Goal: Task Accomplishment & Management: Manage account settings

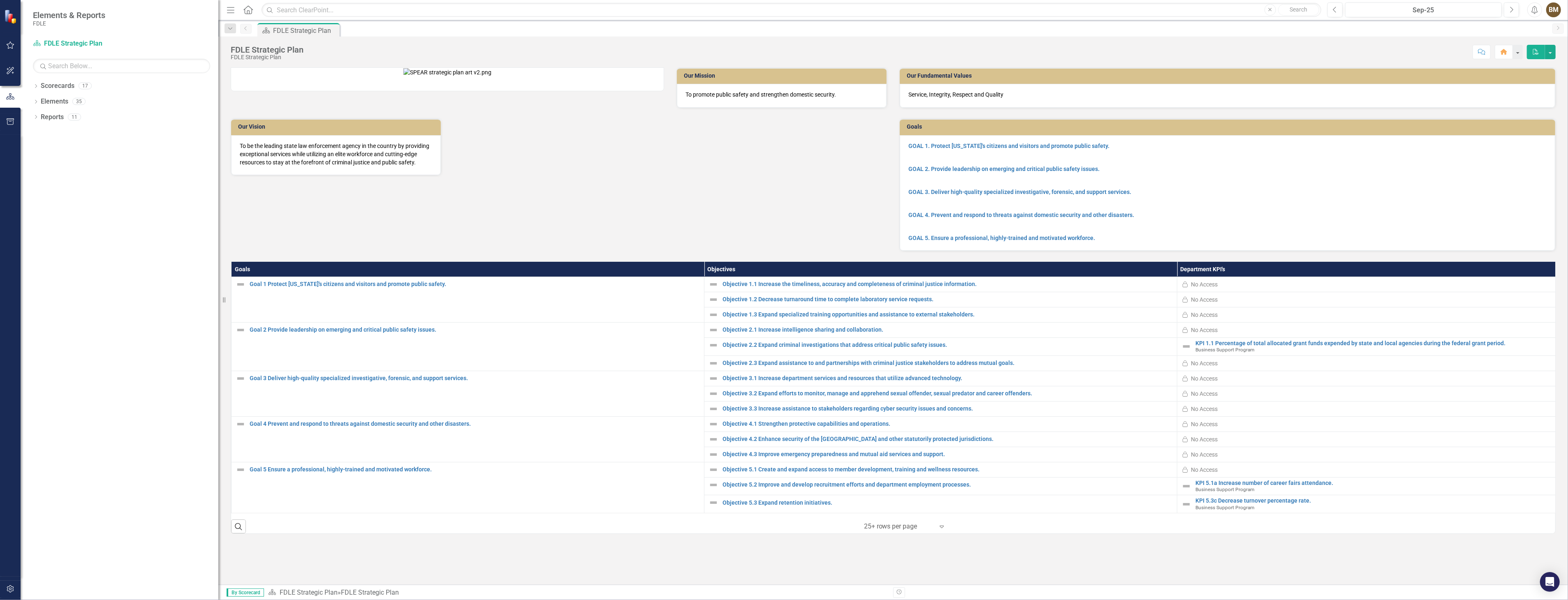
drag, startPoint x: 125, startPoint y: 97, endPoint x: 219, endPoint y: 105, distance: 94.3
click at [219, 105] on div "Resize" at bounding box center [222, 300] width 7 height 600
click at [35, 87] on icon "Dropdown" at bounding box center [35, 86] width 5 height 4
click at [40, 133] on icon "Dropdown" at bounding box center [40, 132] width 6 height 5
click at [45, 149] on icon "Dropdown" at bounding box center [48, 148] width 6 height 5
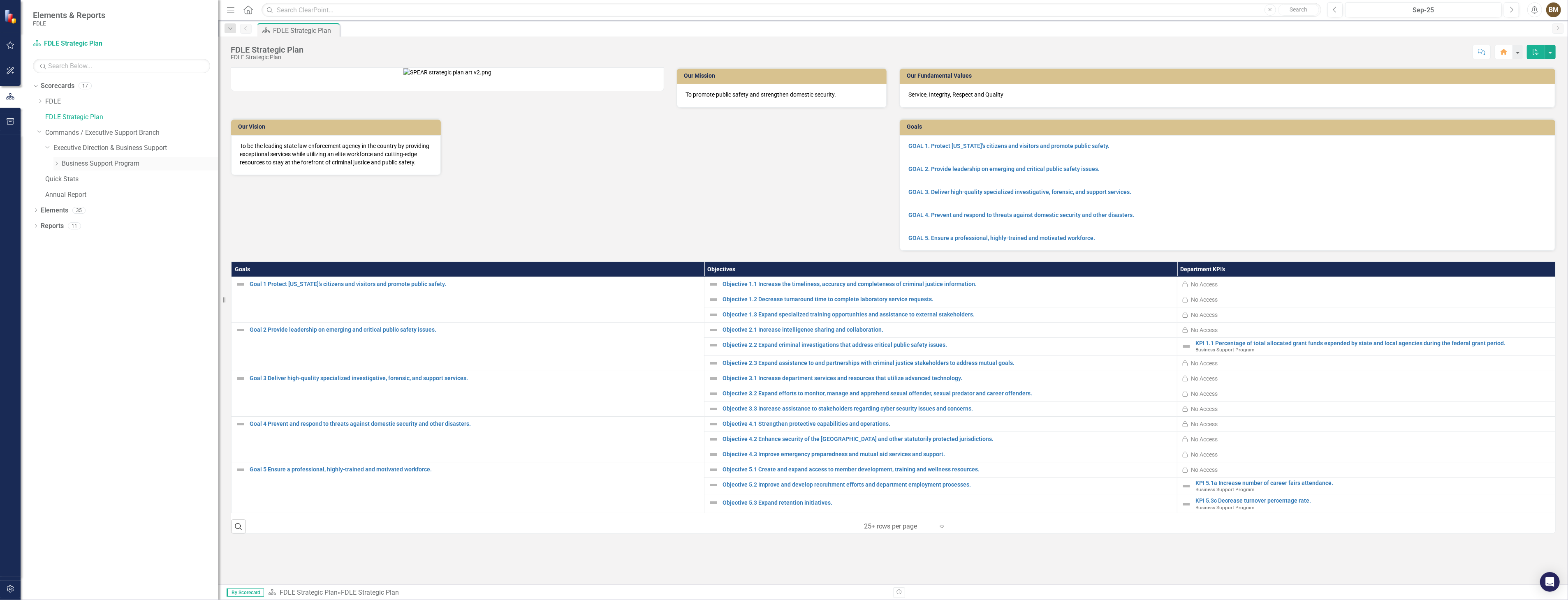
click at [75, 164] on link "Business Support Program" at bounding box center [139, 164] width 156 height 10
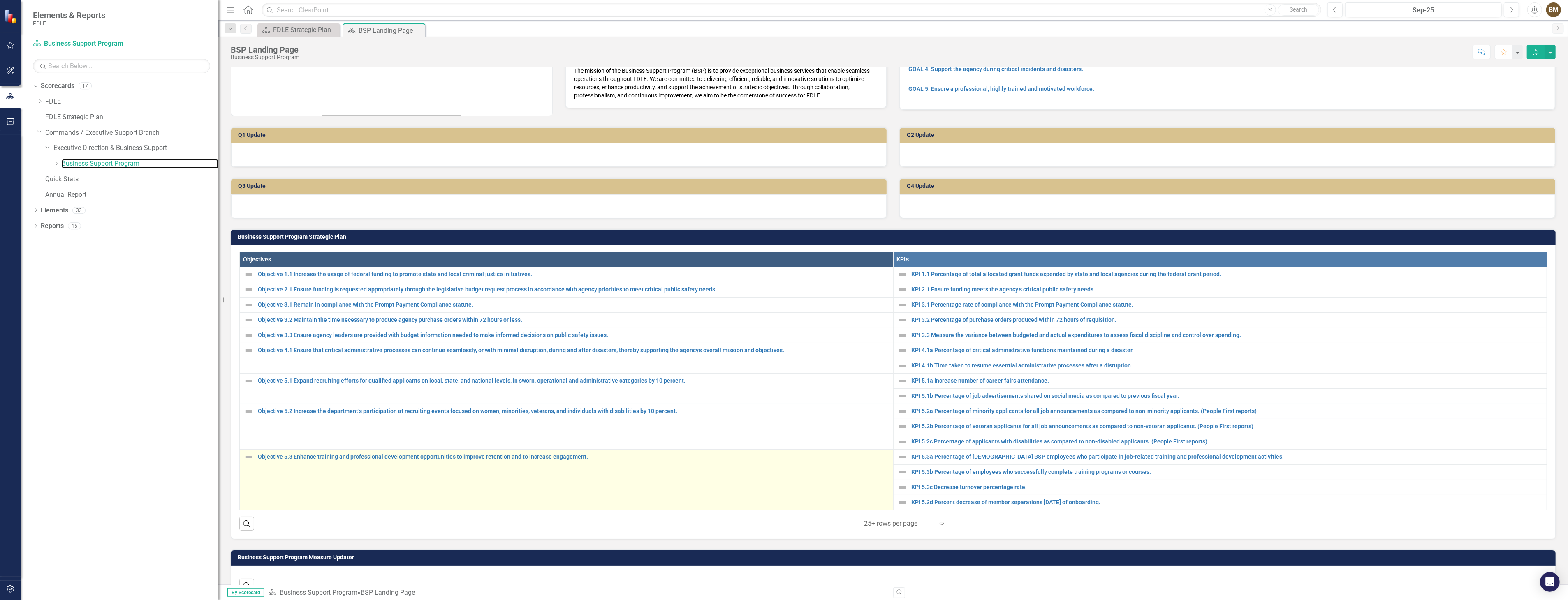
scroll to position [228, 0]
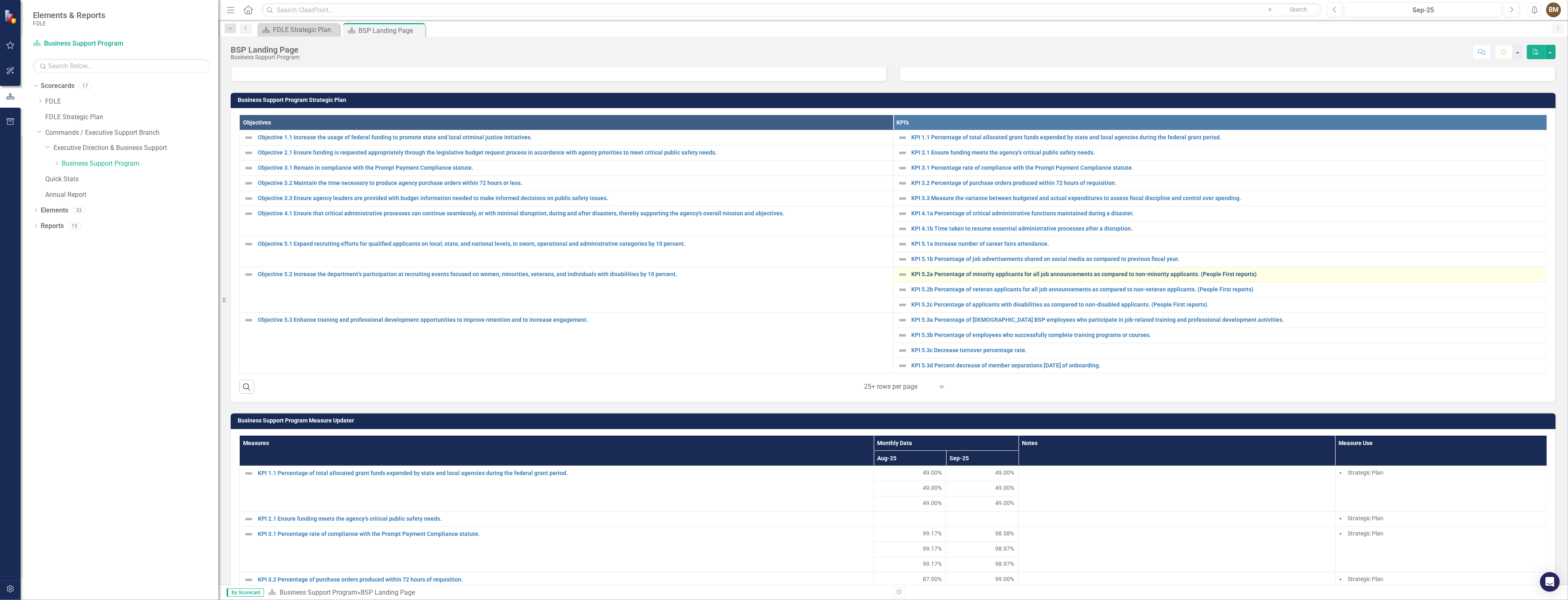
click at [935, 272] on link "KPI 5.2a Percentage of minority applicants for all job announcements as compare…" at bounding box center [1227, 274] width 631 height 6
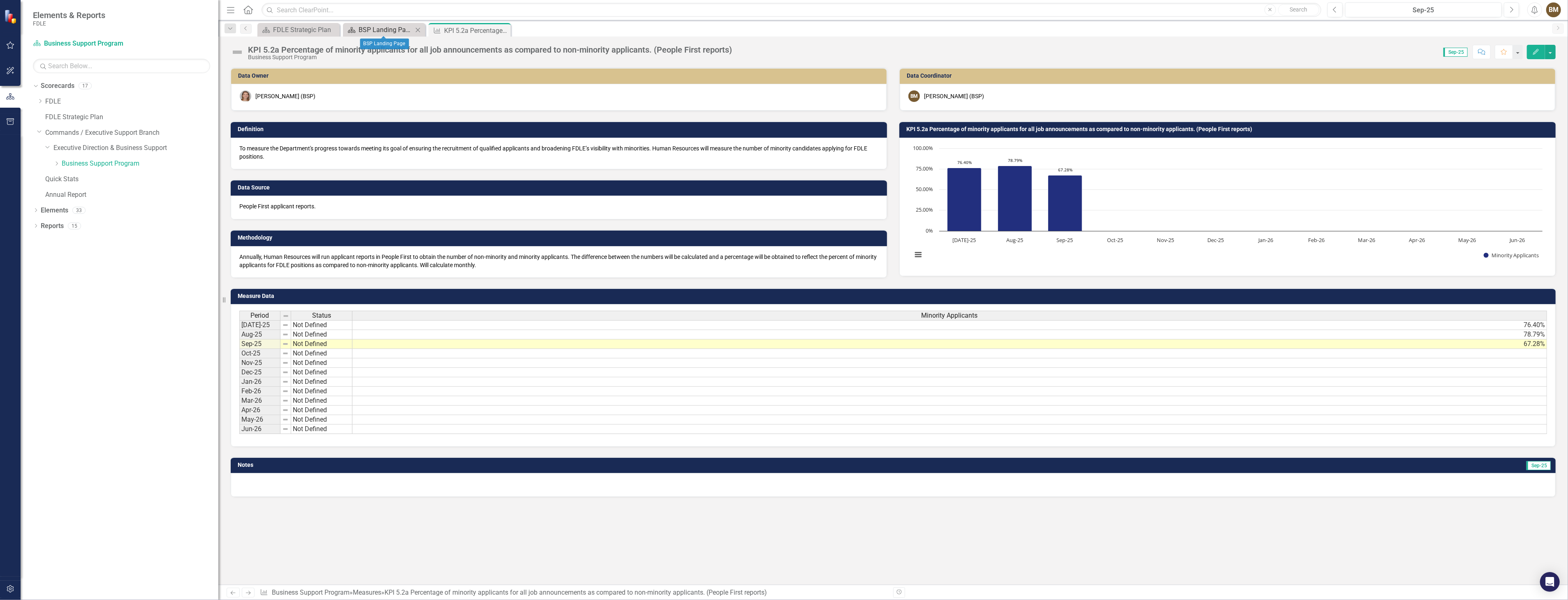
click at [371, 25] on div "BSP Landing Page" at bounding box center [385, 30] width 54 height 10
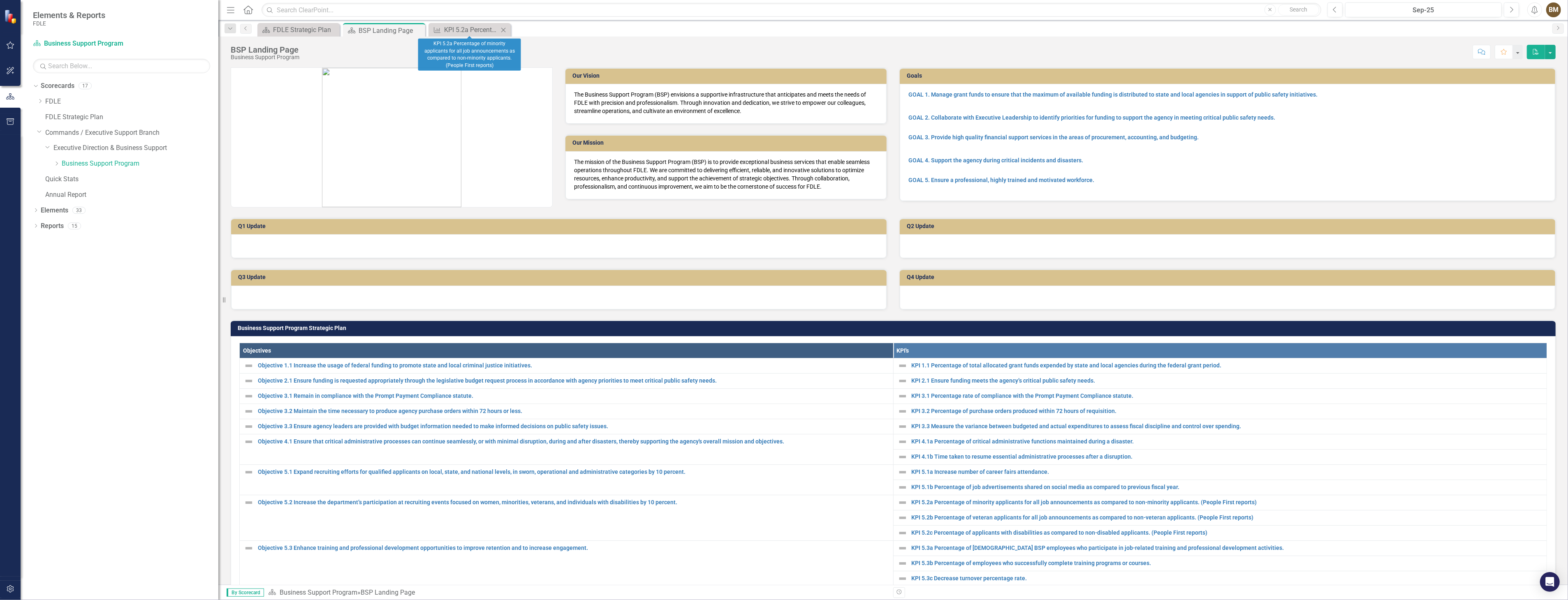
click at [503, 29] on icon "Close" at bounding box center [503, 30] width 9 height 7
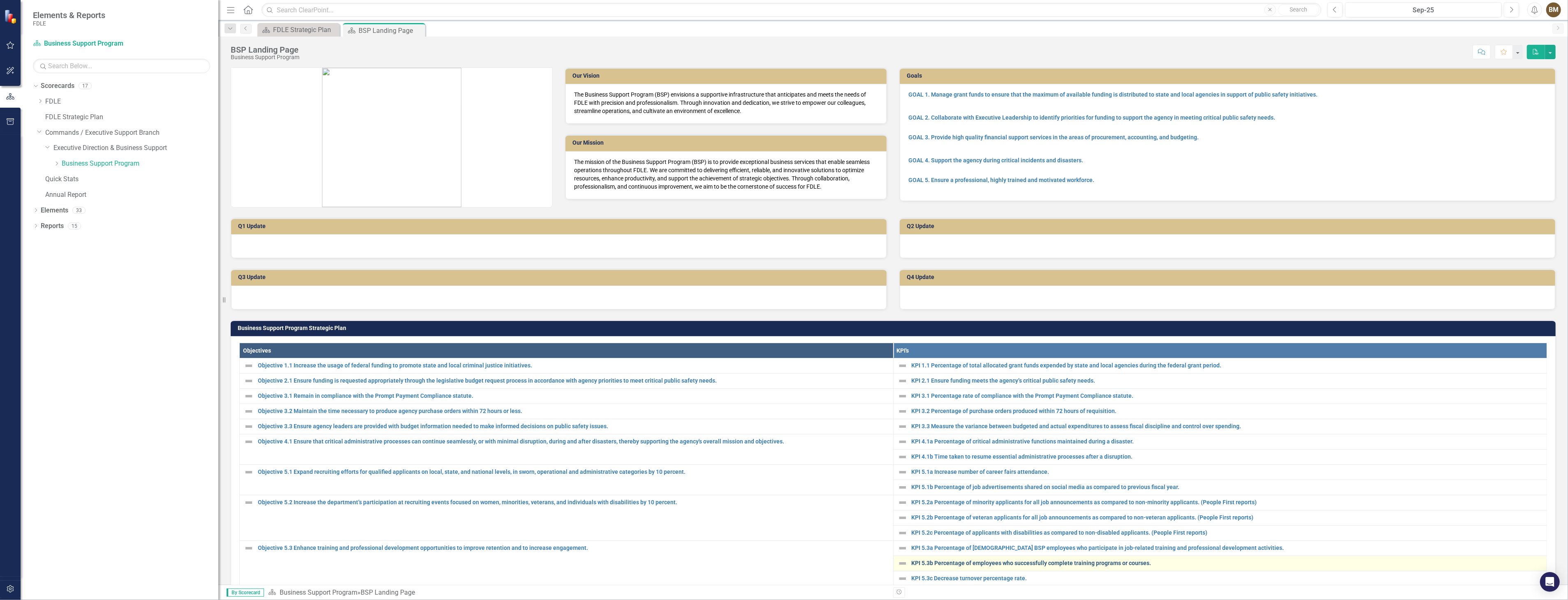
click at [957, 562] on link "KPI 5.3b Percentage of employees who successfully complete training programs or…" at bounding box center [1227, 563] width 631 height 6
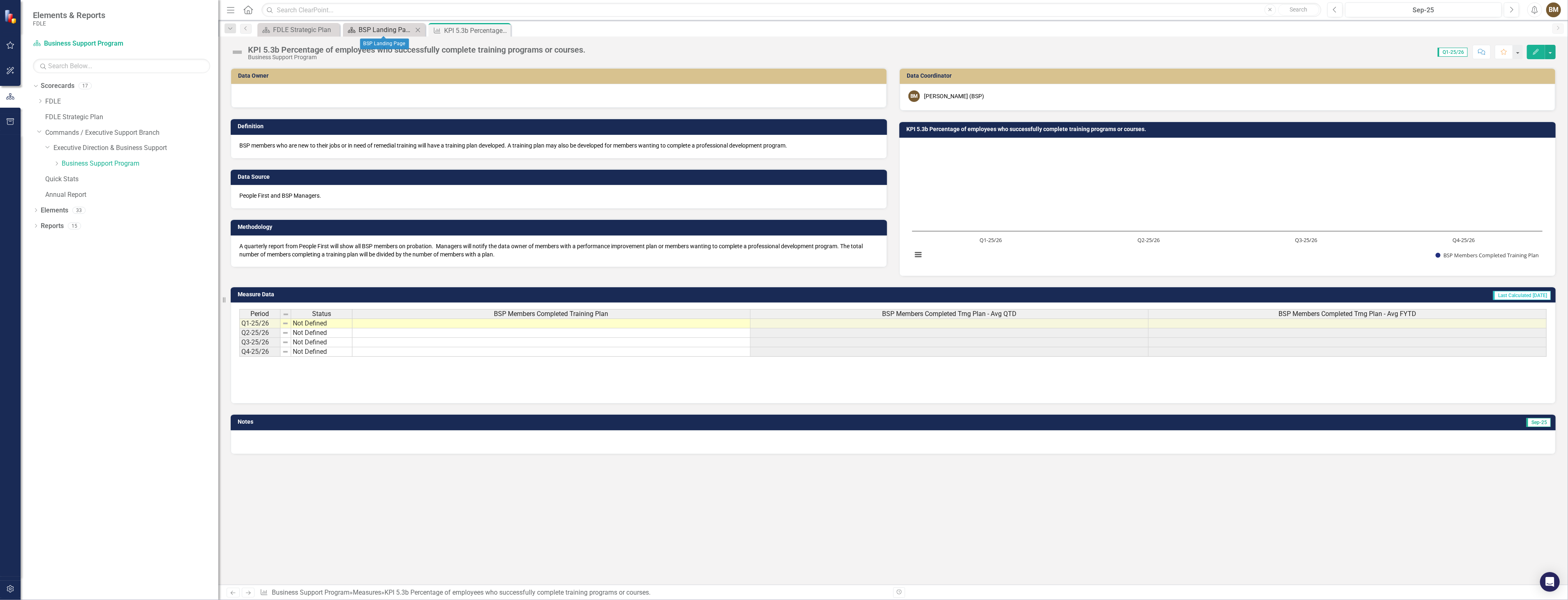
click at [377, 31] on div "BSP Landing Page" at bounding box center [385, 30] width 54 height 10
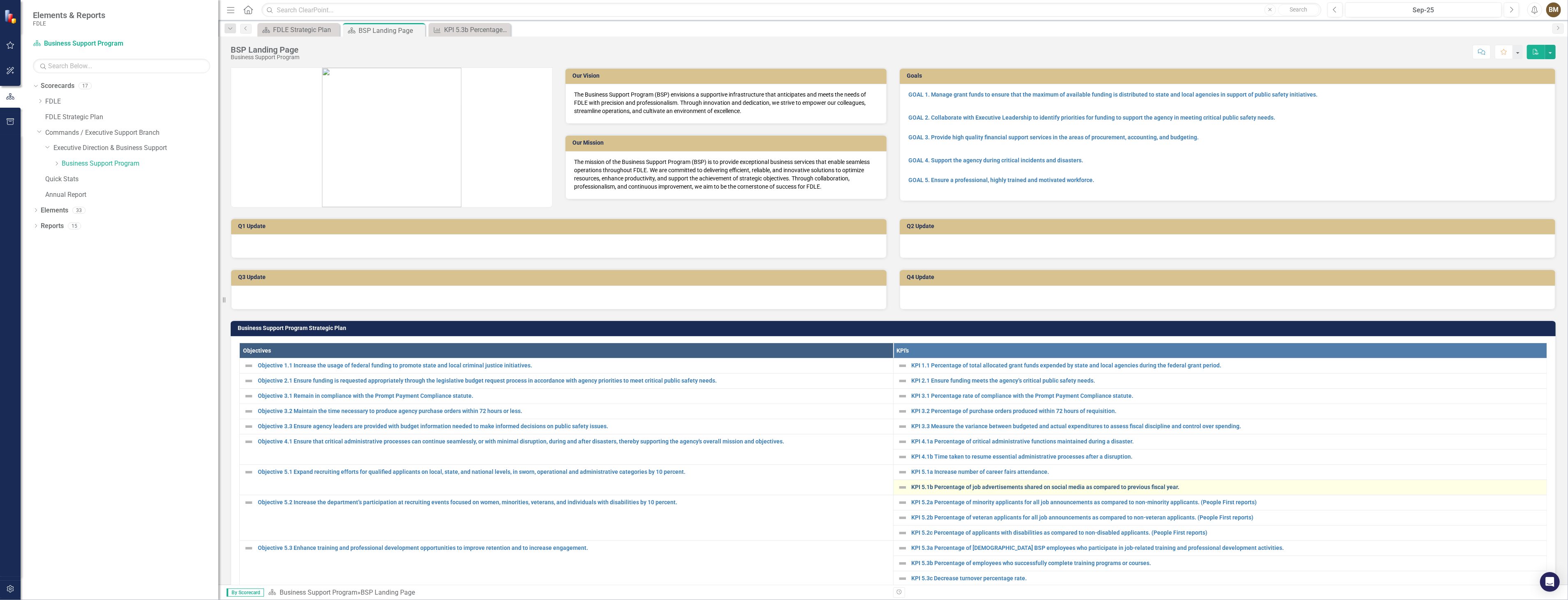
scroll to position [46, 0]
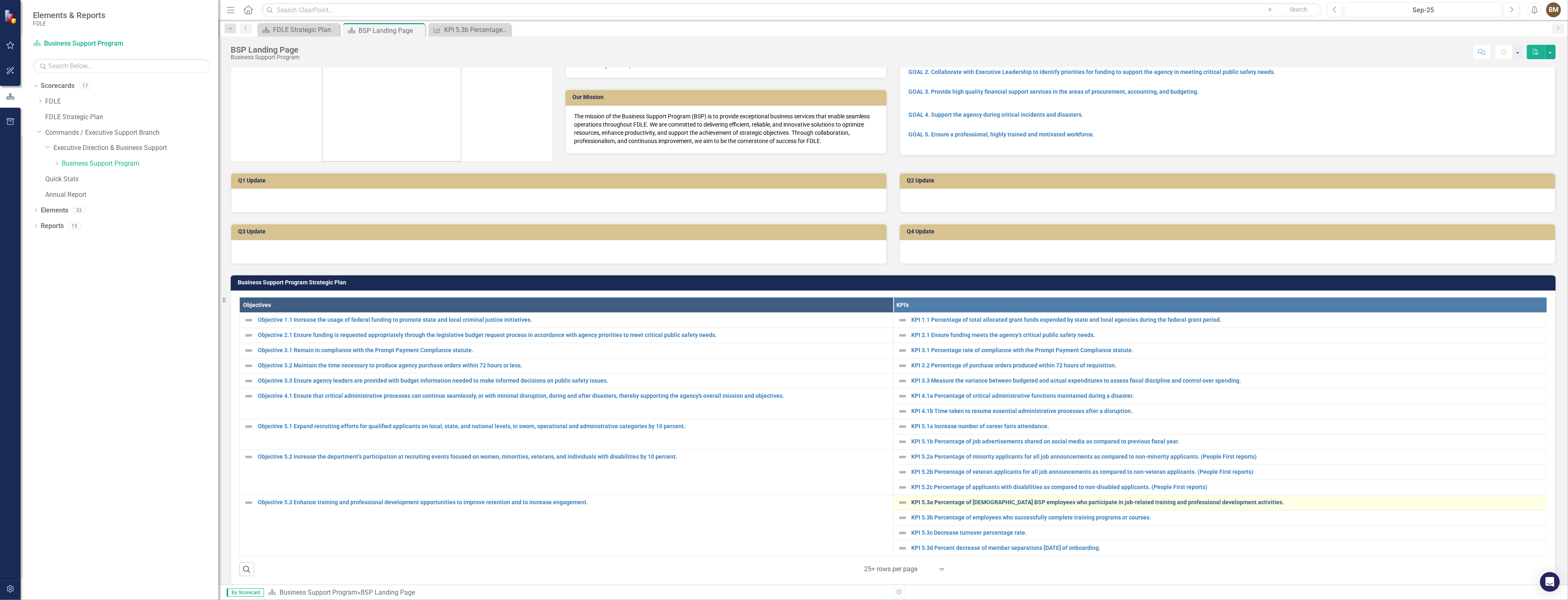
click at [940, 502] on link "KPI 5.3a Percentage of [DEMOGRAPHIC_DATA] BSP employees who participate in job-…" at bounding box center [1227, 503] width 631 height 6
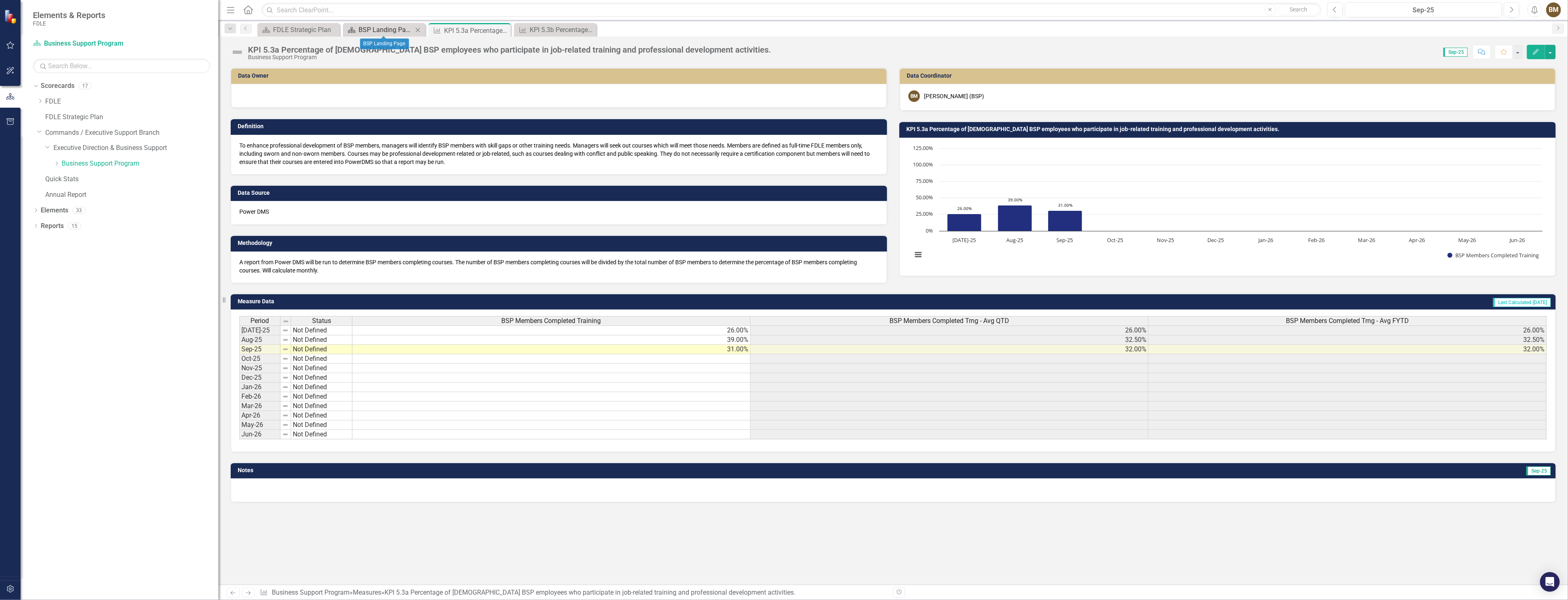
click at [399, 29] on div "BSP Landing Page" at bounding box center [385, 30] width 54 height 10
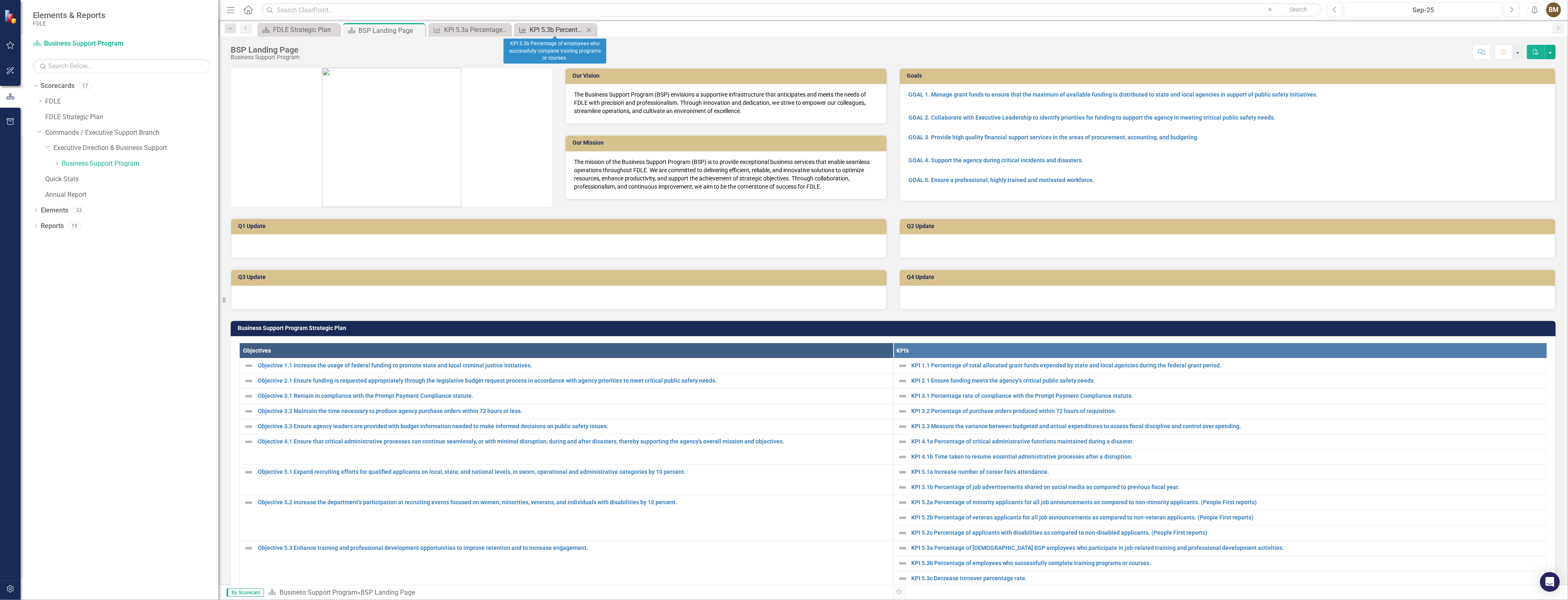
click at [561, 30] on div "KPI 5.3b Percentage of employees who successfully complete training programs or…" at bounding box center [556, 30] width 54 height 10
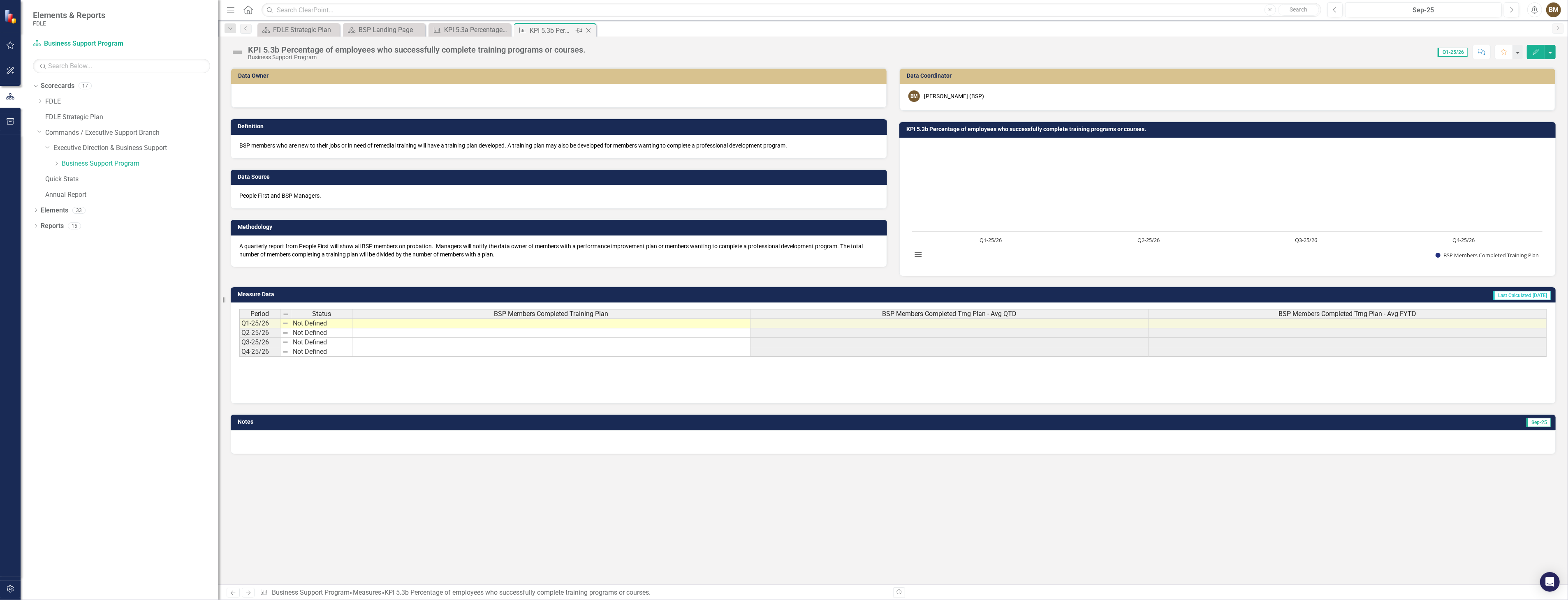
drag, startPoint x: 558, startPoint y: 30, endPoint x: 543, endPoint y: 29, distance: 15.0
click at [543, 28] on div "KPI 5.3b Percentage of employees who successfully complete training programs or…" at bounding box center [551, 30] width 44 height 10
click at [592, 30] on icon "Close" at bounding box center [589, 30] width 9 height 7
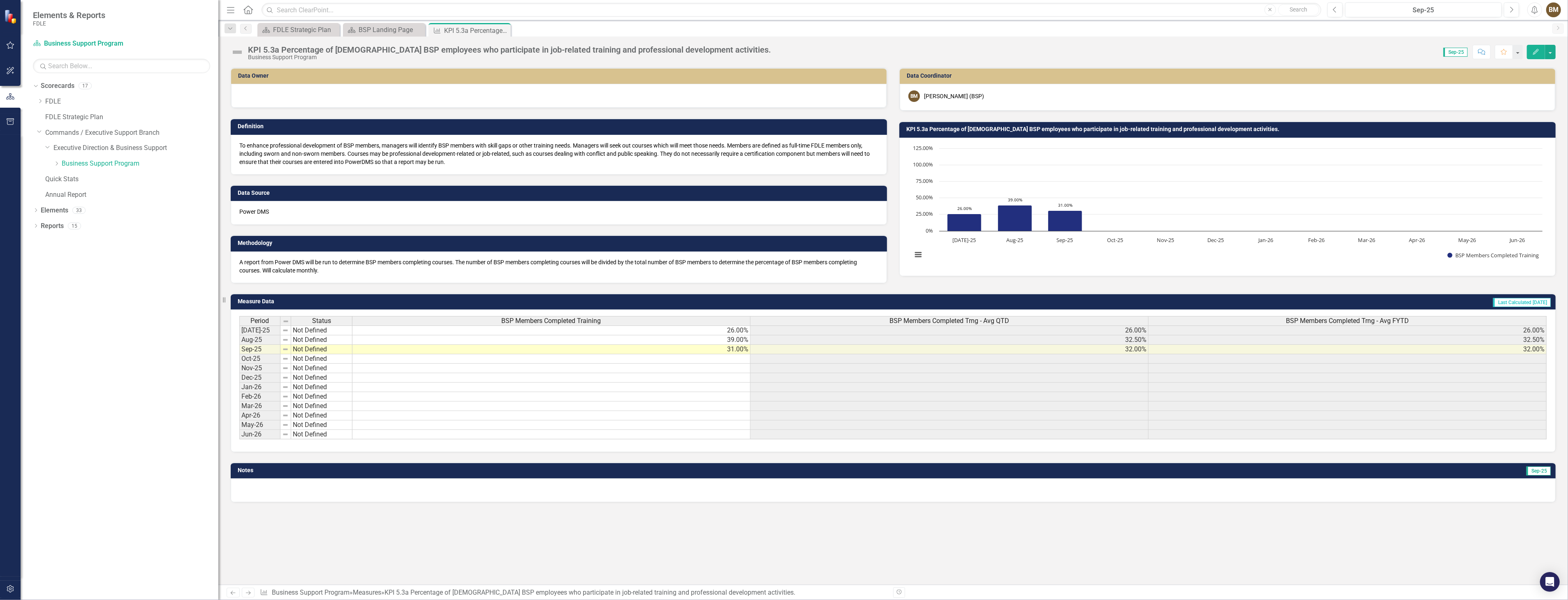
click at [0, 0] on icon "Close" at bounding box center [0, 0] width 0 height 0
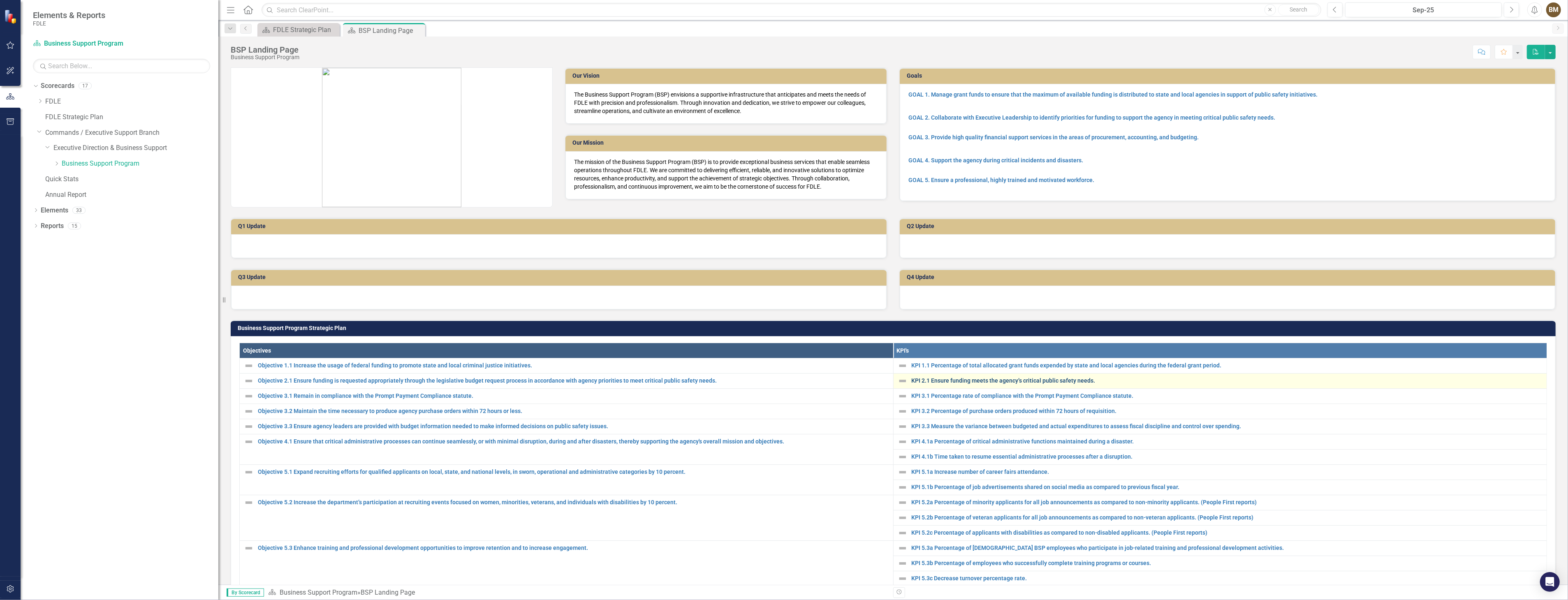
click at [942, 380] on link "KPI 2.1 Ensure funding meets the agency’s critical public safety needs." at bounding box center [1227, 381] width 631 height 6
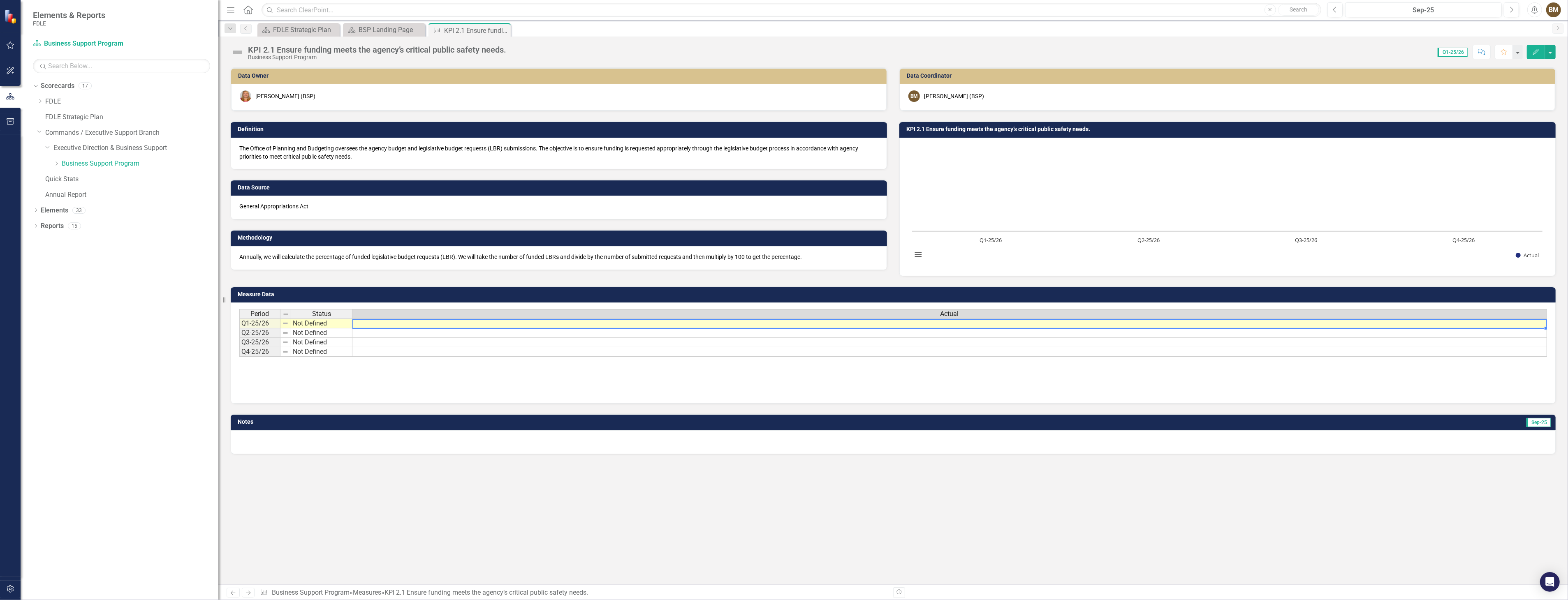
click at [369, 325] on td at bounding box center [950, 324] width 1195 height 10
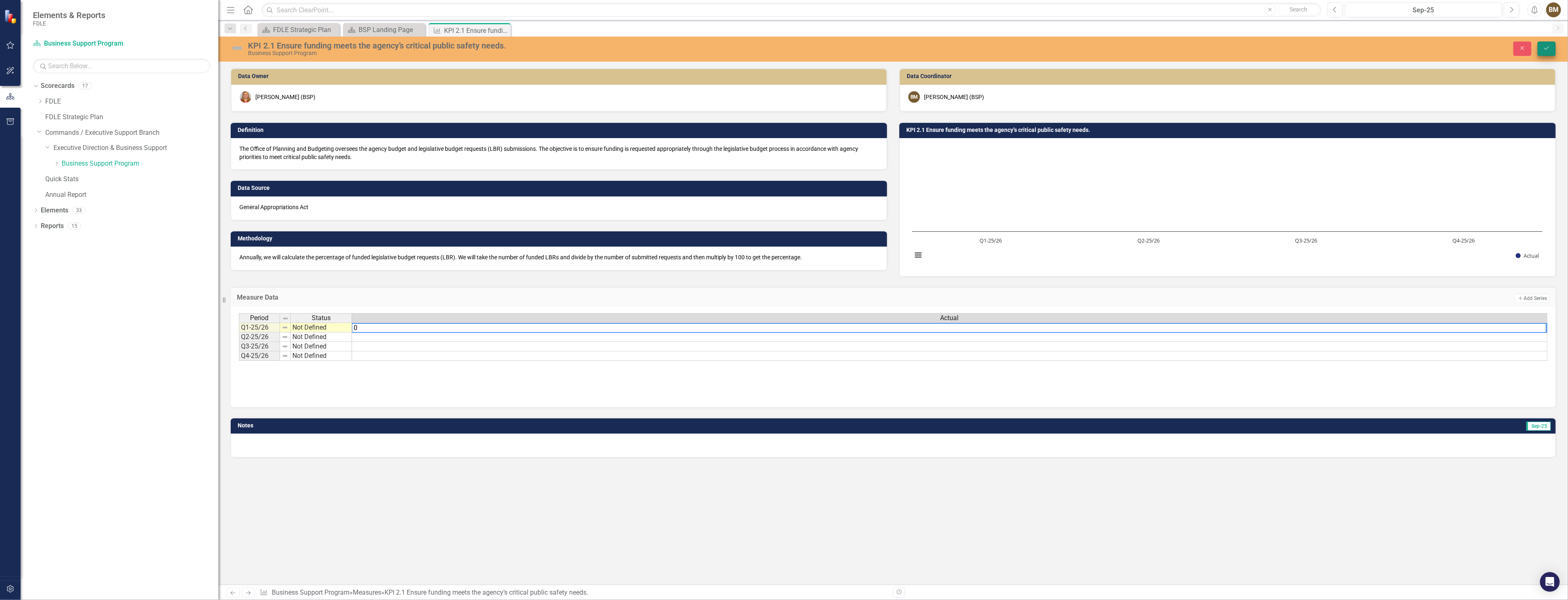
type textarea "0"
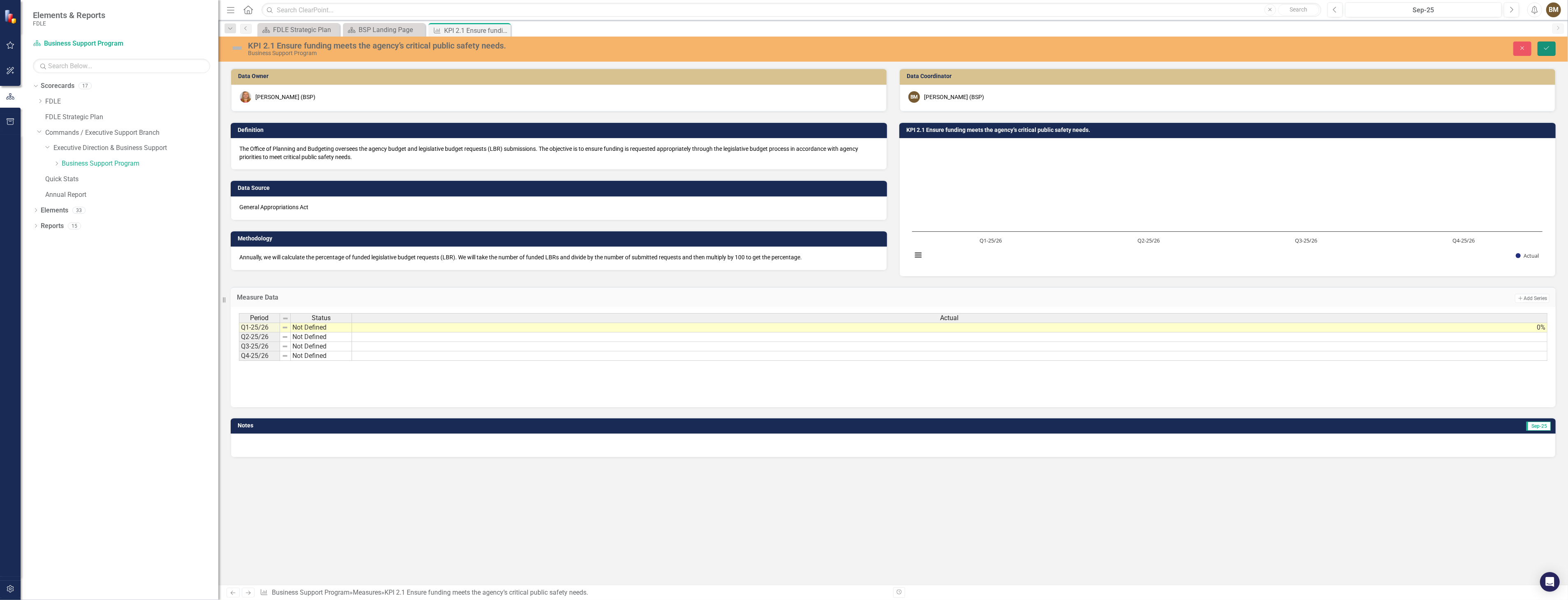
click at [1544, 46] on icon "Save" at bounding box center [1547, 47] width 7 height 5
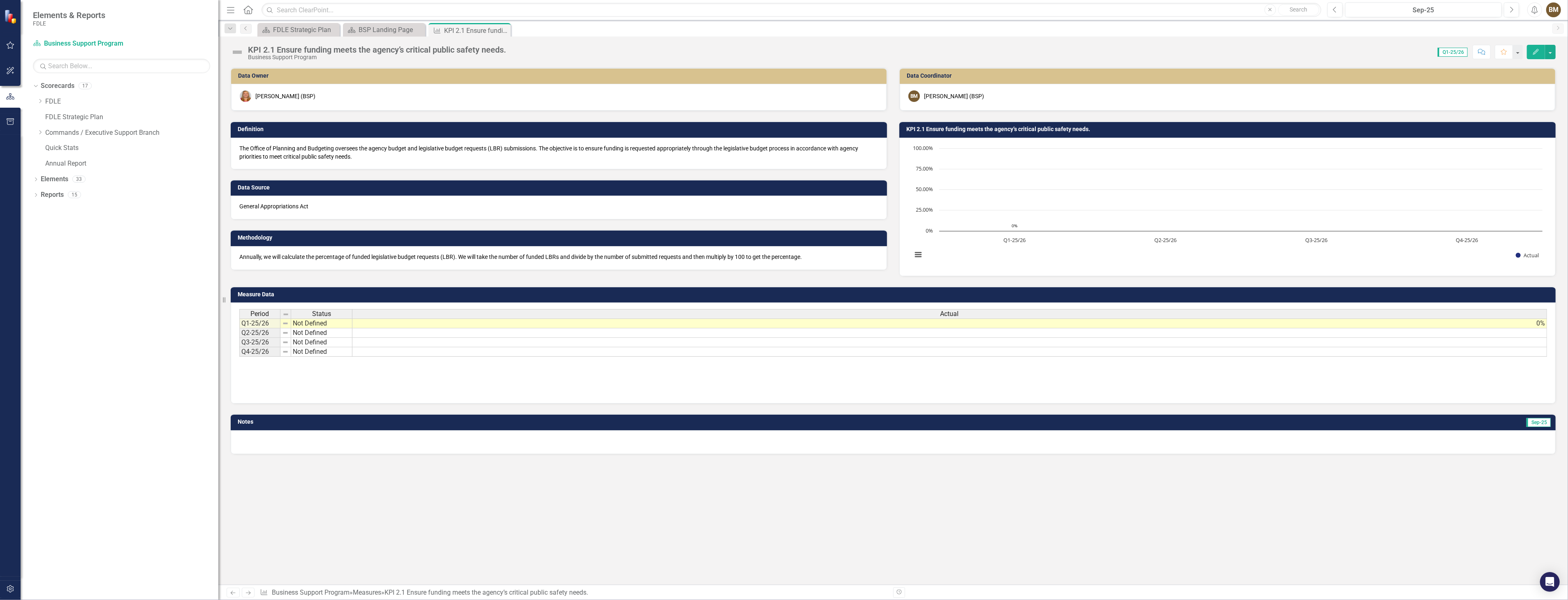
click at [276, 440] on div at bounding box center [893, 442] width 1325 height 24
click at [249, 436] on div at bounding box center [893, 442] width 1325 height 24
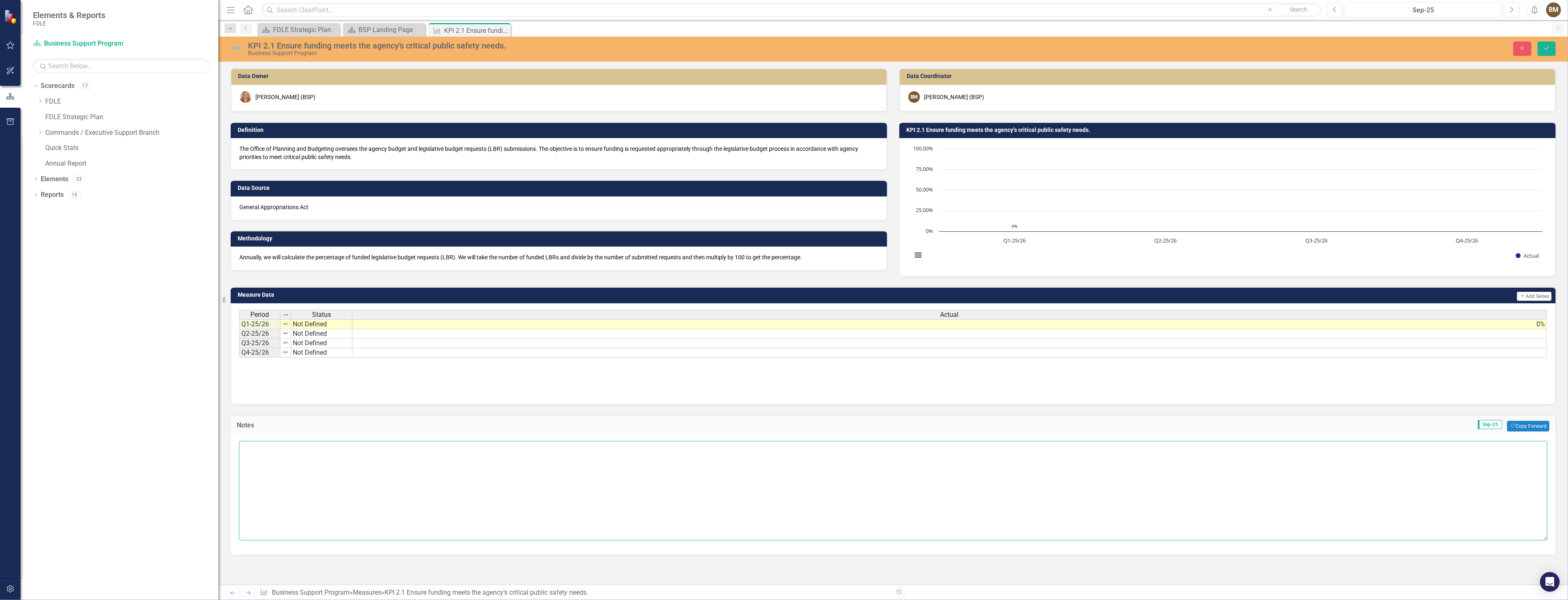
paste textarea "Legislative Session is from [DATE] – [DATE]. Data will be entered in the 4th qu…"
click at [372, 456] on textarea "Legislative Session is from [DATE] – [DATE]. Data will be entered in the 4th qu…" at bounding box center [894, 490] width 1309 height 99
type textarea "Legislative Session is from [DATE] – [DATE]. Data will be entered in the 4th qu…"
click at [1548, 45] on icon "Save" at bounding box center [1547, 47] width 7 height 5
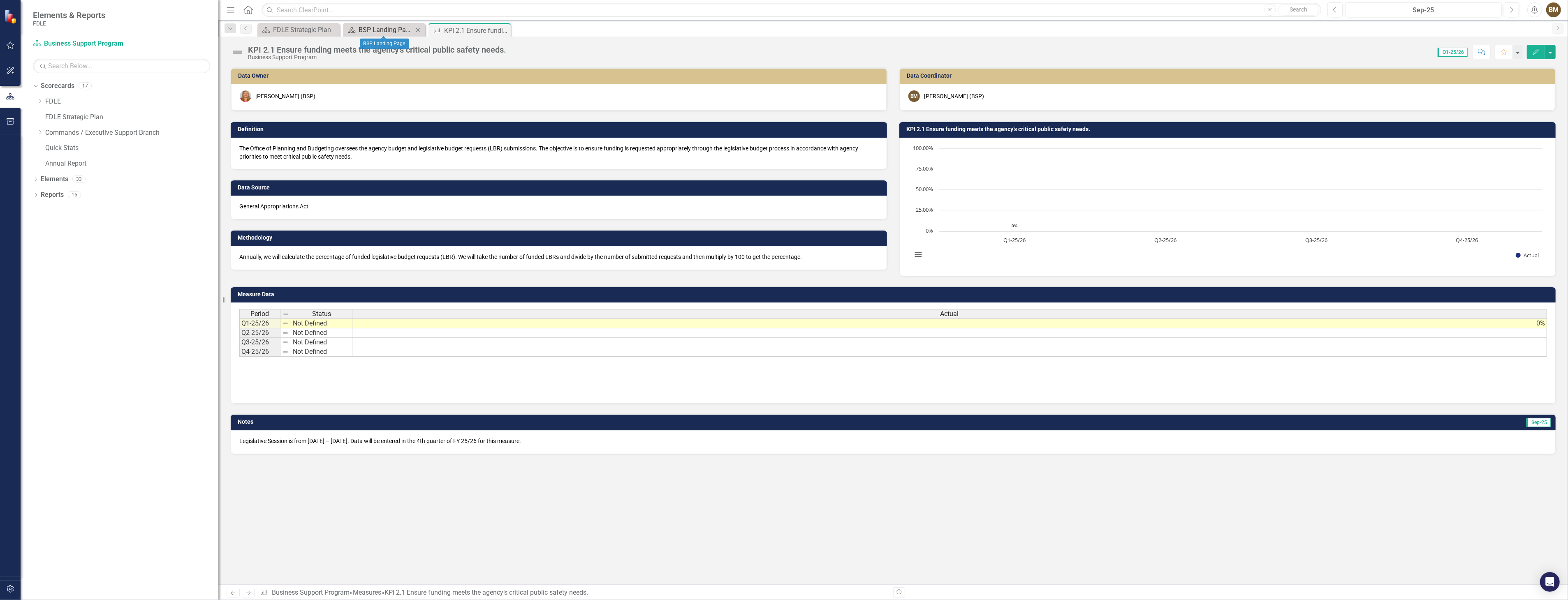
click at [371, 26] on div "BSP Landing Page" at bounding box center [385, 30] width 54 height 10
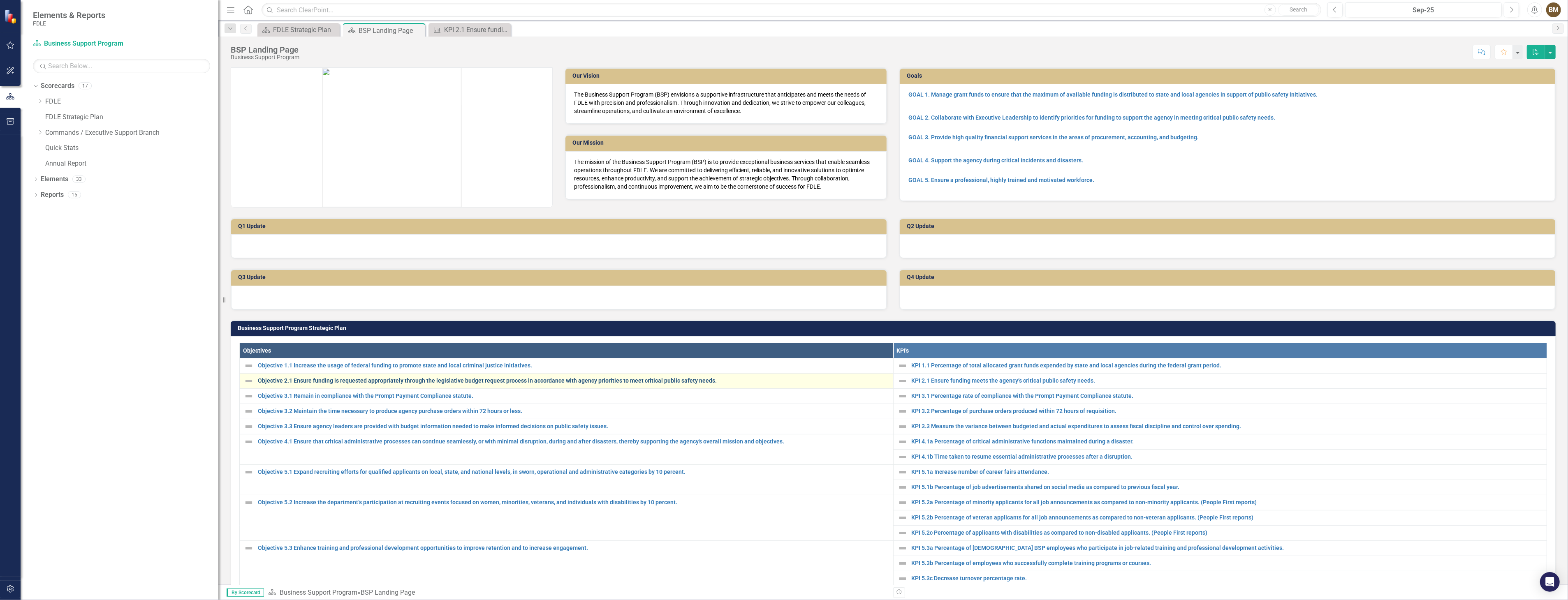
click at [296, 382] on link "Objective 2.1 Ensure funding is requested appropriately through the legislative…" at bounding box center [573, 381] width 631 height 6
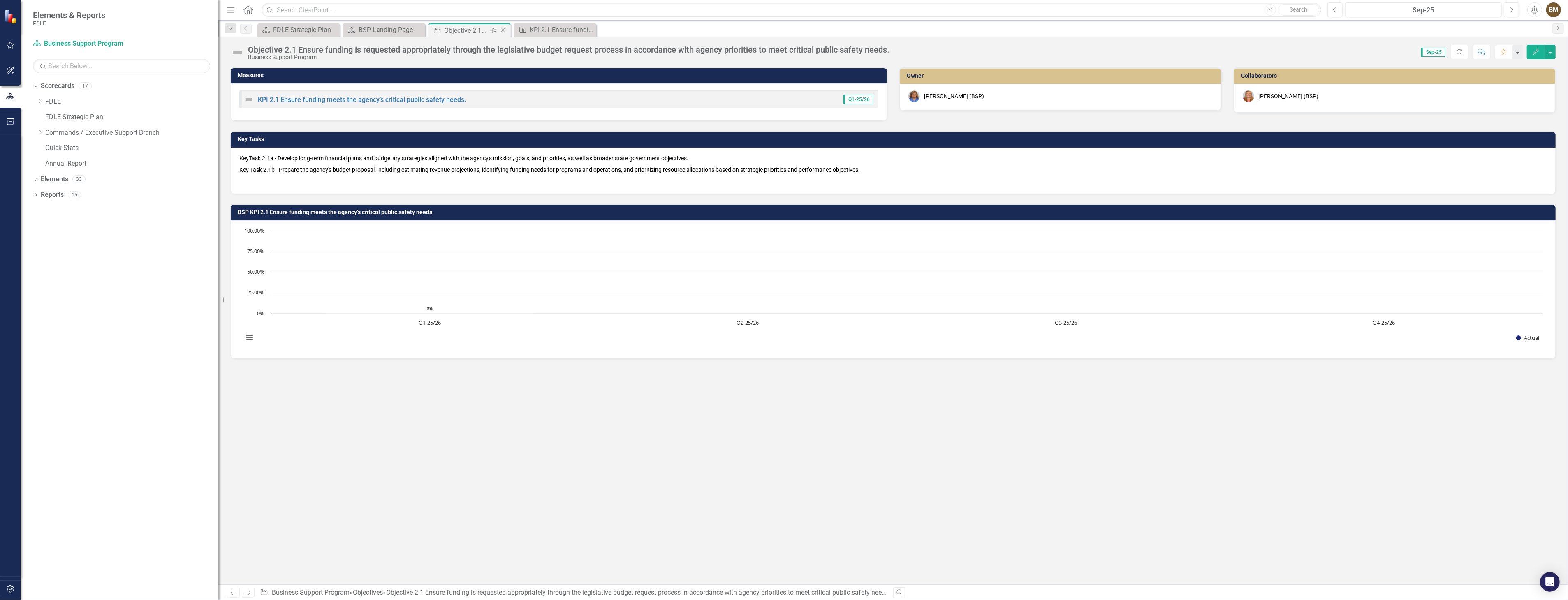
click at [457, 27] on div "Objective 2.1 Ensure funding is requested appropriately through the legislative…" at bounding box center [466, 30] width 44 height 10
click at [589, 29] on icon at bounding box center [589, 29] width 4 height 4
click at [500, 31] on icon "Close" at bounding box center [503, 30] width 9 height 7
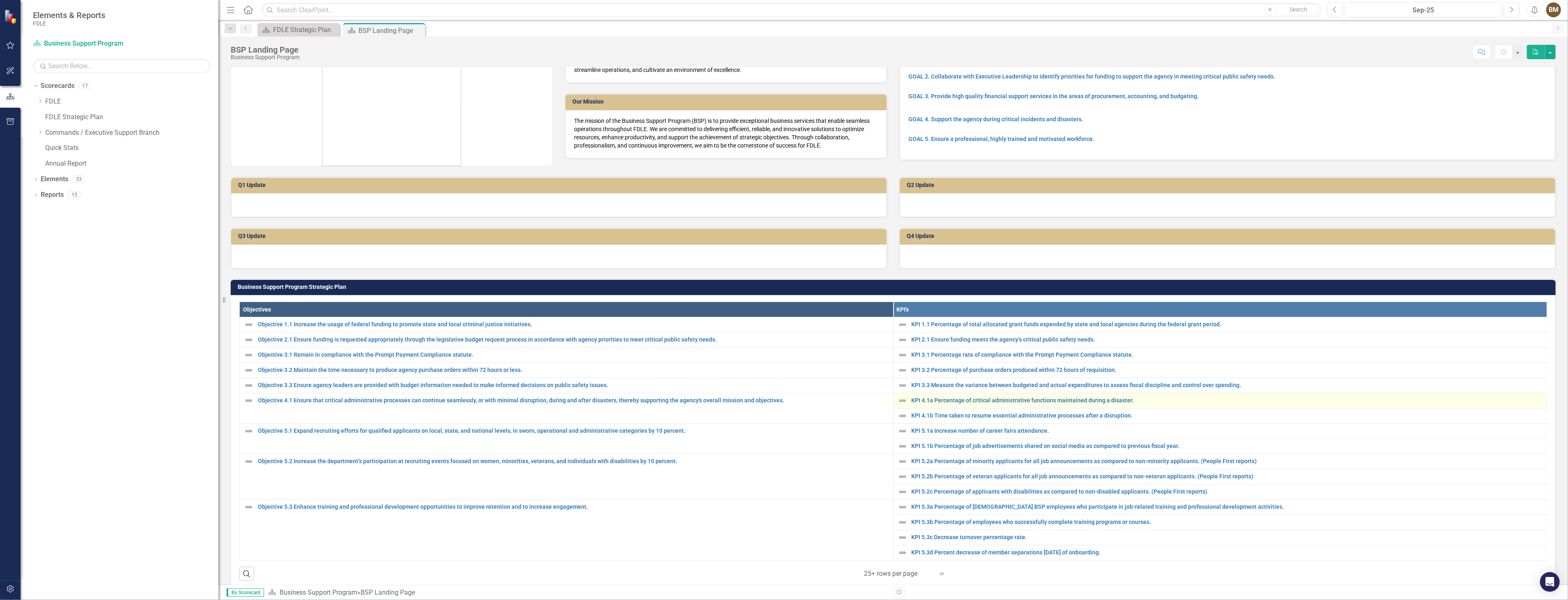
scroll to position [91, 0]
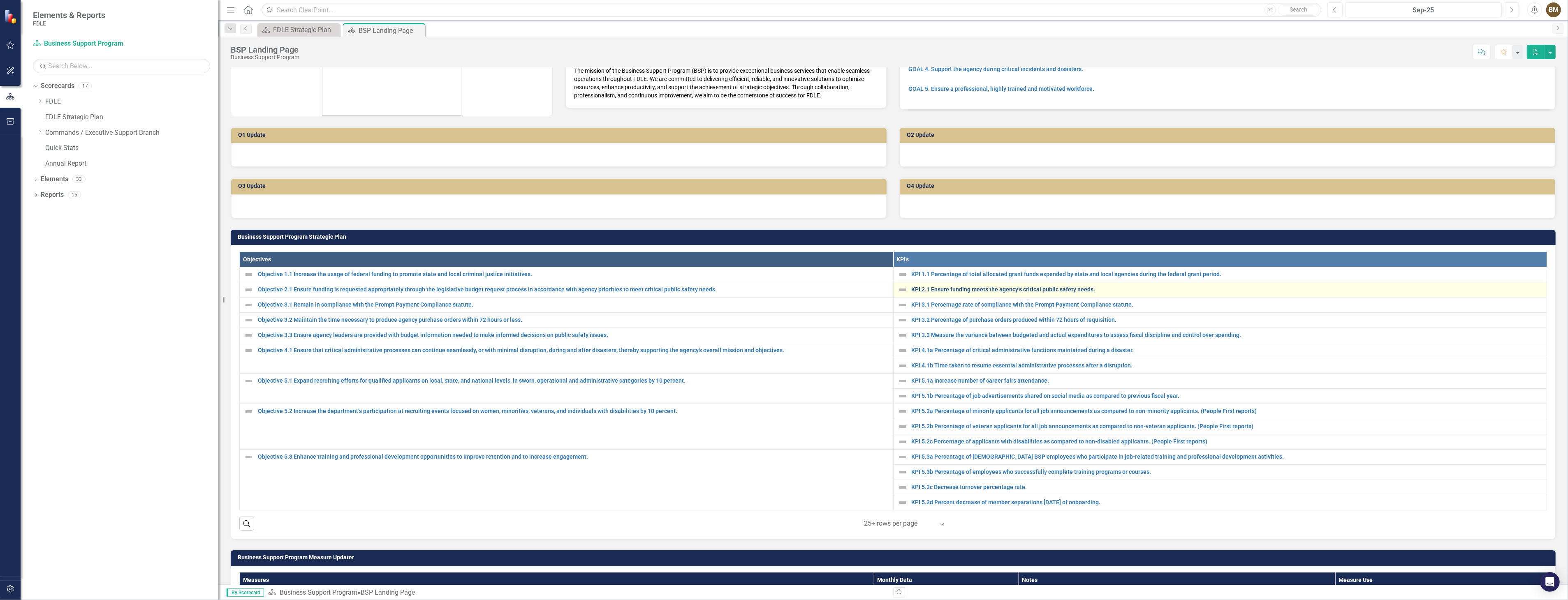
click at [937, 290] on link "KPI 2.1 Ensure funding meets the agency’s critical public safety needs." at bounding box center [1227, 290] width 631 height 6
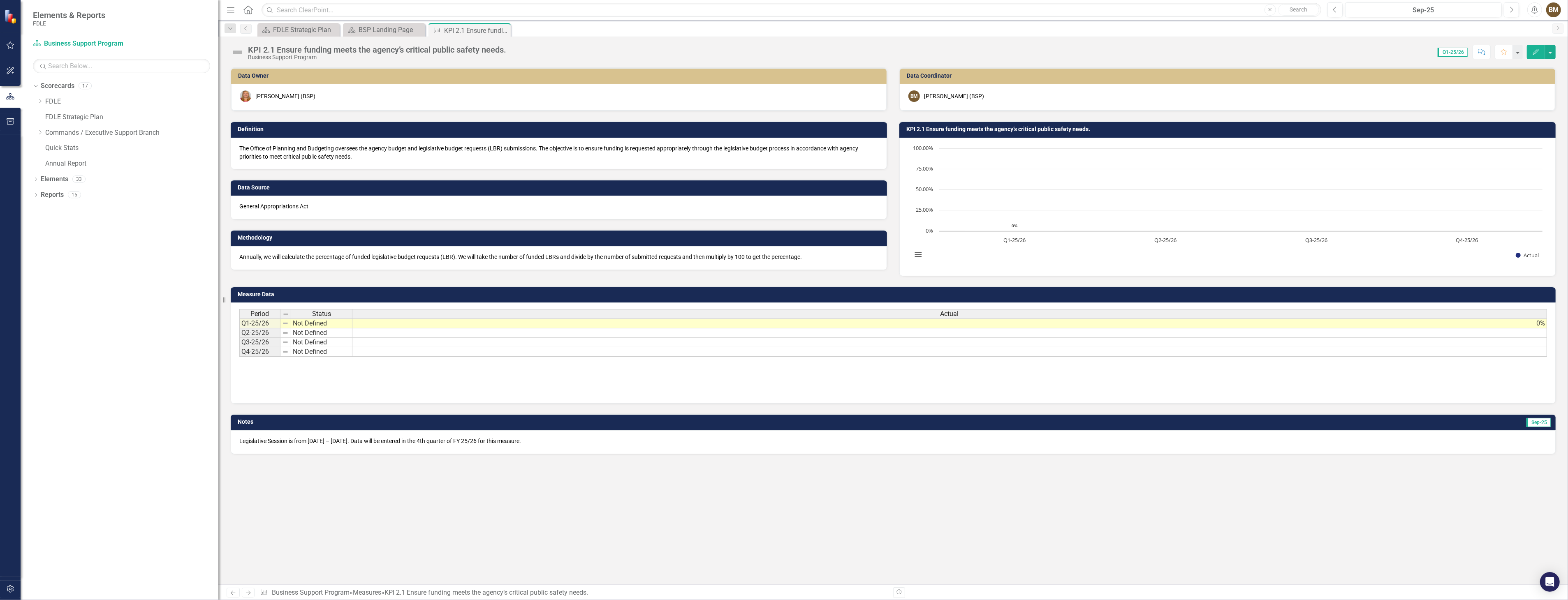
click at [463, 442] on span "Legislative Session is from [DATE] – [DATE]. Data will be entered in the 4th qu…" at bounding box center [380, 441] width 282 height 7
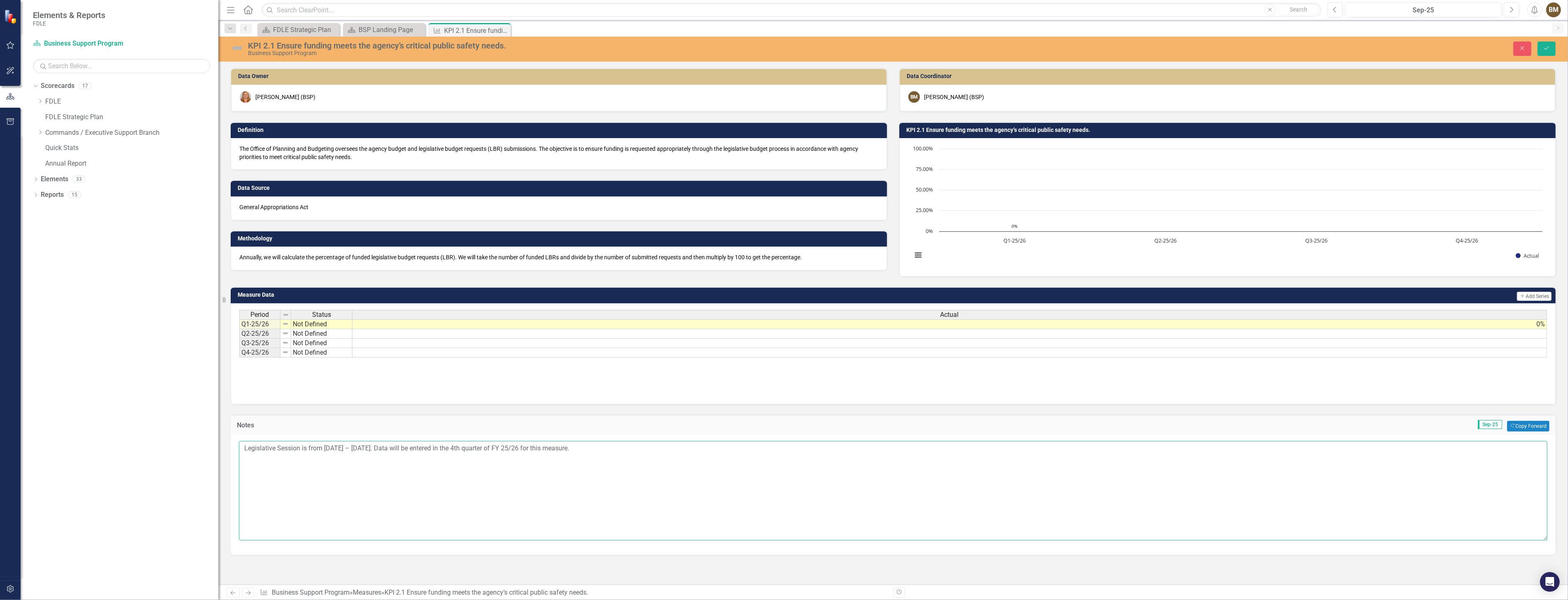
click at [243, 448] on textarea "Legislative Session is from [DATE] – [DATE]. Data will be entered in the 4th qu…" at bounding box center [894, 490] width 1309 height 99
click at [251, 447] on textarea "Legislative Session is from [DATE] – [DATE]. Data will be entered in the 4th qu…" at bounding box center [894, 490] width 1309 height 99
click at [352, 506] on textarea "[DATE] Legislative Session is from [DATE] – [DATE]. Data will be entered in the…" at bounding box center [894, 490] width 1309 height 99
type textarea "[DATE] Legislative Session is from [DATE] – [DATE]. Data will be entered in the…"
click at [1545, 51] on icon "Save" at bounding box center [1547, 47] width 7 height 5
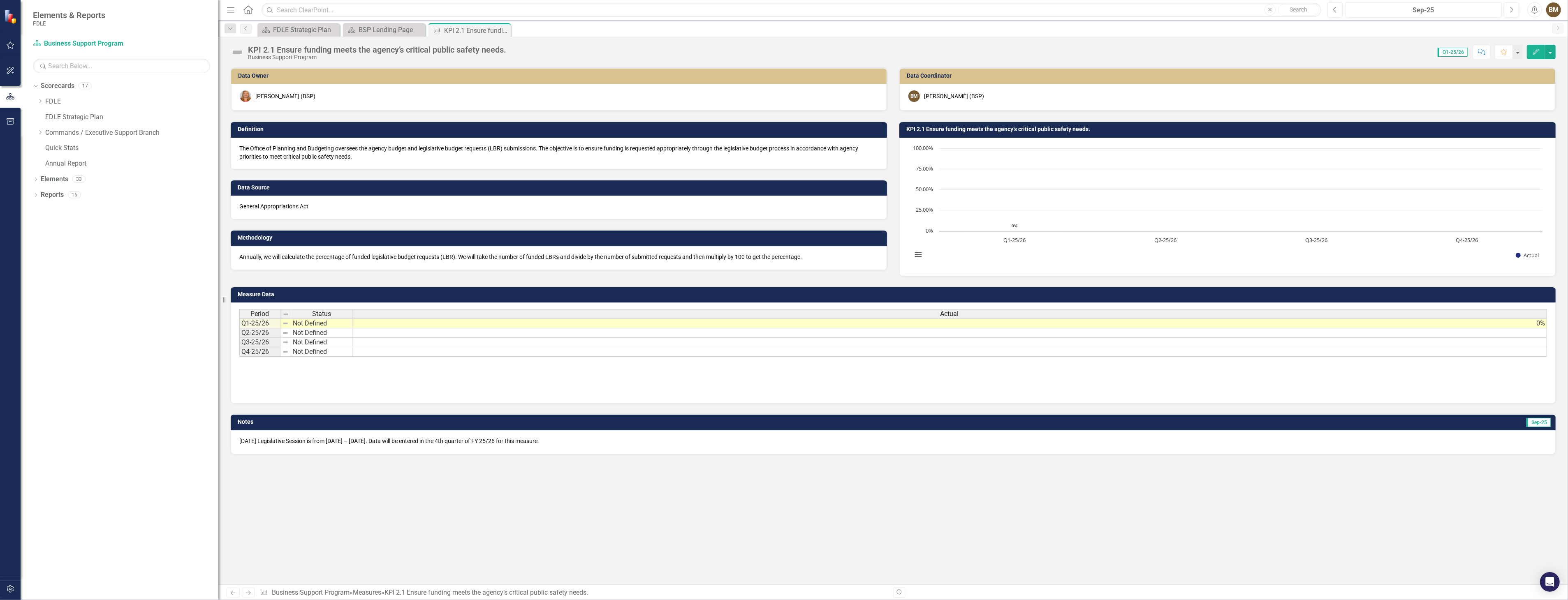
click at [539, 440] on span "[DATE] Legislative Session is from [DATE] – [DATE]. Data will be entered in the…" at bounding box center [389, 441] width 300 height 7
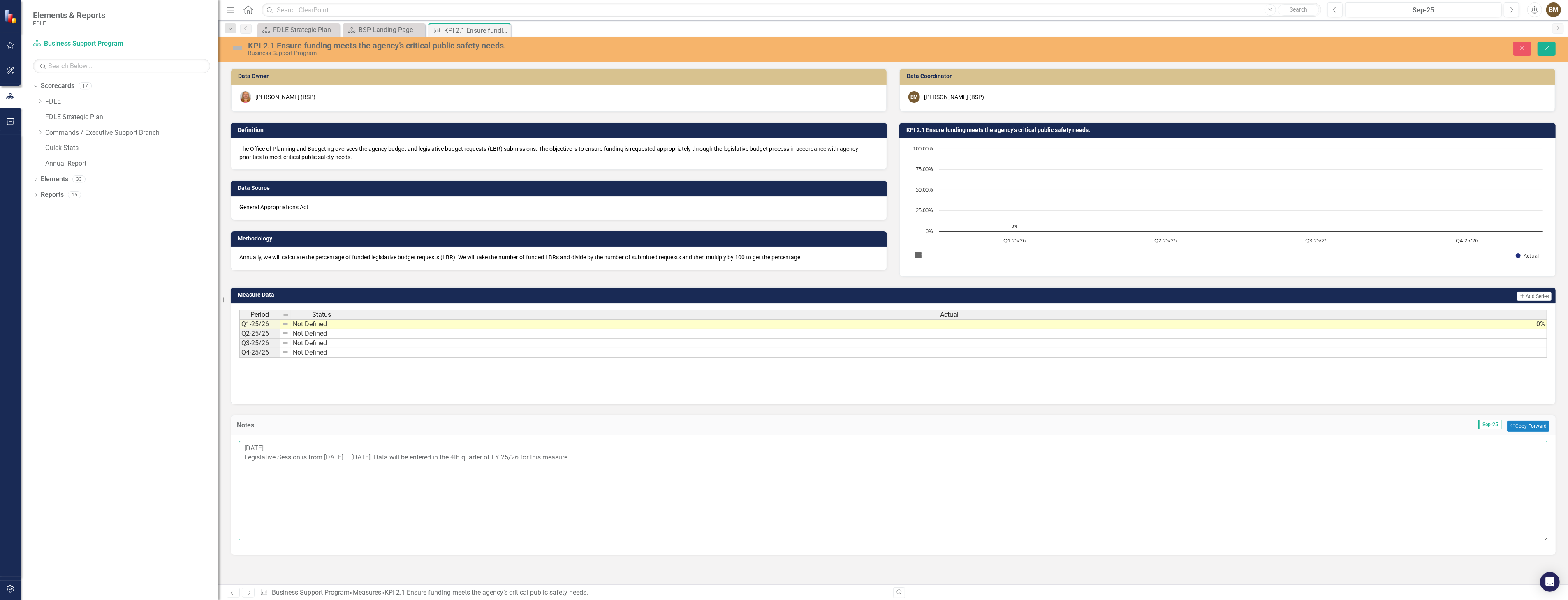
click at [242, 457] on textarea "[DATE] Legislative Session is from [DATE] – [DATE]. Data will be entered in the…" at bounding box center [894, 490] width 1309 height 99
type textarea "[DATE]- Legislative Session is from [DATE] – [DATE]. Data will be entered in th…"
click at [1551, 48] on button "Save" at bounding box center [1547, 49] width 18 height 15
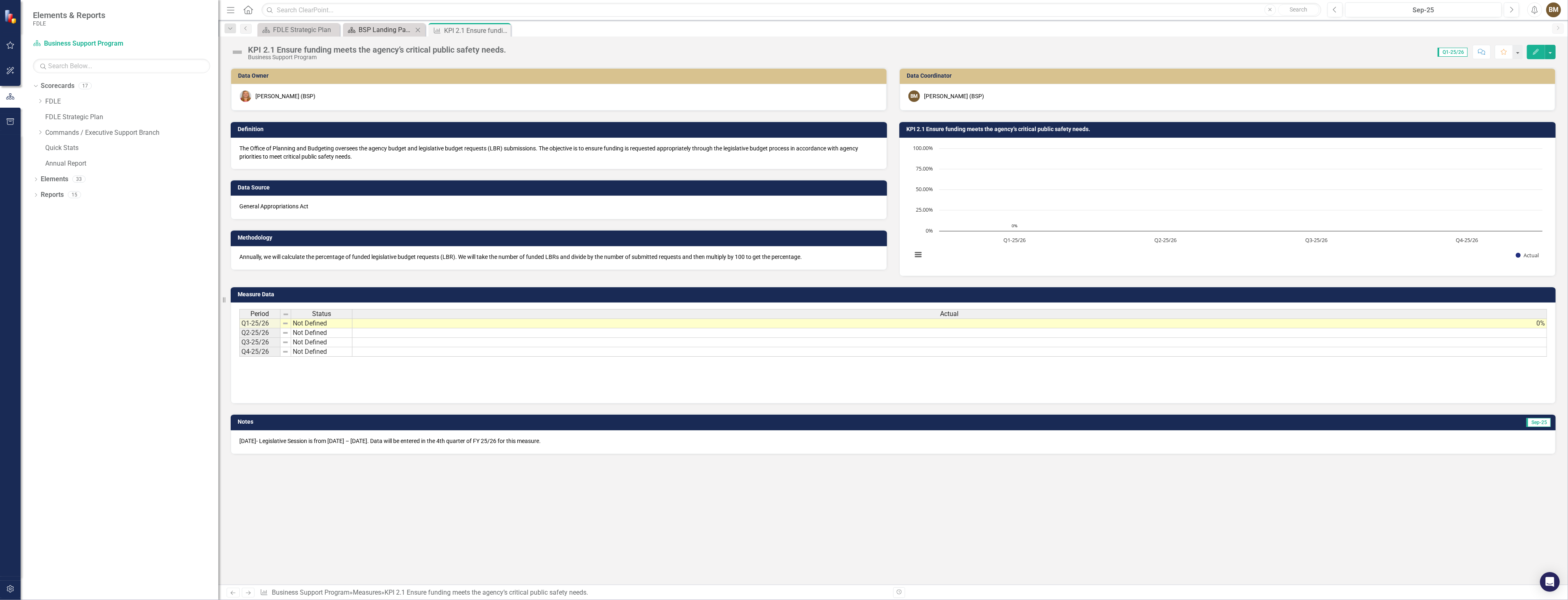
click at [383, 30] on div "BSP Landing Page" at bounding box center [385, 30] width 54 height 10
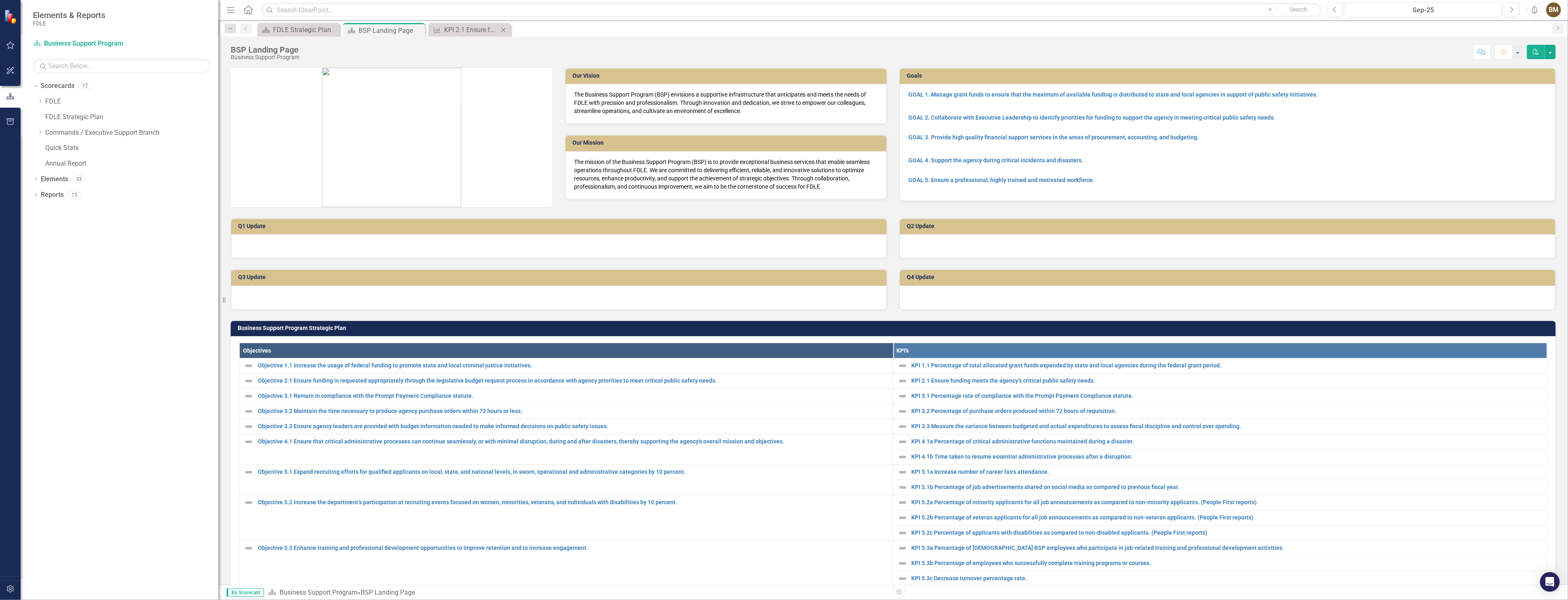
click at [504, 31] on icon "Close" at bounding box center [503, 30] width 9 height 7
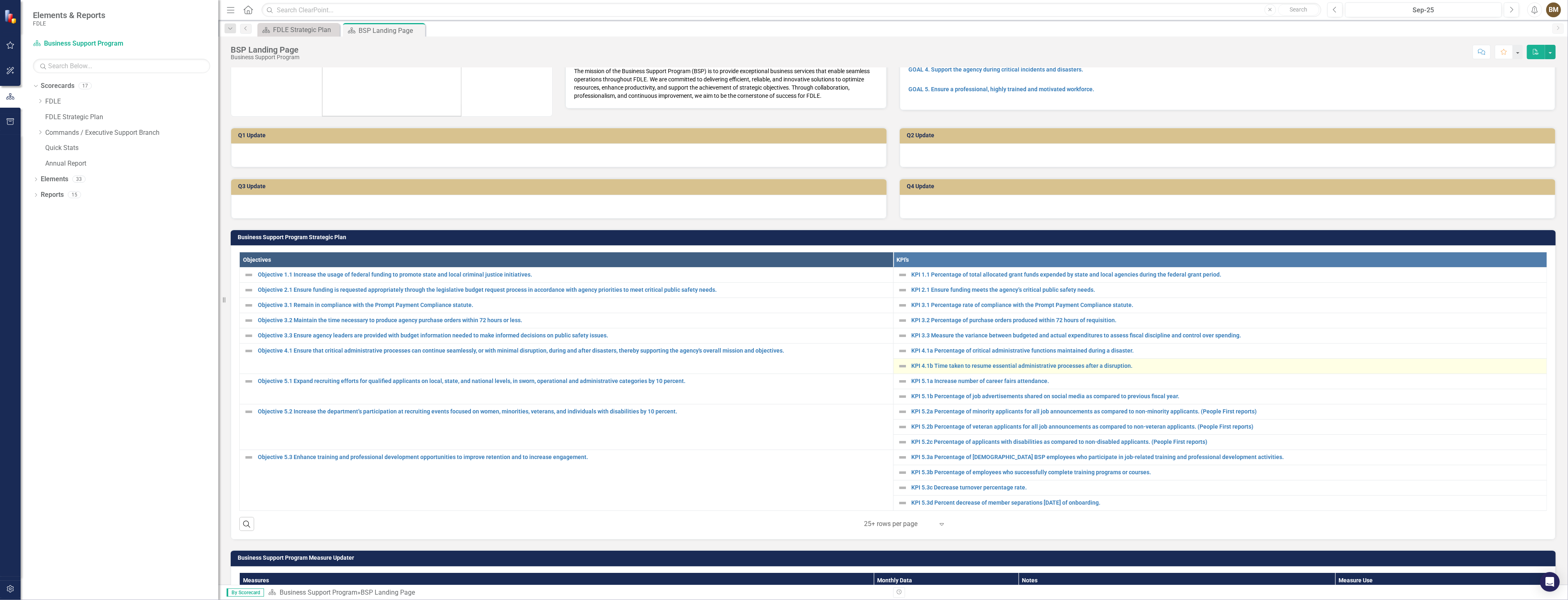
scroll to position [91, 0]
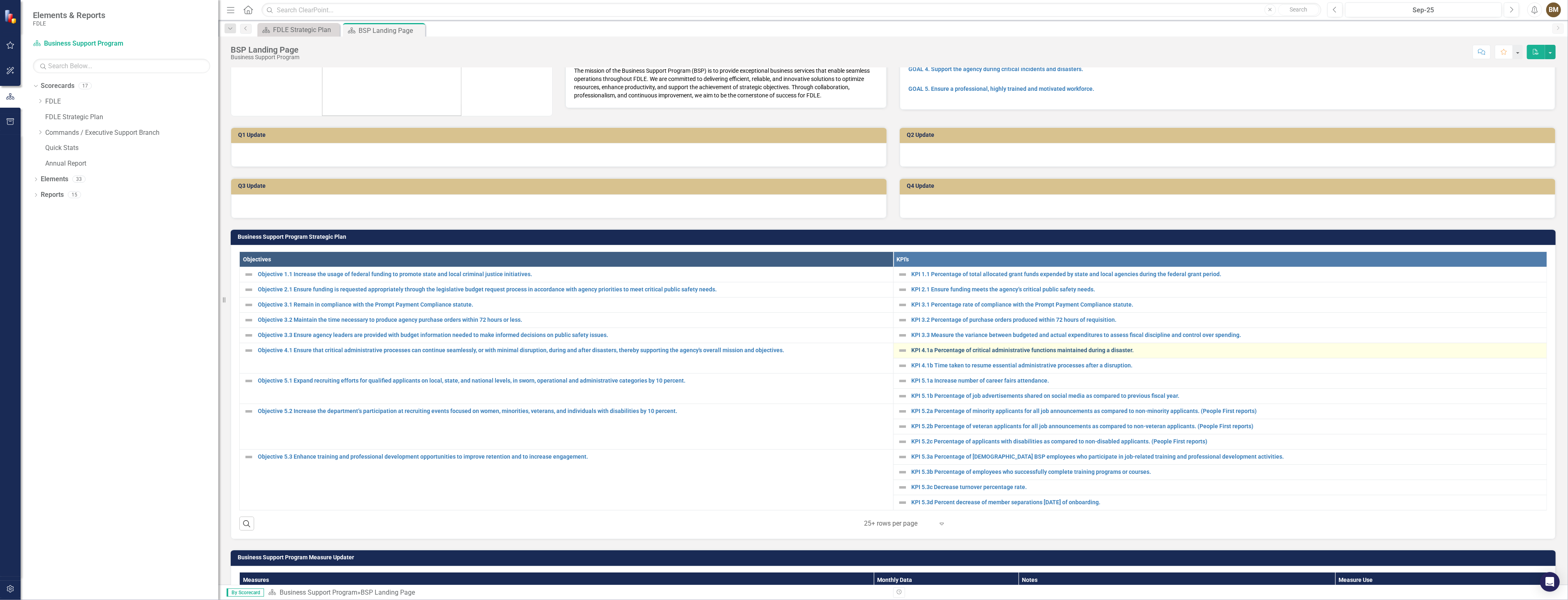
click at [933, 350] on link "KPI 4.1a Percentage of critical administrative functions maintained during a di…" at bounding box center [1227, 351] width 631 height 6
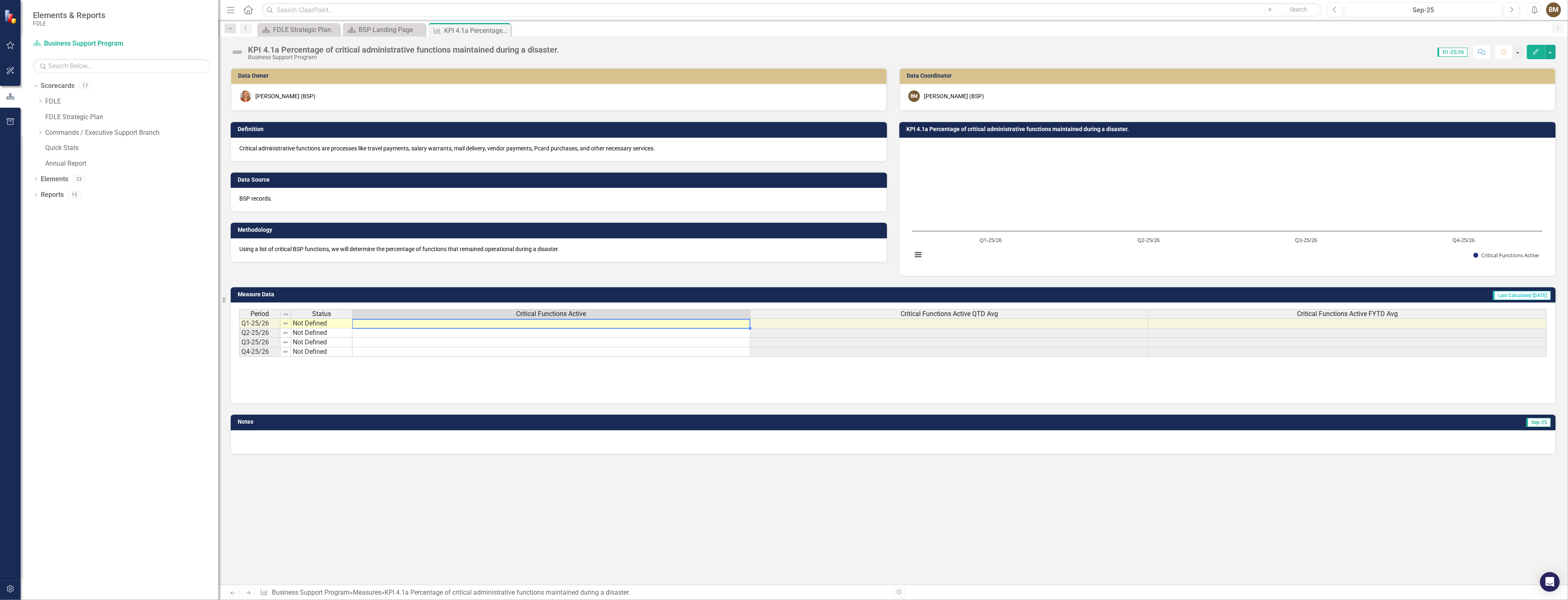
click at [371, 323] on td at bounding box center [551, 324] width 398 height 10
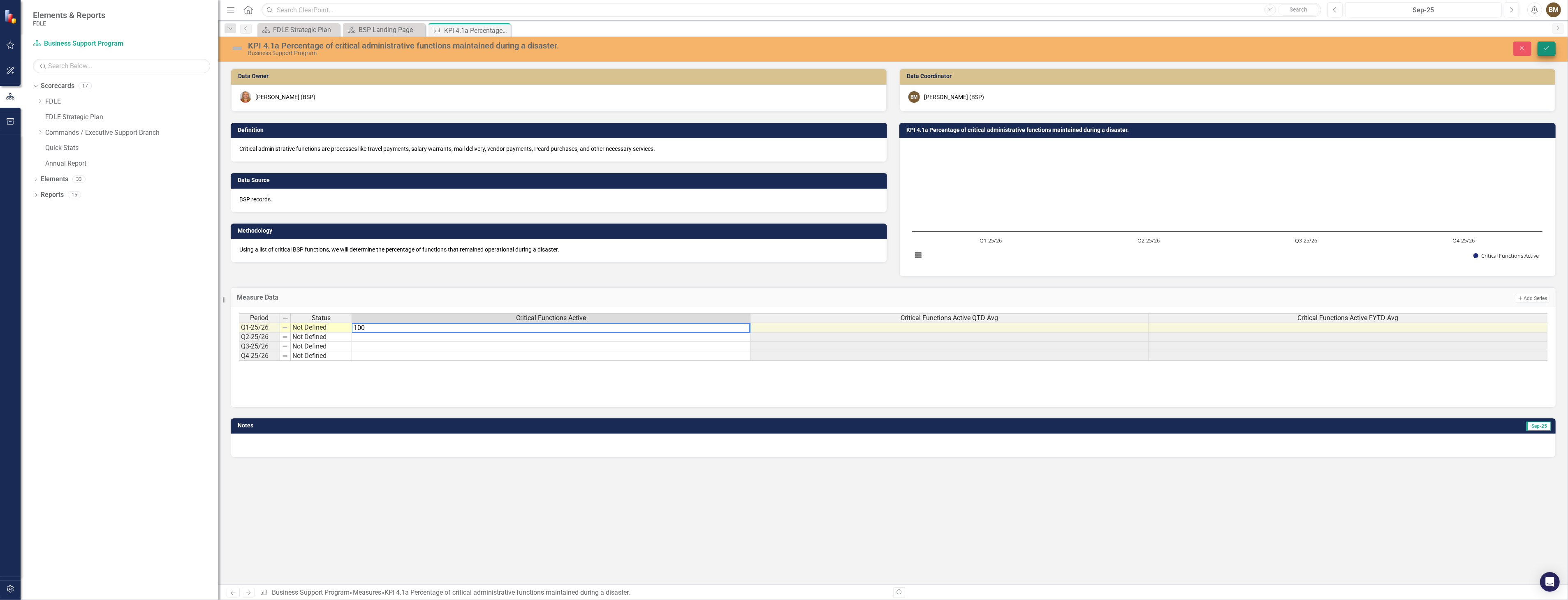
type textarea "100"
click at [1549, 47] on icon "Save" at bounding box center [1547, 47] width 7 height 5
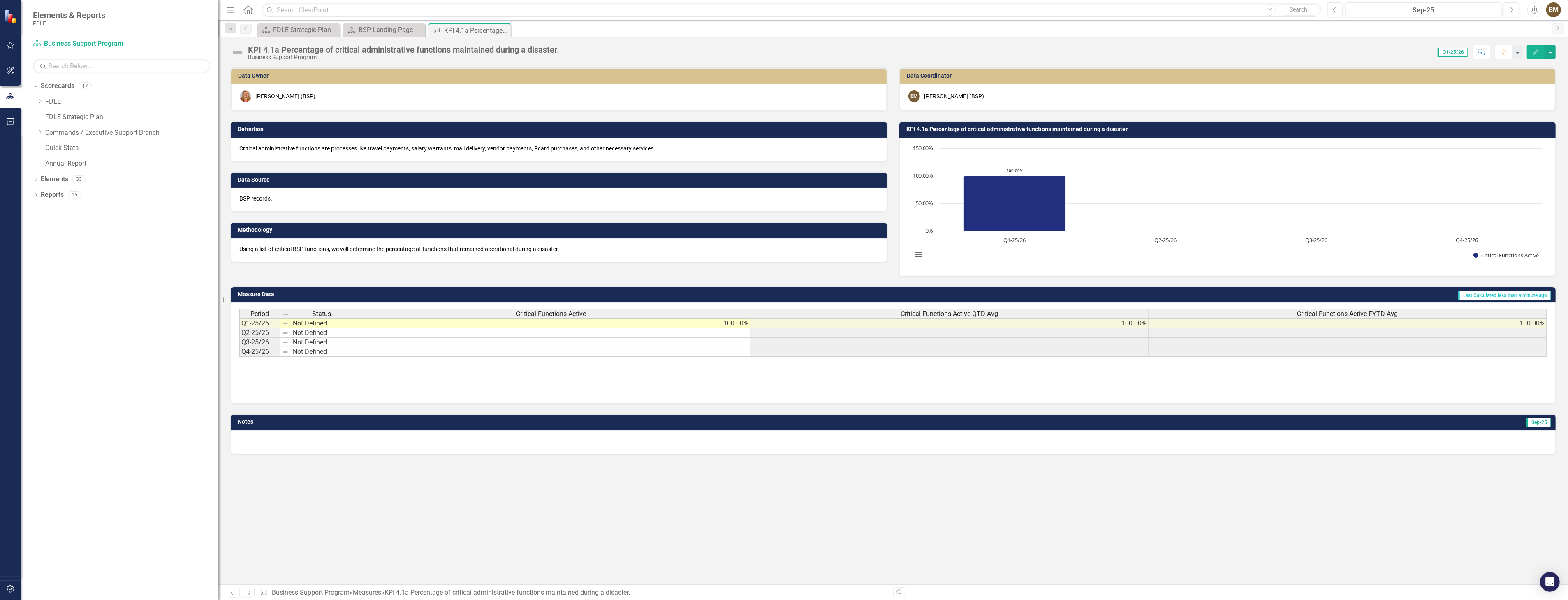
click at [293, 441] on div at bounding box center [893, 442] width 1325 height 24
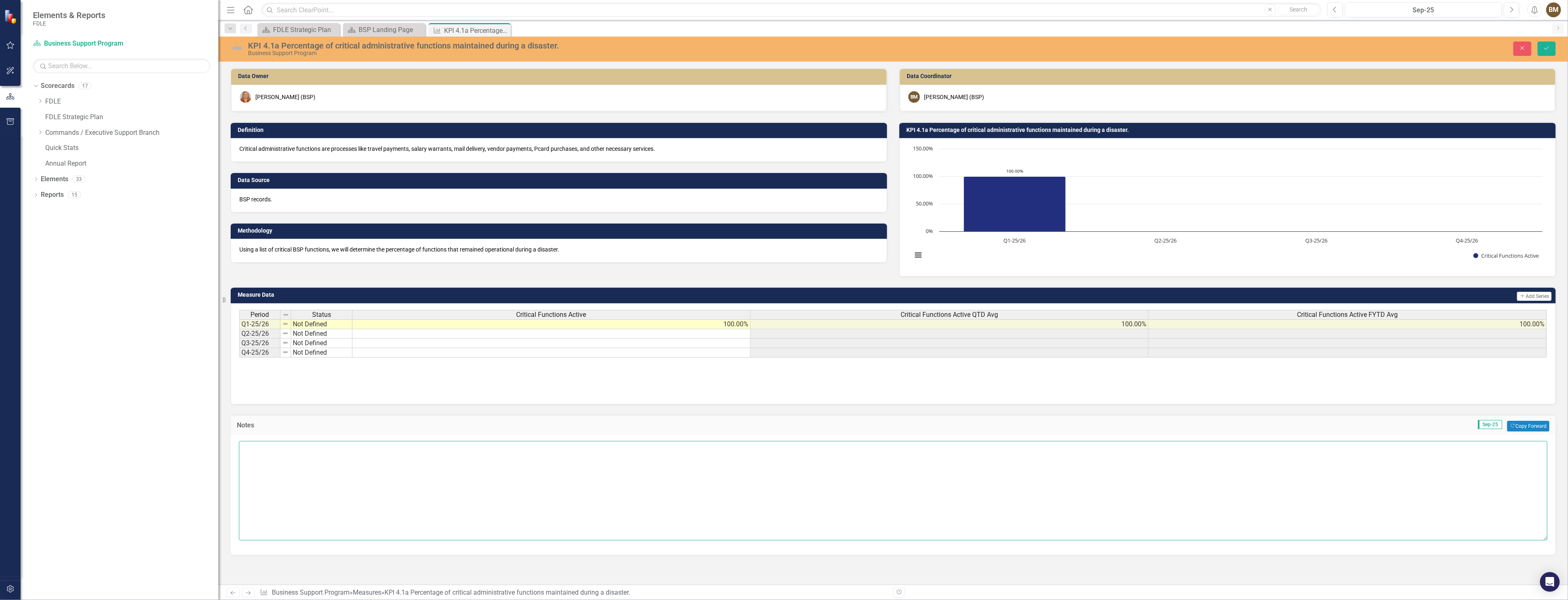
click at [267, 458] on textarea at bounding box center [894, 490] width 1309 height 99
paste textarea "All critical BSP functions remained operational during this quarter."
type textarea "[DATE] - All critical BSP functions remained operational during this quarter."
click at [1545, 51] on button "Save" at bounding box center [1547, 49] width 18 height 15
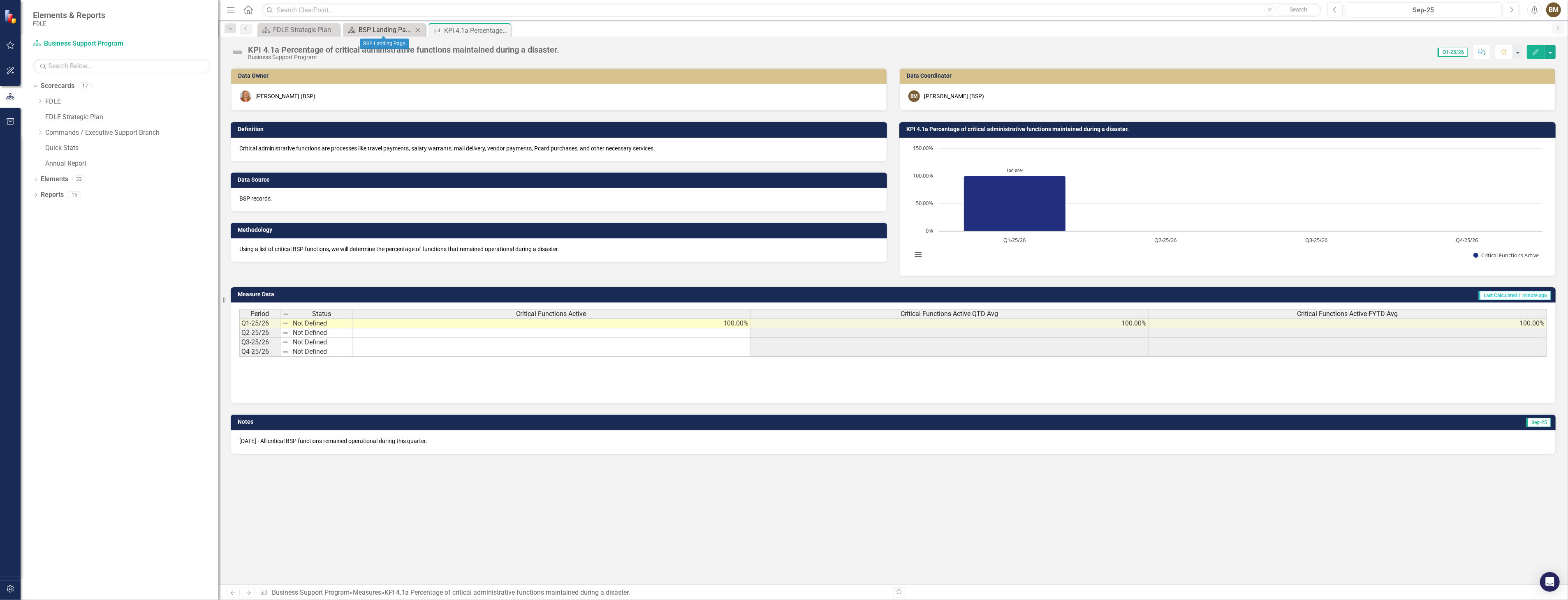
click at [387, 30] on div "BSP Landing Page" at bounding box center [385, 30] width 54 height 10
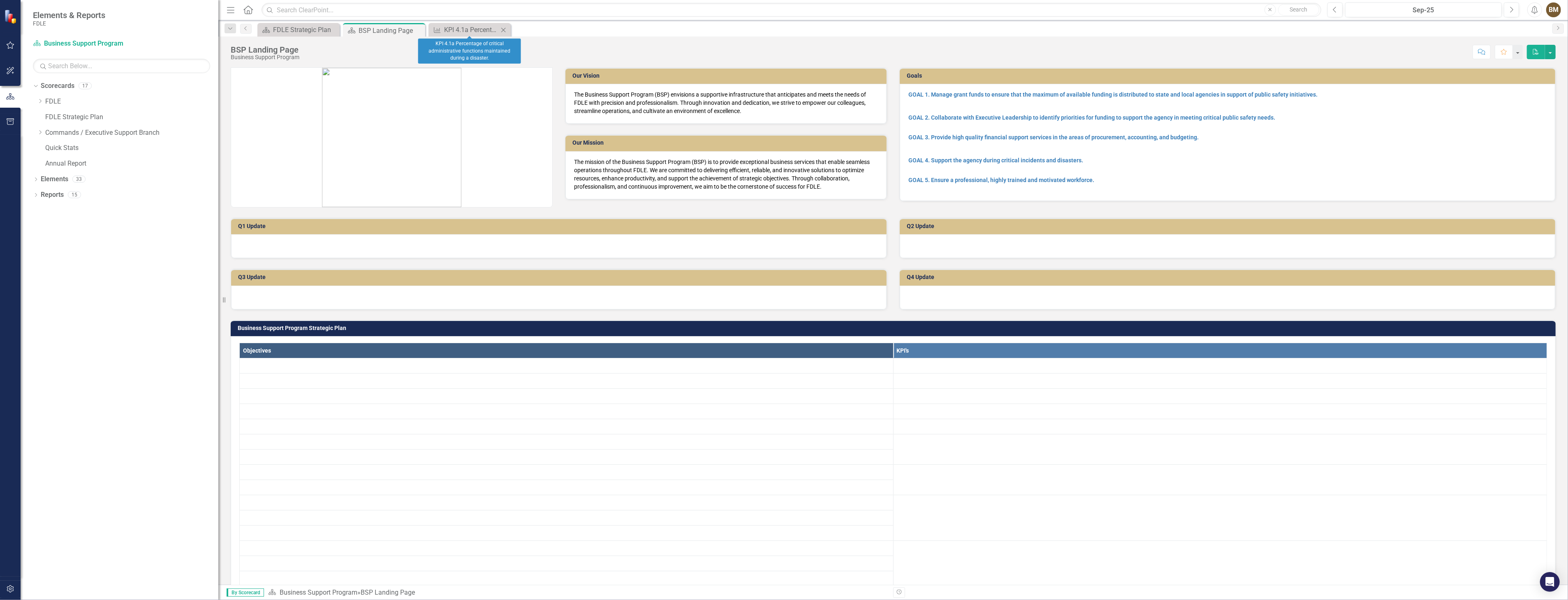
click at [503, 30] on icon at bounding box center [503, 29] width 4 height 4
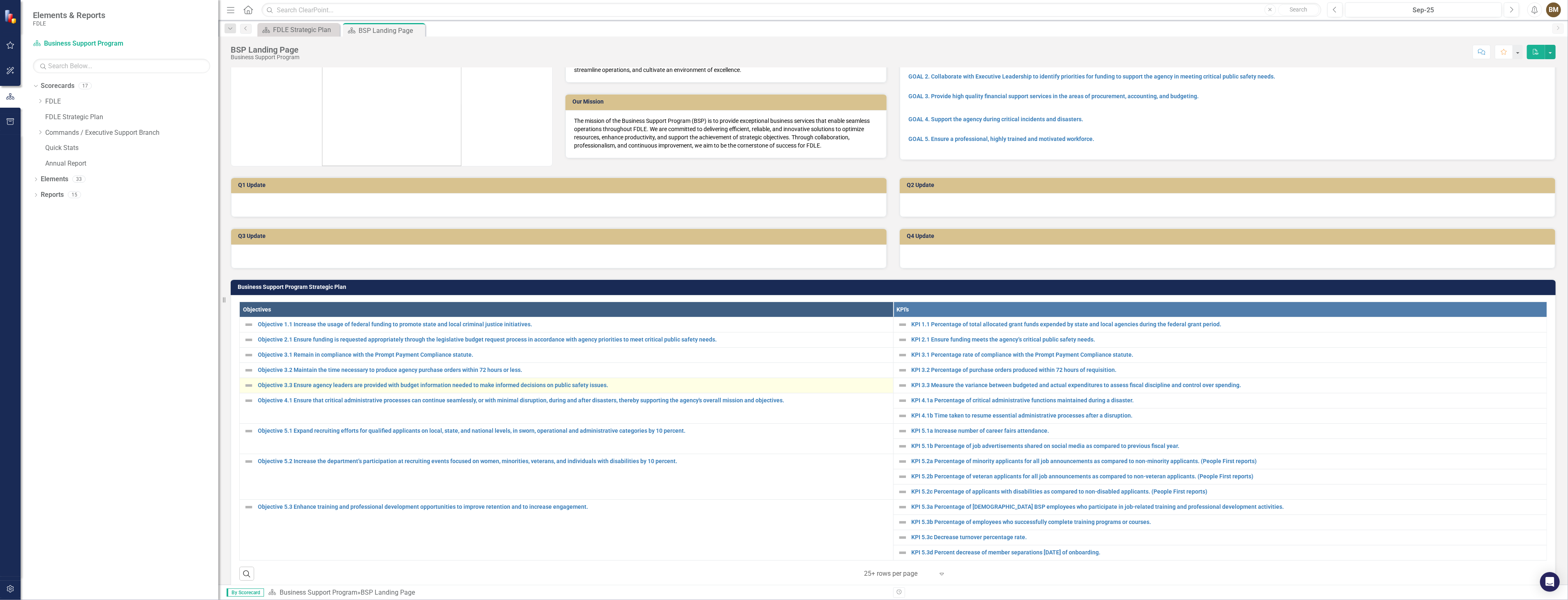
scroll to position [91, 0]
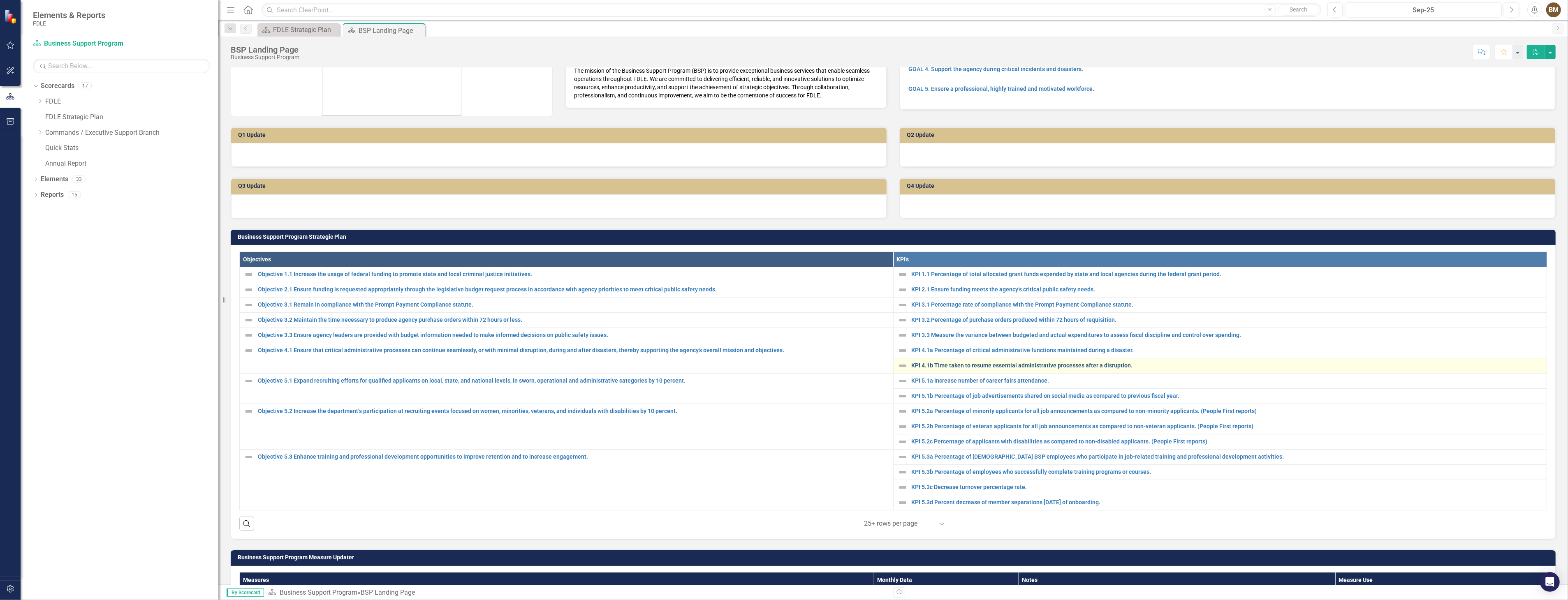
click at [943, 364] on link "KPI 4.1b Time taken to resume essential administrative processes after a disrup…" at bounding box center [1227, 366] width 631 height 6
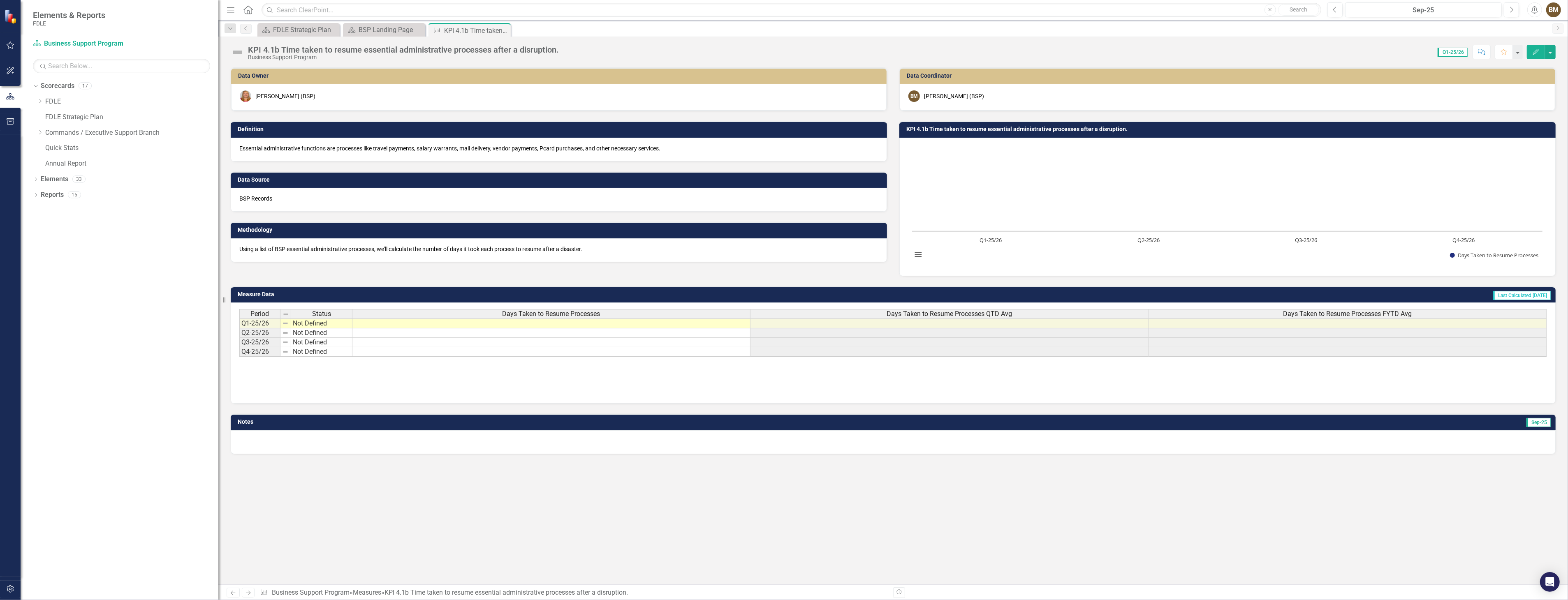
click at [385, 324] on td at bounding box center [551, 324] width 398 height 10
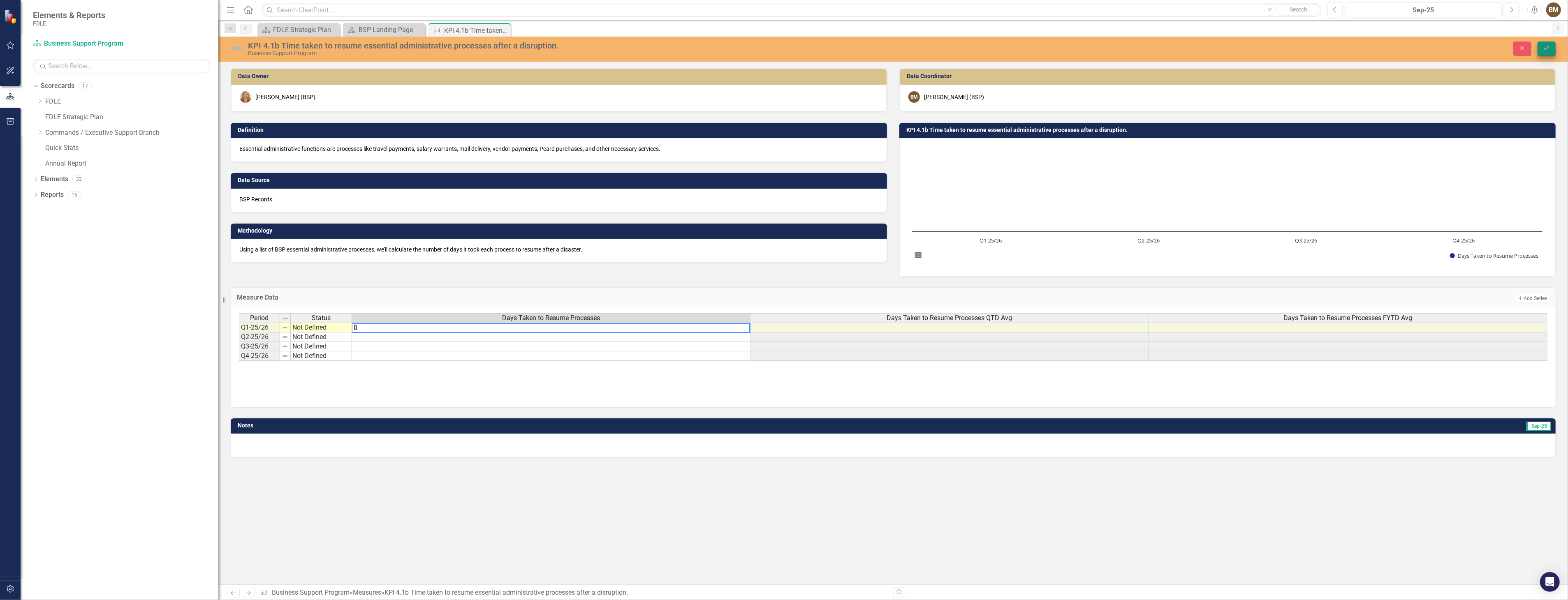
type textarea "0"
click at [1552, 49] on button "Save" at bounding box center [1547, 49] width 18 height 15
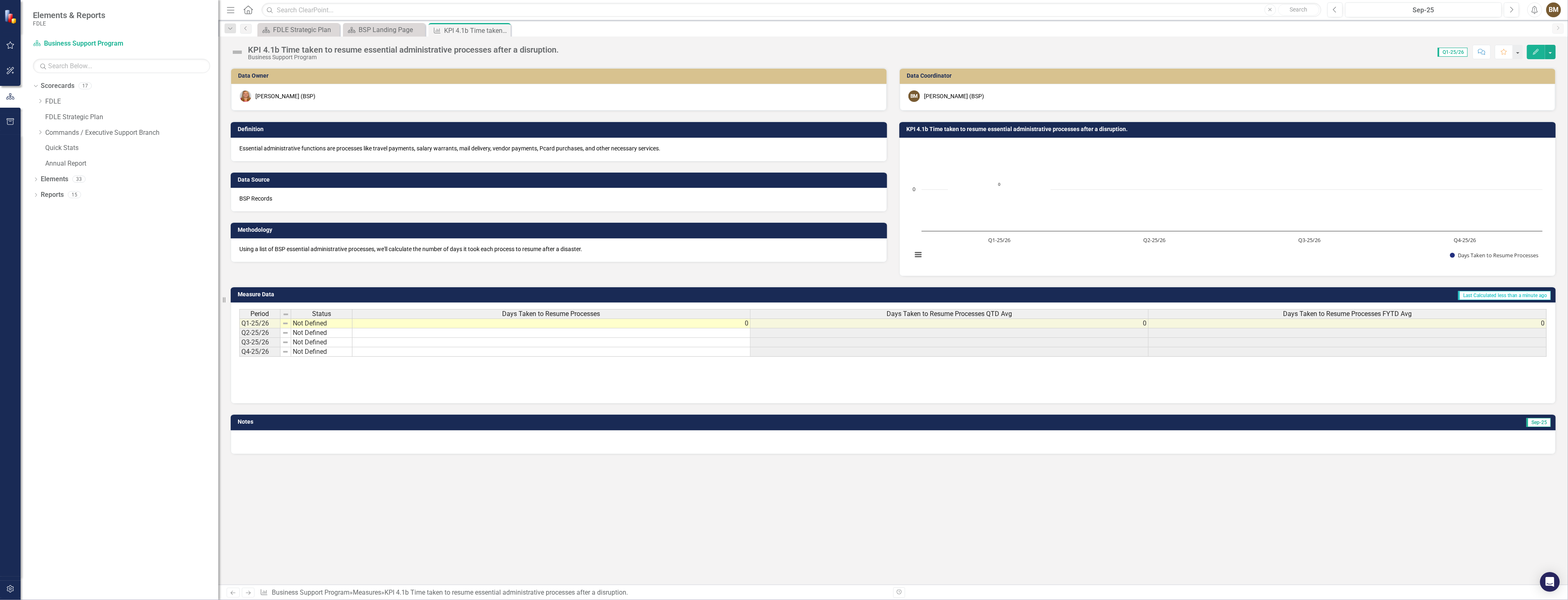
click at [272, 438] on div at bounding box center [893, 442] width 1325 height 24
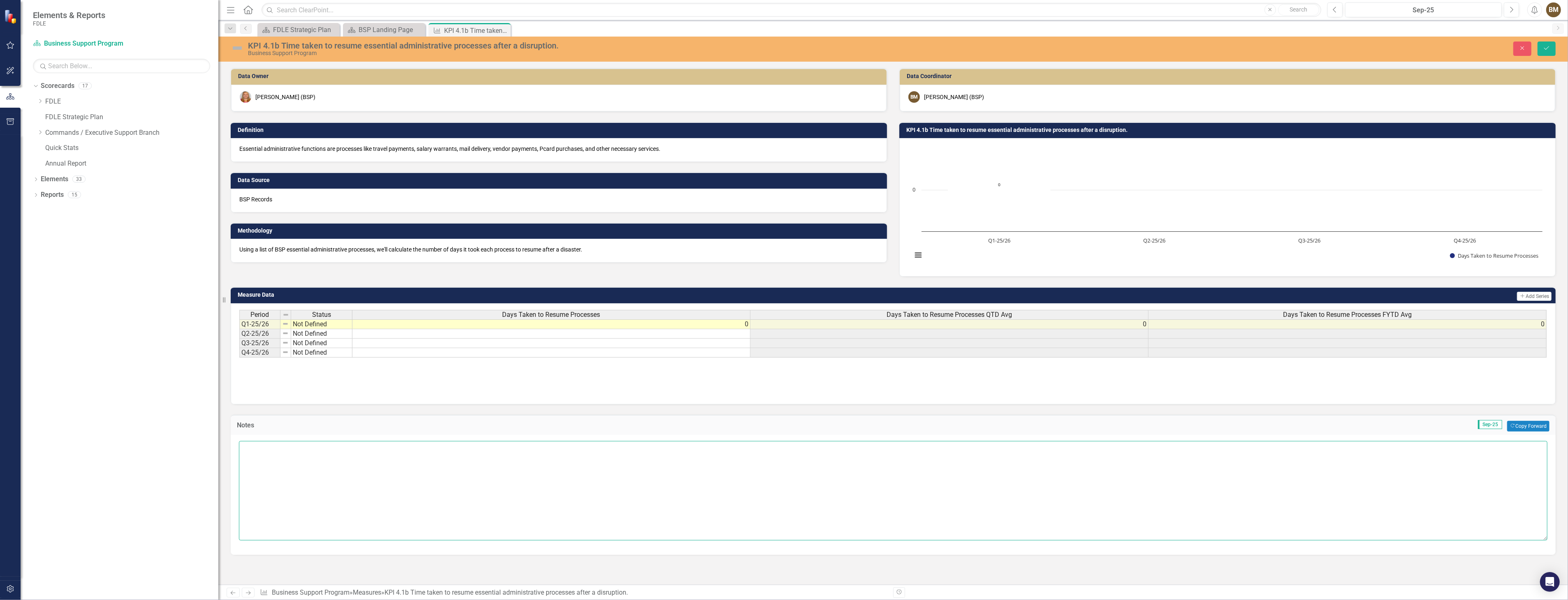
click at [264, 450] on textarea at bounding box center [894, 490] width 1309 height 99
paste textarea "there were no disasters that impacted essential administrative processes."
click at [291, 447] on textarea "[DATE] - there were no disasters that impacted essential administrative process…" at bounding box center [894, 490] width 1309 height 99
click at [496, 475] on textarea "[DATE] - There were no disasters that impacted essential administrative process…" at bounding box center [894, 490] width 1309 height 99
type textarea "[DATE] - There were no disasters that impacted essential administrative process…"
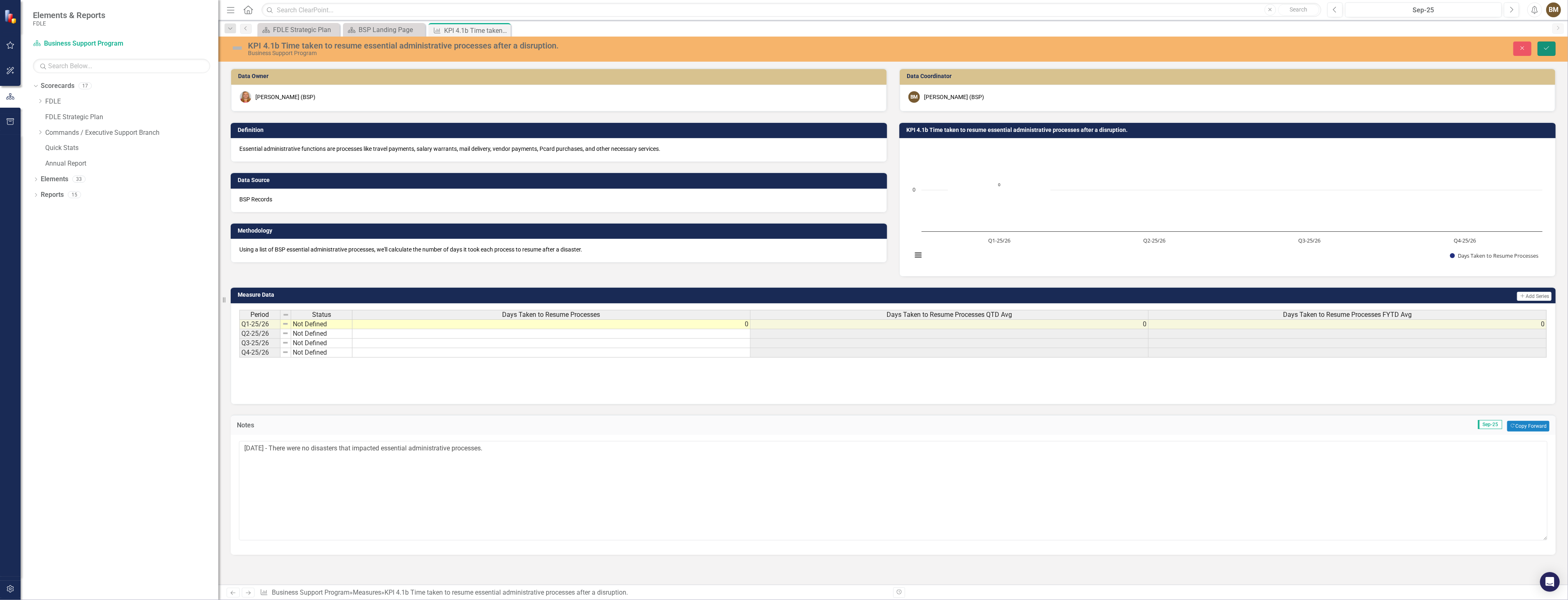
click at [1550, 47] on icon "Save" at bounding box center [1547, 47] width 7 height 5
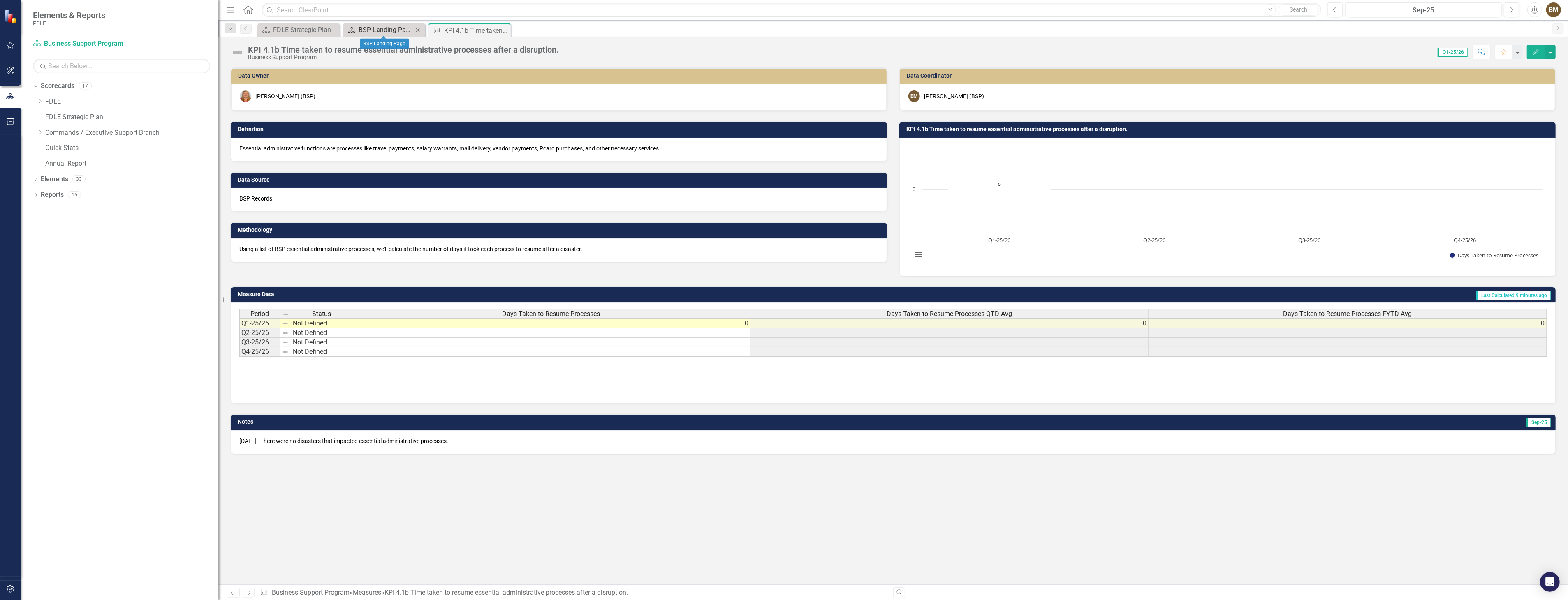
click at [391, 32] on div "BSP Landing Page" at bounding box center [385, 30] width 54 height 10
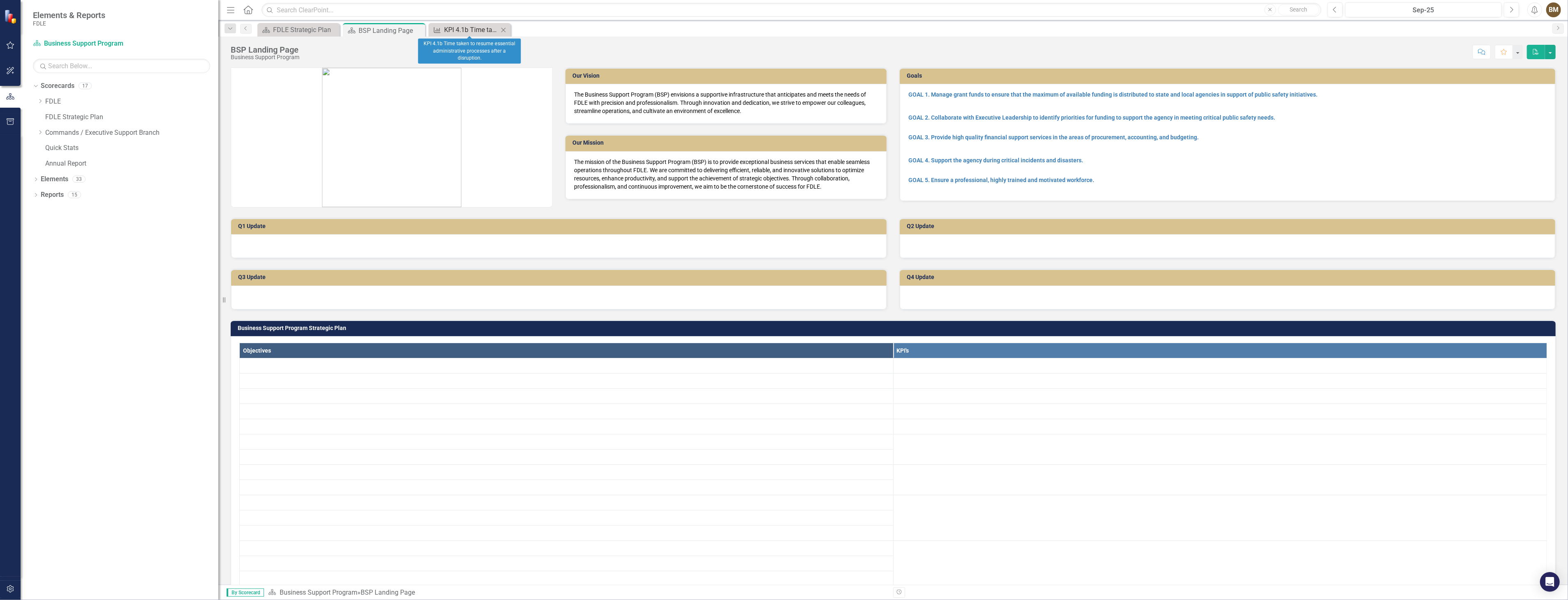
click at [463, 29] on div "KPI 4.1b Time taken to resume essential administrative processes after a disrup…" at bounding box center [471, 30] width 54 height 10
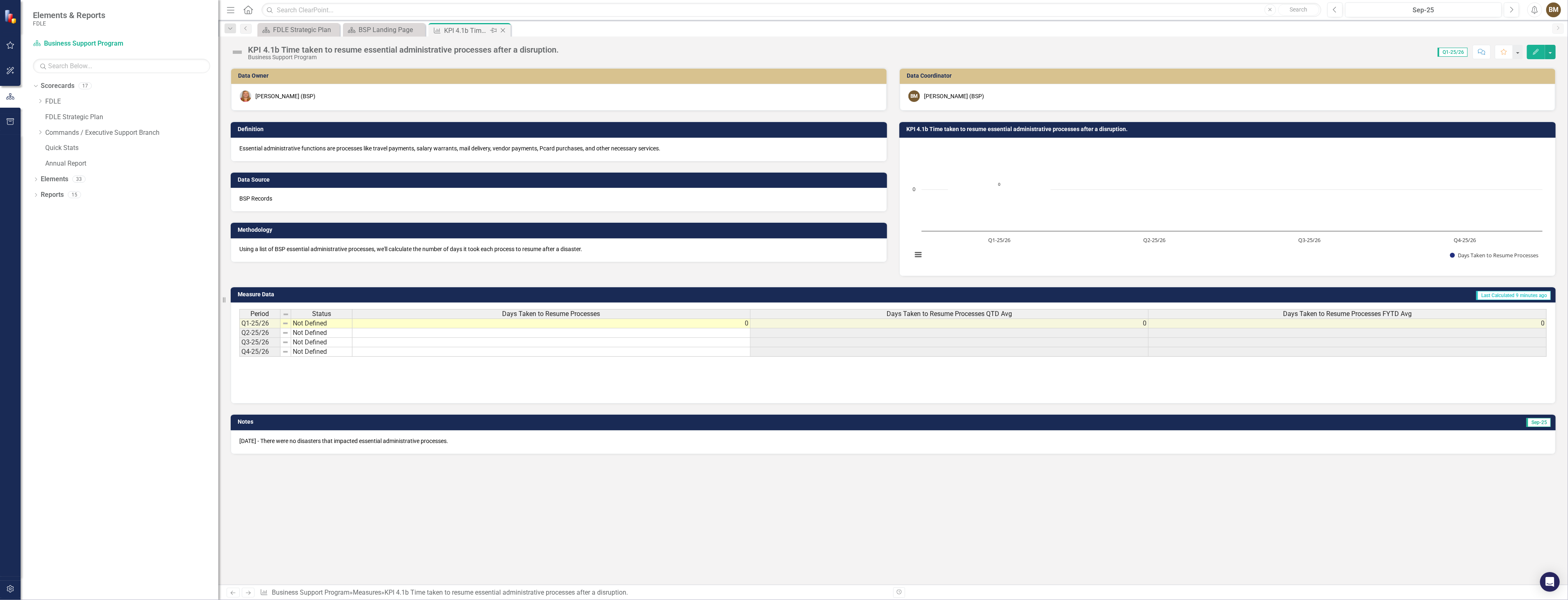
click at [505, 31] on icon "Close" at bounding box center [503, 30] width 9 height 7
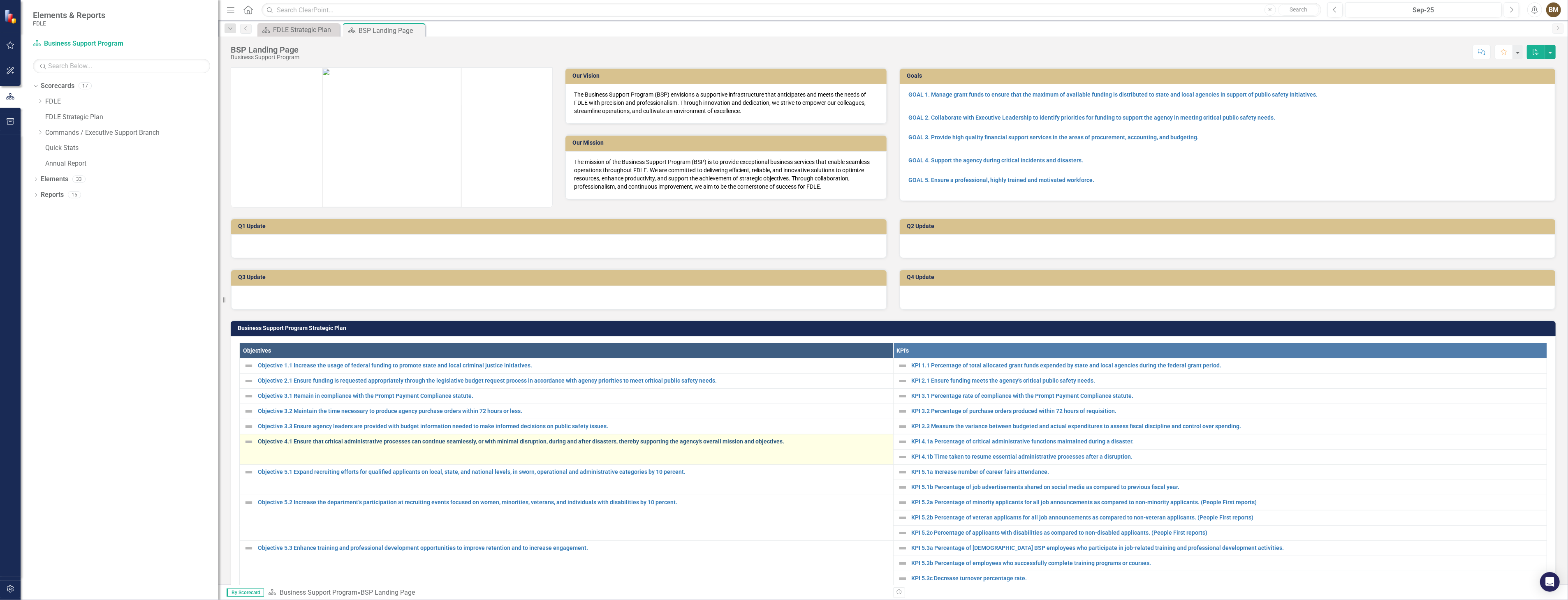
click at [310, 441] on link "Objective 4.1 Ensure that critical administrative processes can continue seamle…" at bounding box center [573, 442] width 631 height 6
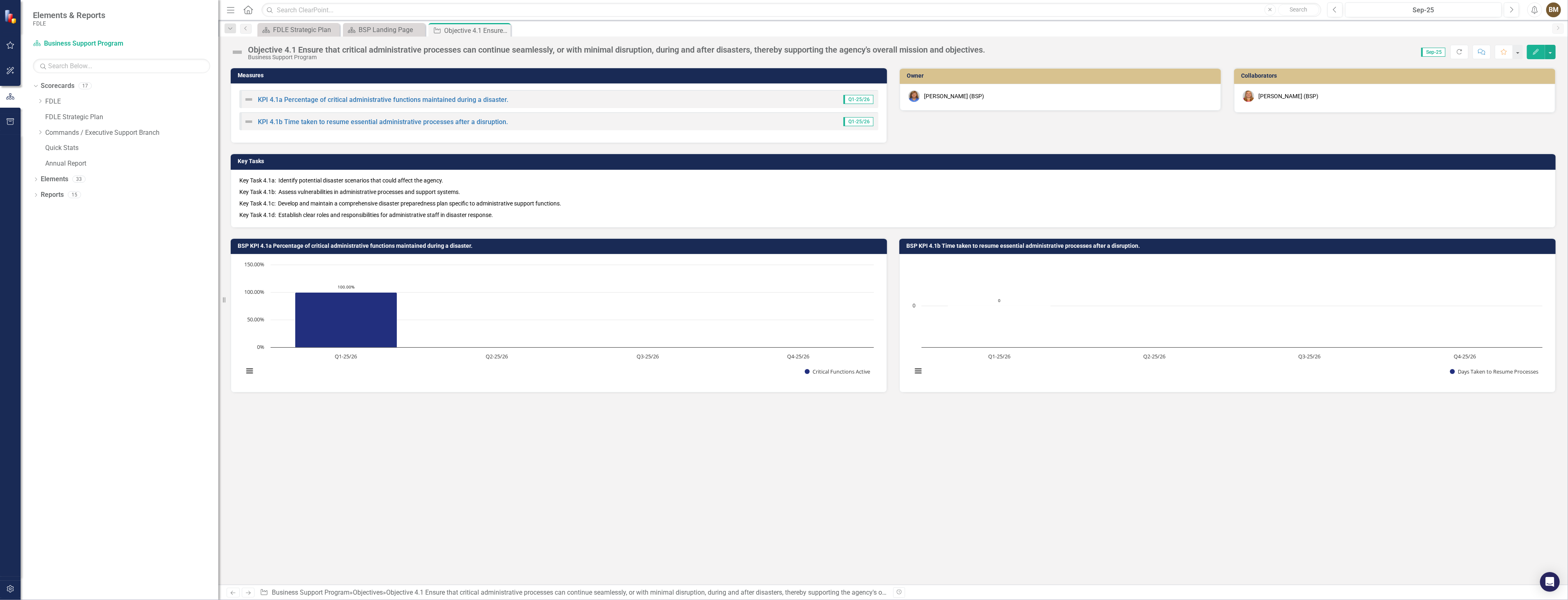
click at [0, 0] on icon "Close" at bounding box center [0, 0] width 0 height 0
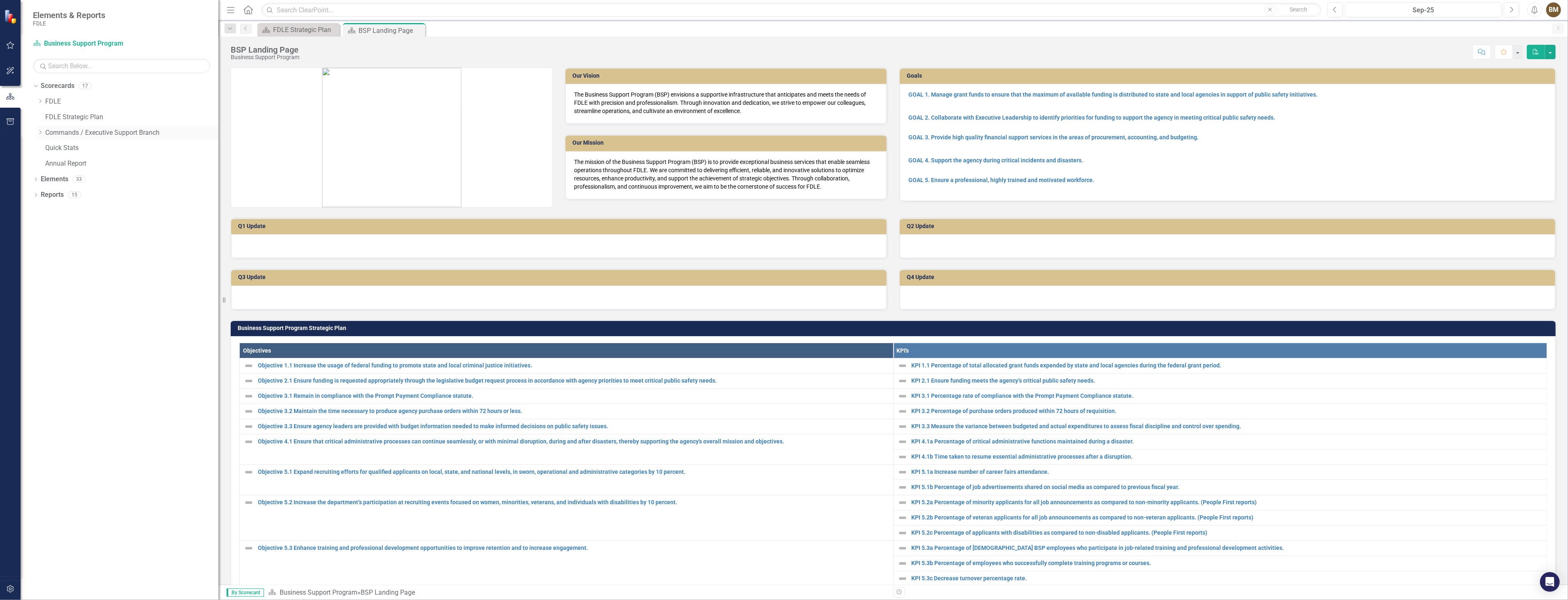
click at [40, 134] on icon "Dropdown" at bounding box center [40, 132] width 6 height 5
click at [47, 148] on icon "Dropdown" at bounding box center [48, 148] width 6 height 5
click at [55, 163] on icon "Dropdown" at bounding box center [57, 164] width 6 height 5
click at [55, 163] on icon "Dropdown" at bounding box center [56, 162] width 5 height 6
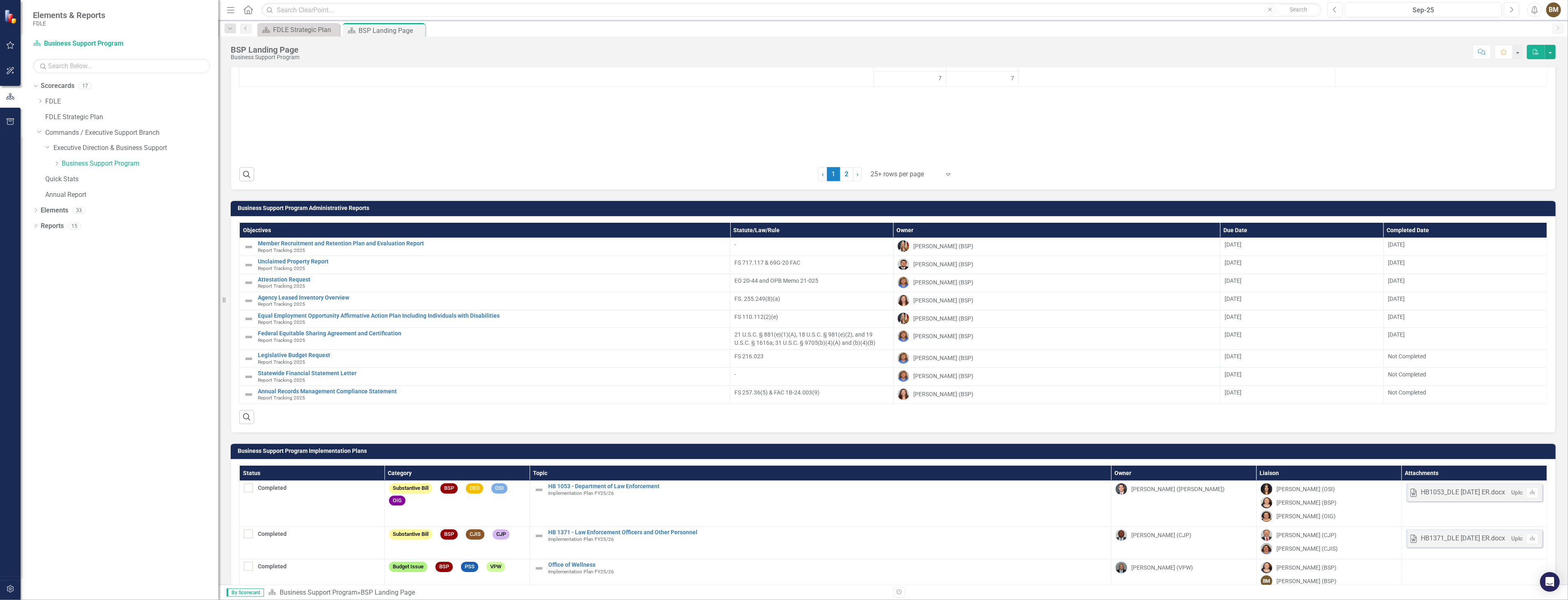
scroll to position [1050, 0]
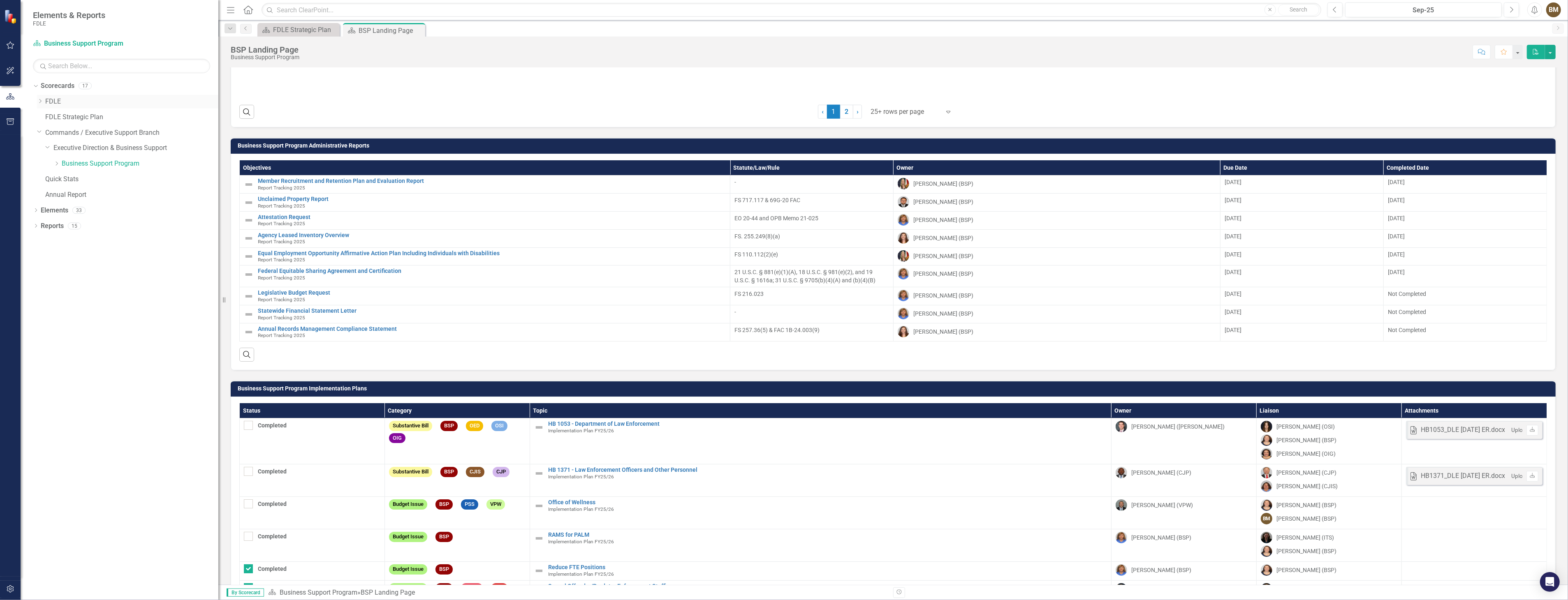
click at [39, 102] on icon "Dropdown" at bounding box center [40, 101] width 6 height 5
click at [48, 133] on icon "Dropdown" at bounding box center [48, 132] width 6 height 5
click at [118, 169] on link "Report Tracking 2024" at bounding box center [139, 164] width 156 height 10
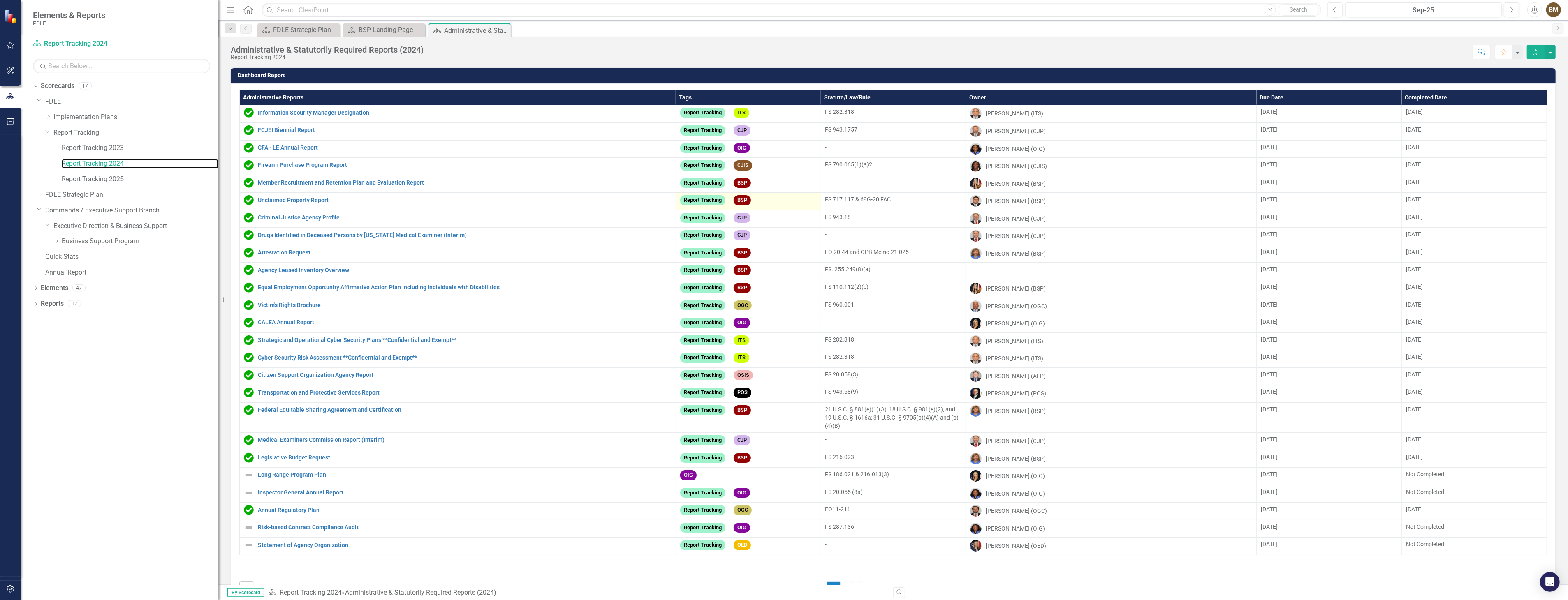
scroll to position [27, 0]
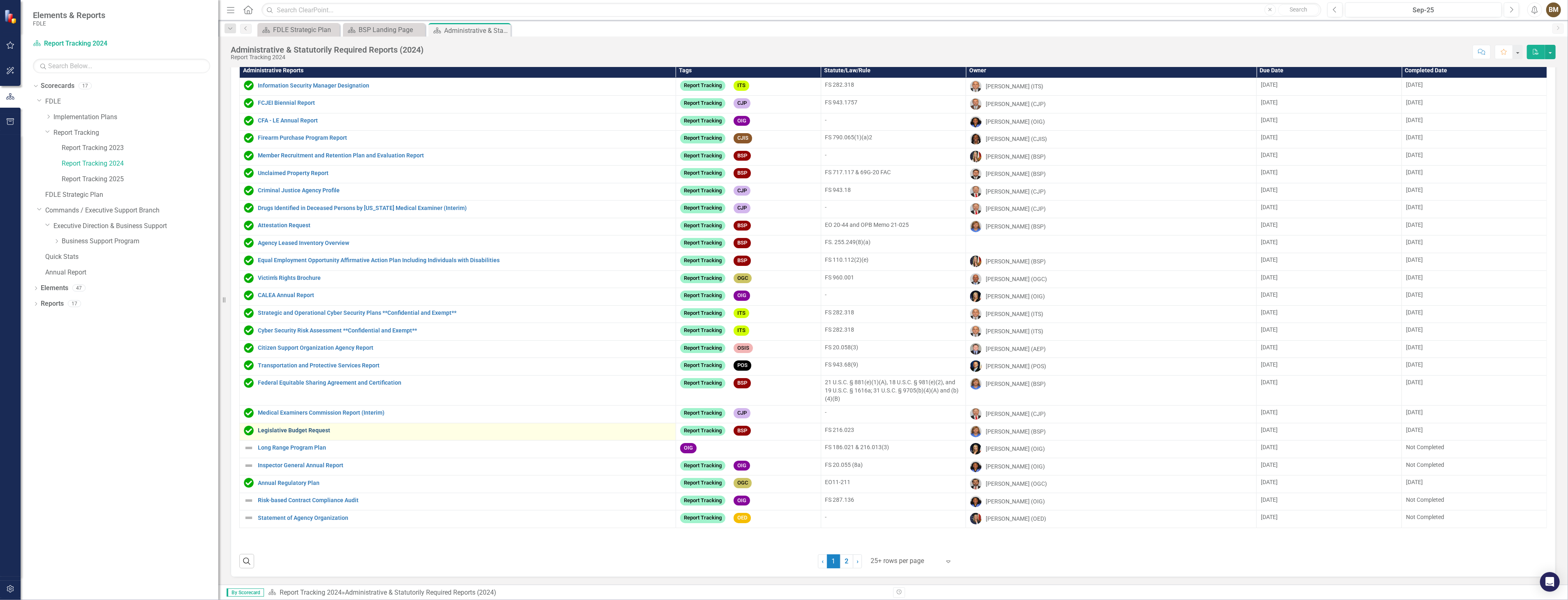
click at [318, 433] on link "Legislative Budget Request" at bounding box center [465, 431] width 414 height 6
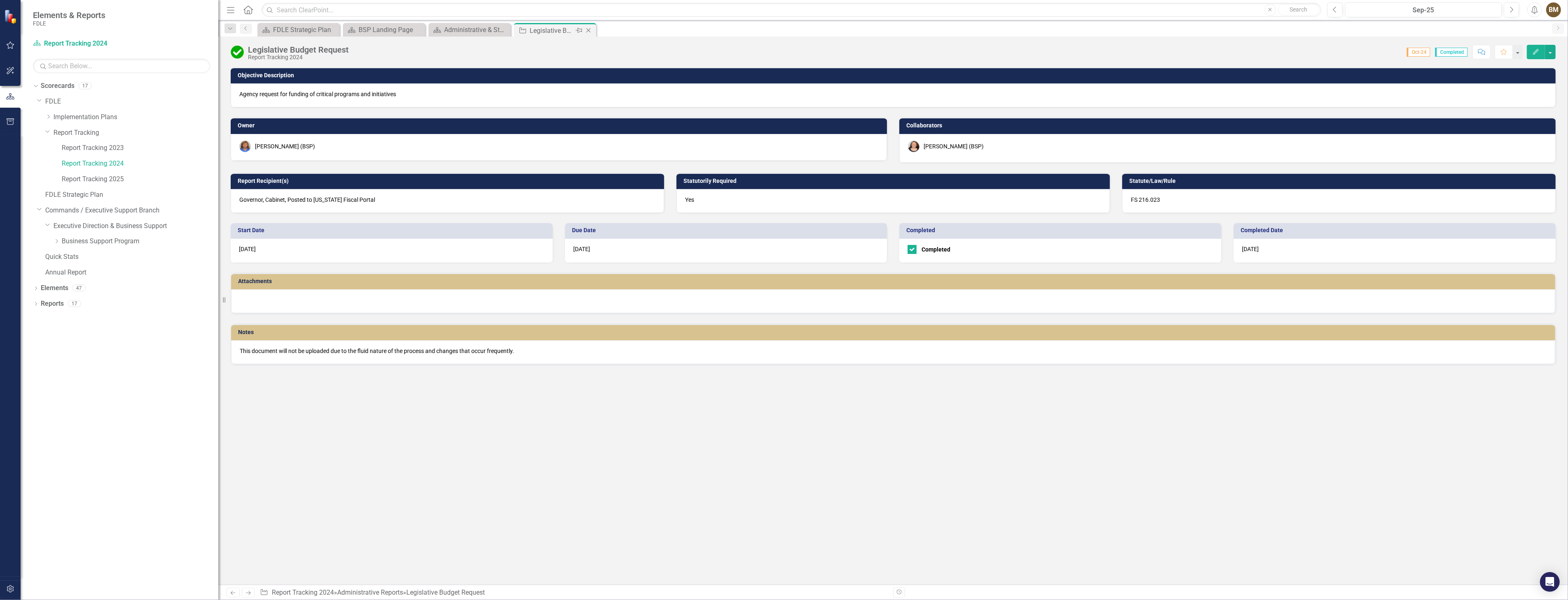
click at [588, 31] on icon "Close" at bounding box center [589, 30] width 9 height 7
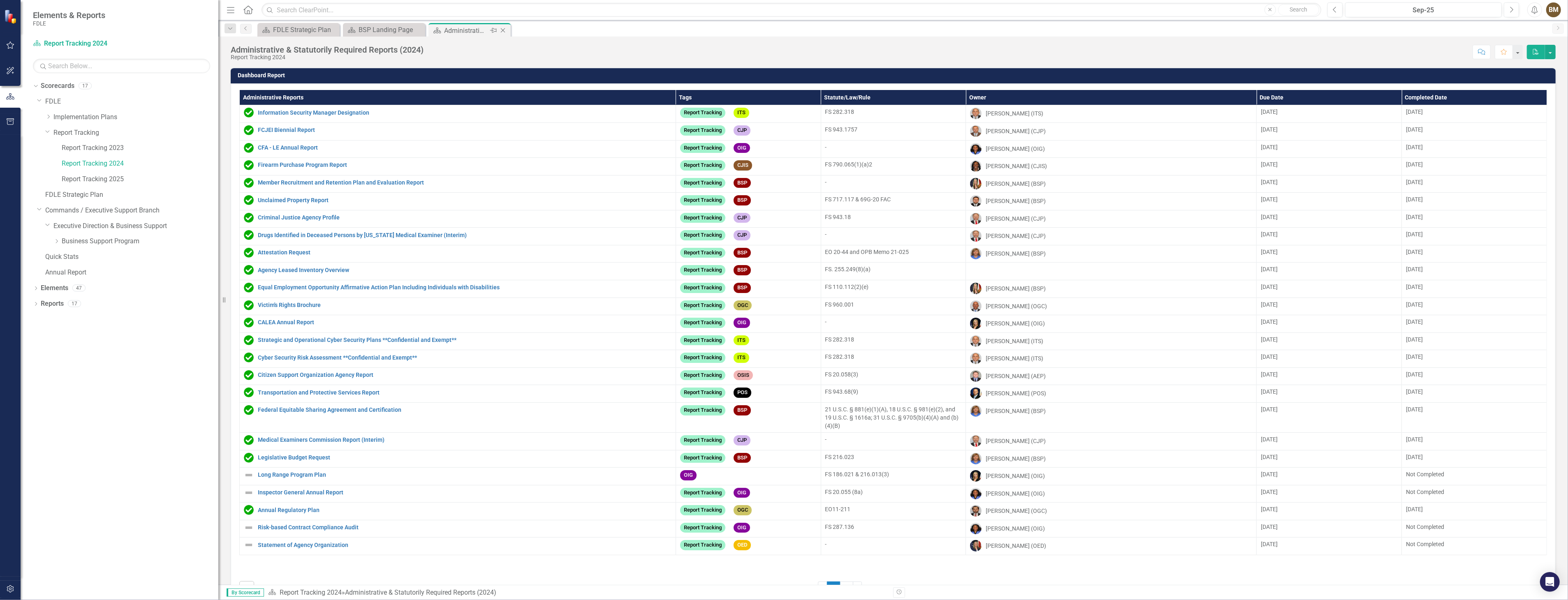
click at [503, 30] on icon at bounding box center [503, 30] width 4 height 4
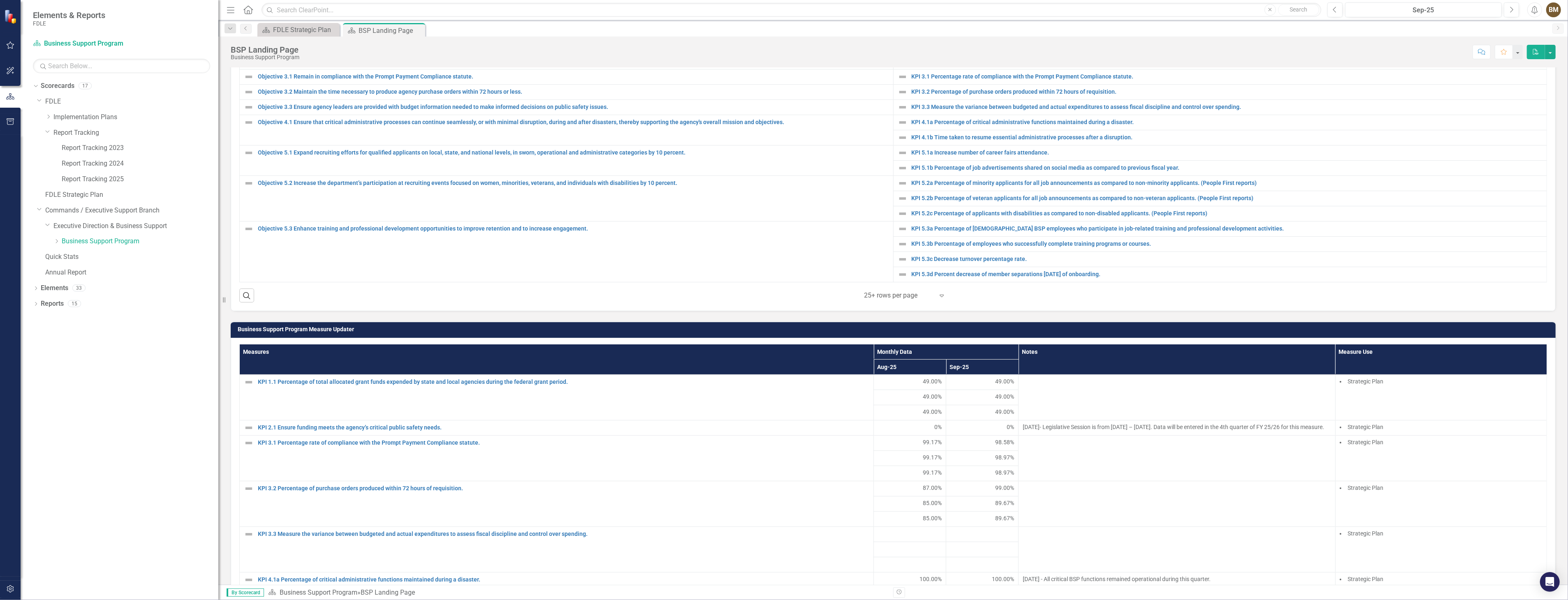
scroll to position [228, 0]
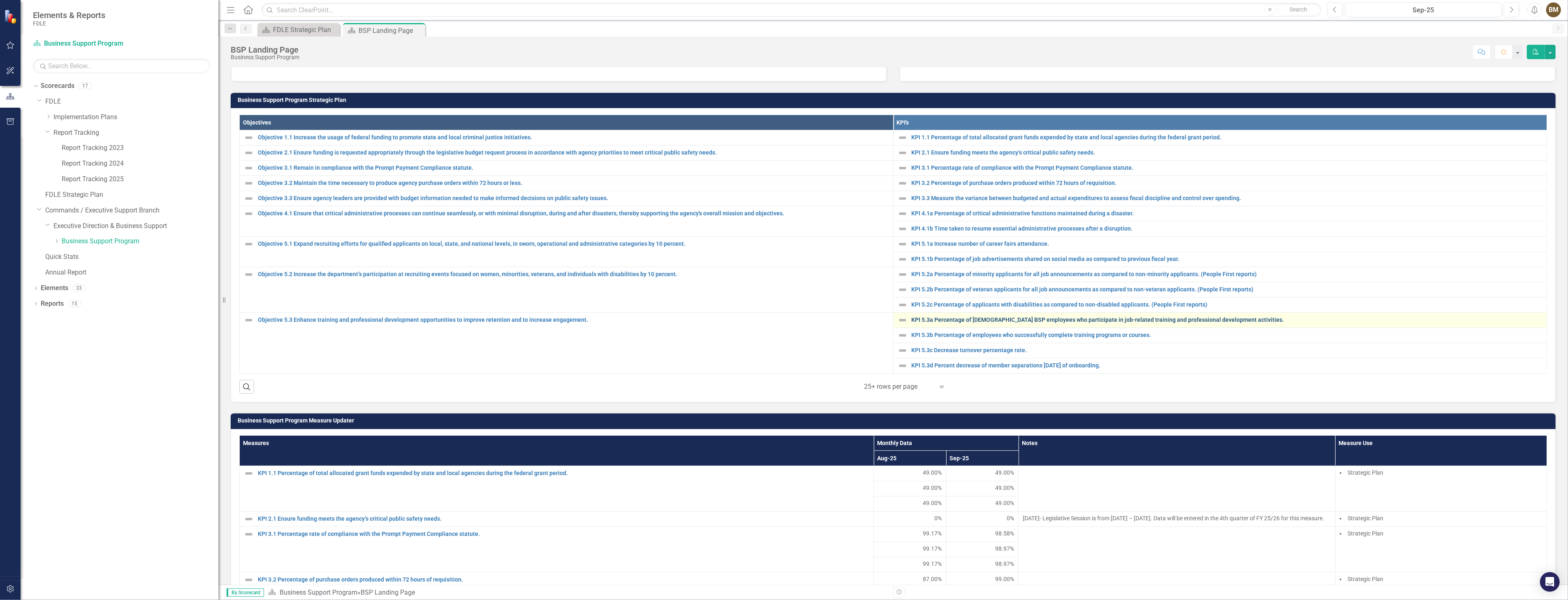
click at [953, 321] on link "KPI 5.3a Percentage of [DEMOGRAPHIC_DATA] BSP employees who participate in job-…" at bounding box center [1227, 320] width 631 height 6
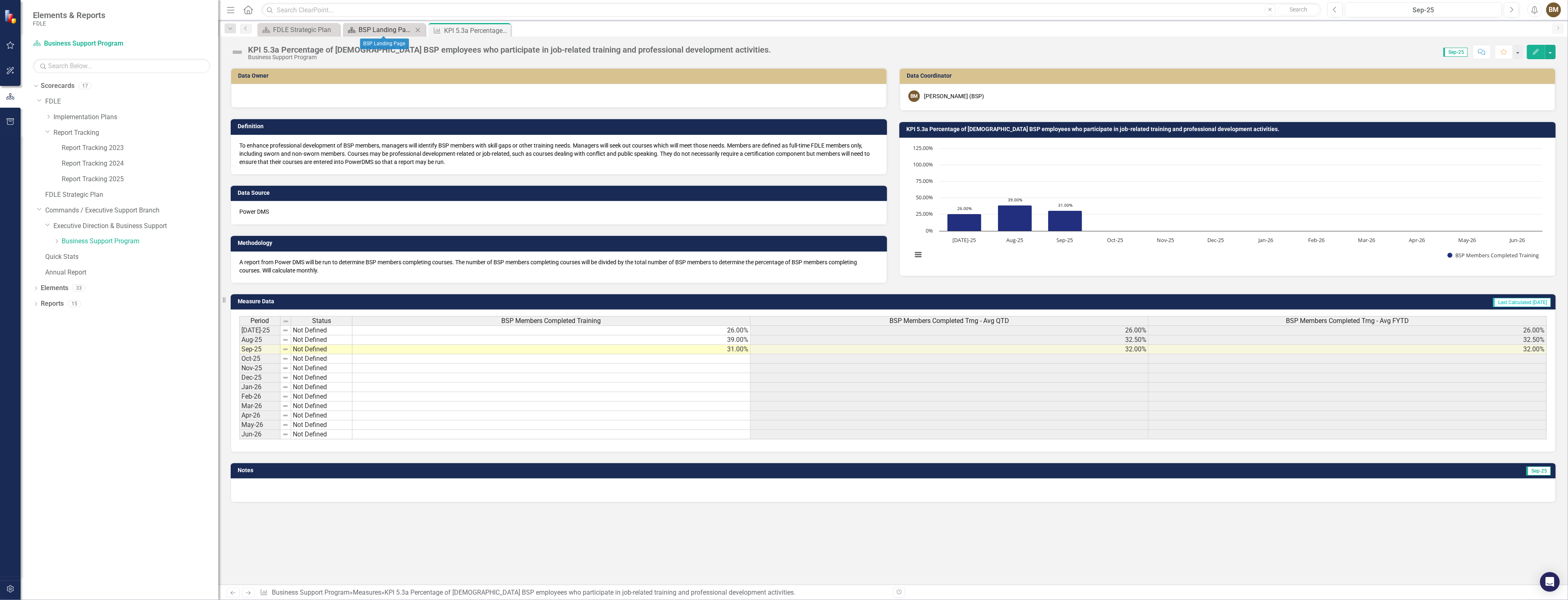
click at [384, 30] on div "BSP Landing Page" at bounding box center [385, 30] width 54 height 10
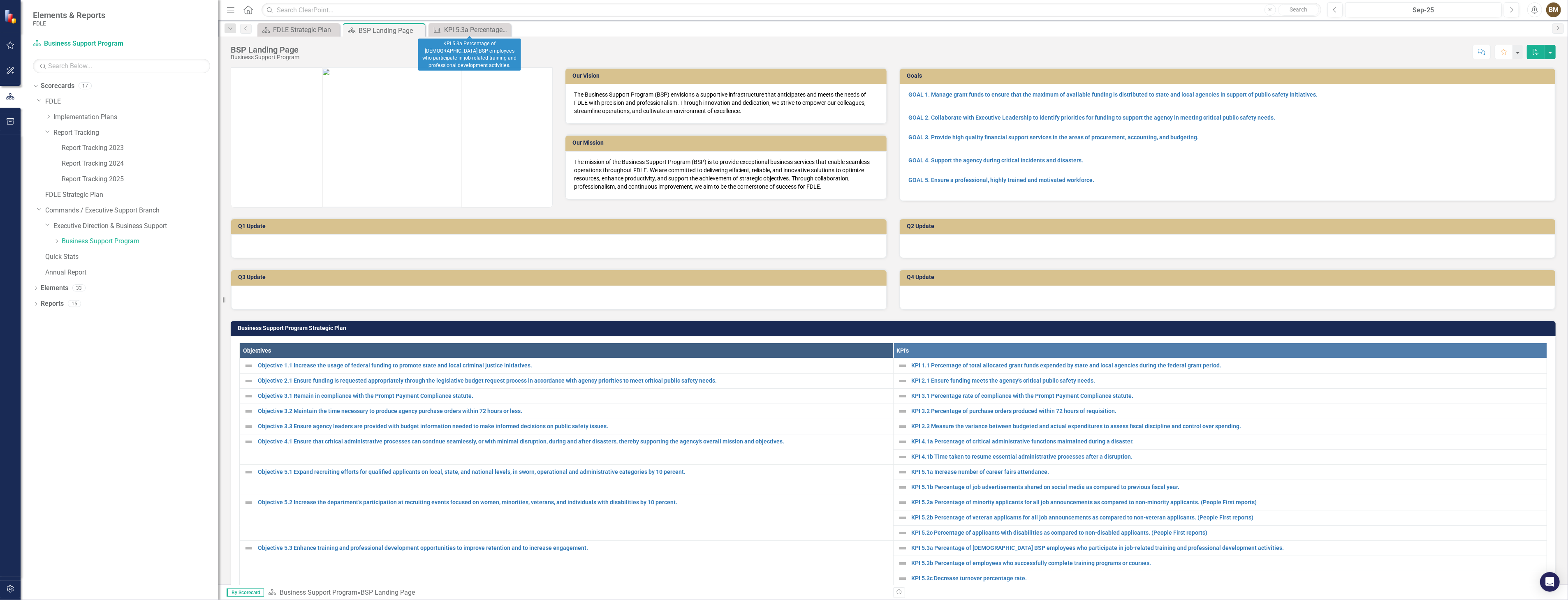
drag, startPoint x: 504, startPoint y: 27, endPoint x: 513, endPoint y: 29, distance: 9.2
click at [0, 0] on icon "Close" at bounding box center [0, 0] width 0 height 0
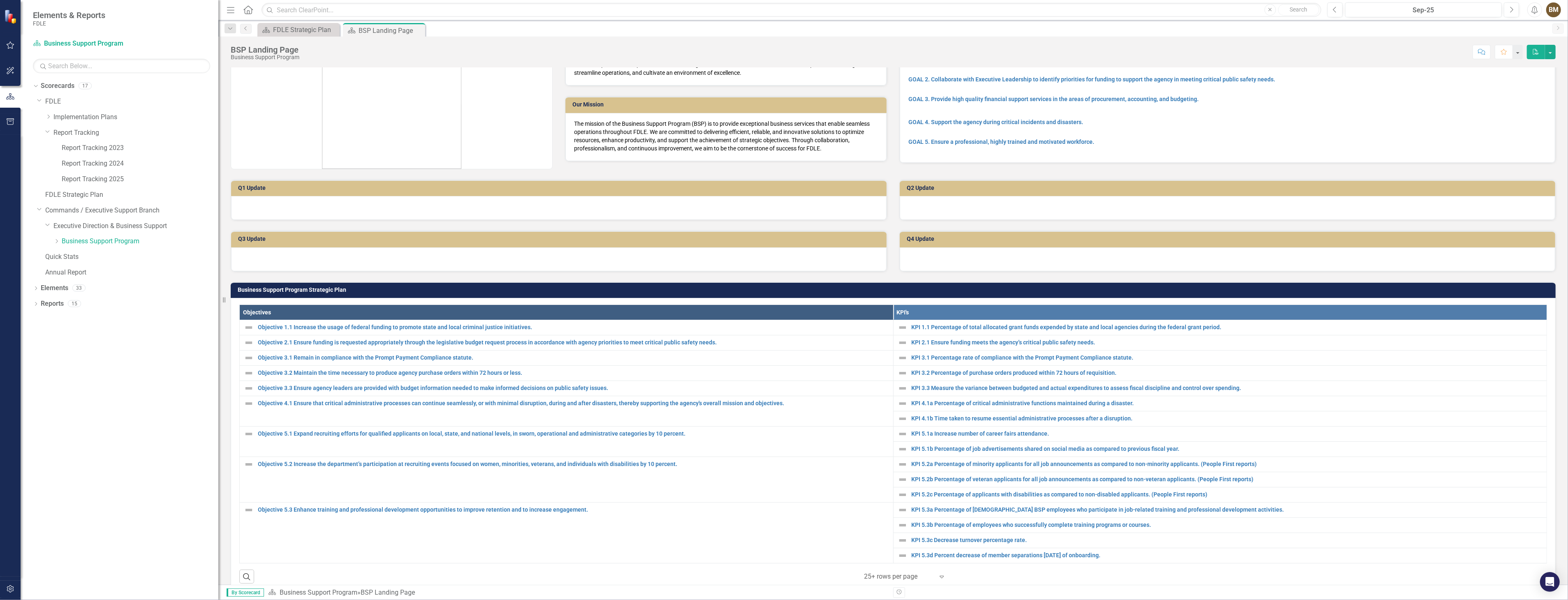
scroll to position [91, 0]
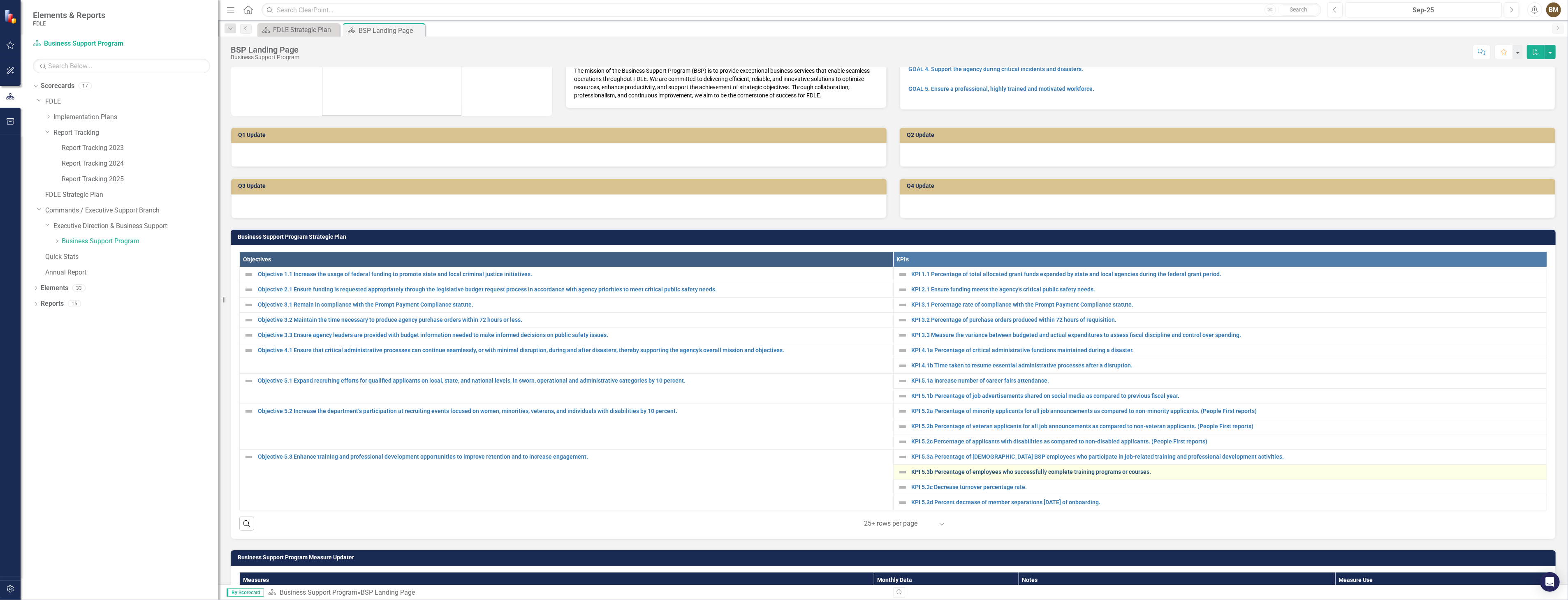
click at [937, 472] on link "KPI 5.3b Percentage of employees who successfully complete training programs or…" at bounding box center [1227, 472] width 631 height 6
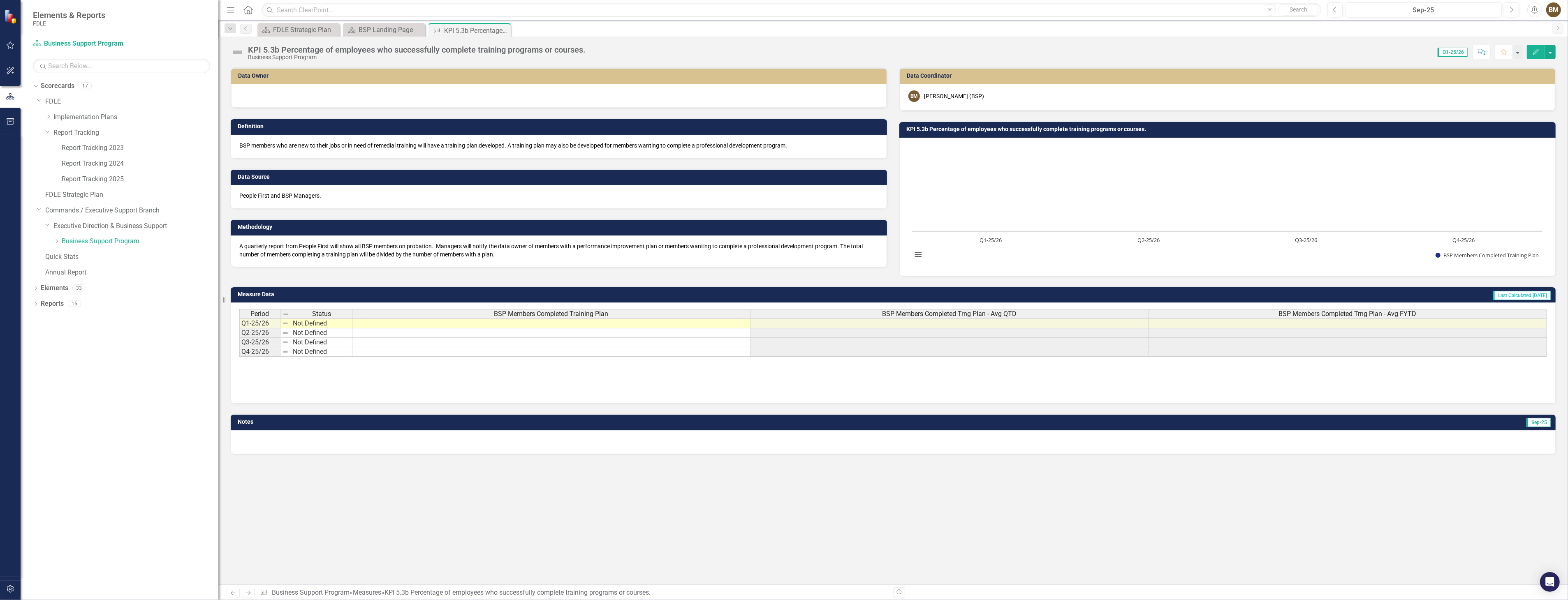
click at [401, 323] on td at bounding box center [551, 324] width 398 height 10
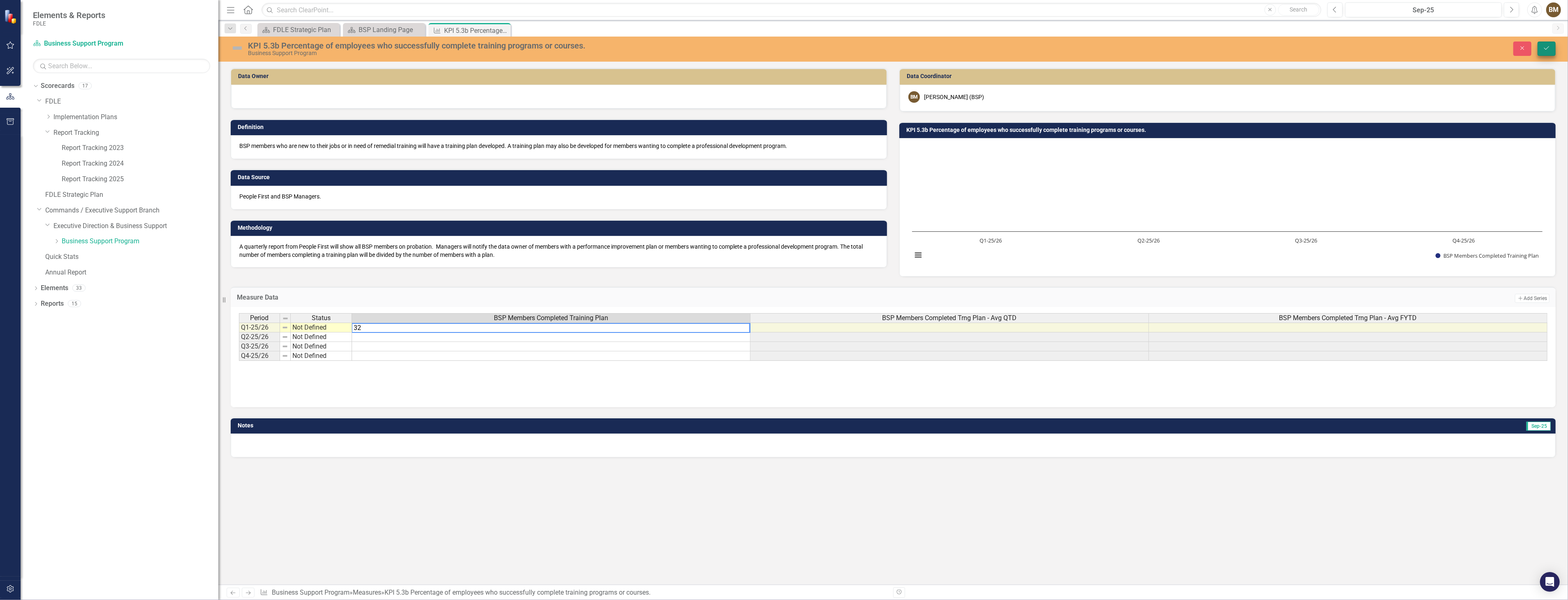
type textarea "32"
click at [1547, 47] on icon "Save" at bounding box center [1547, 47] width 7 height 5
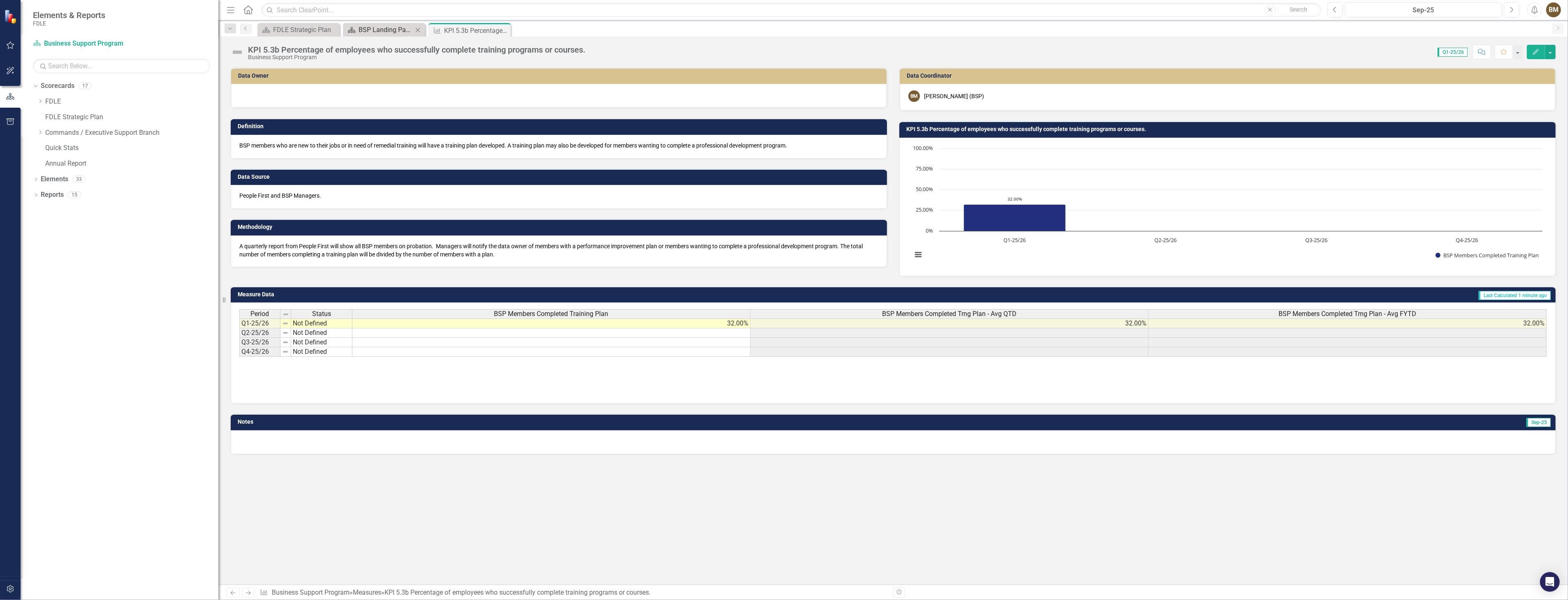
click at [390, 31] on div "BSP Landing Page" at bounding box center [385, 30] width 54 height 10
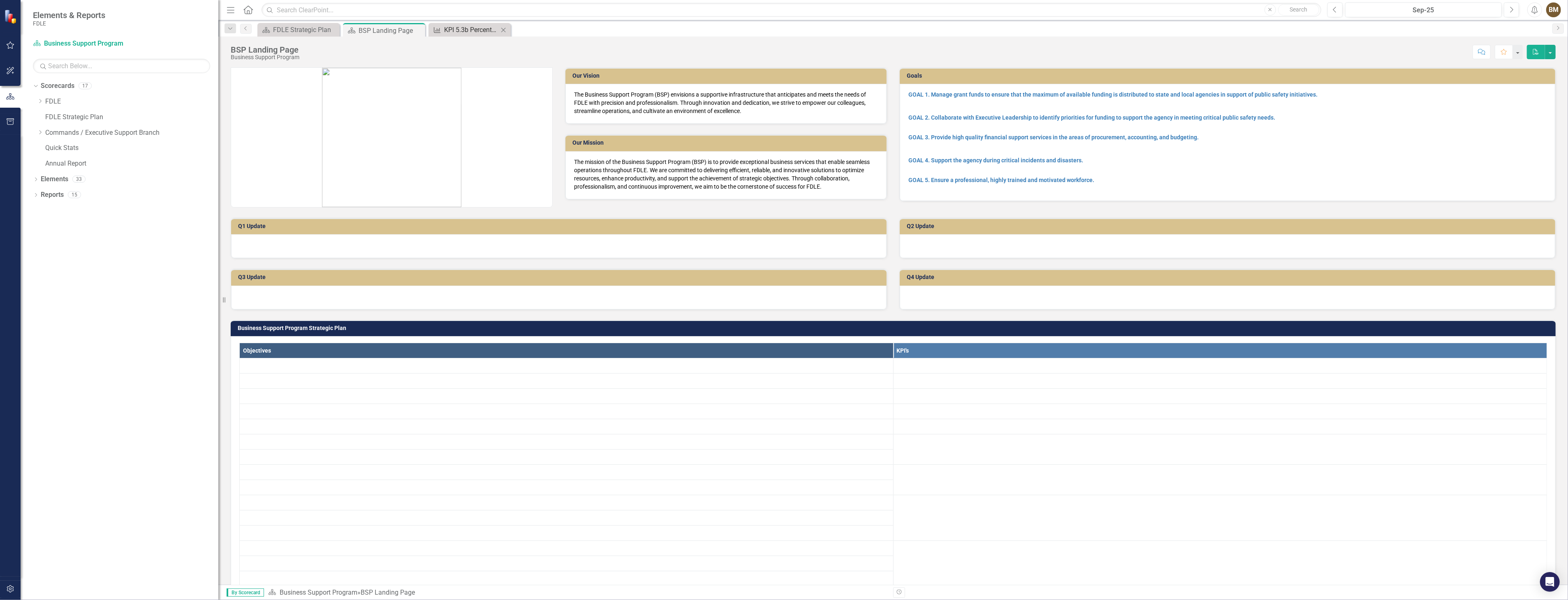
click at [469, 30] on div "KPI 5.3b Percentage of employees who successfully complete training programs or…" at bounding box center [471, 30] width 54 height 10
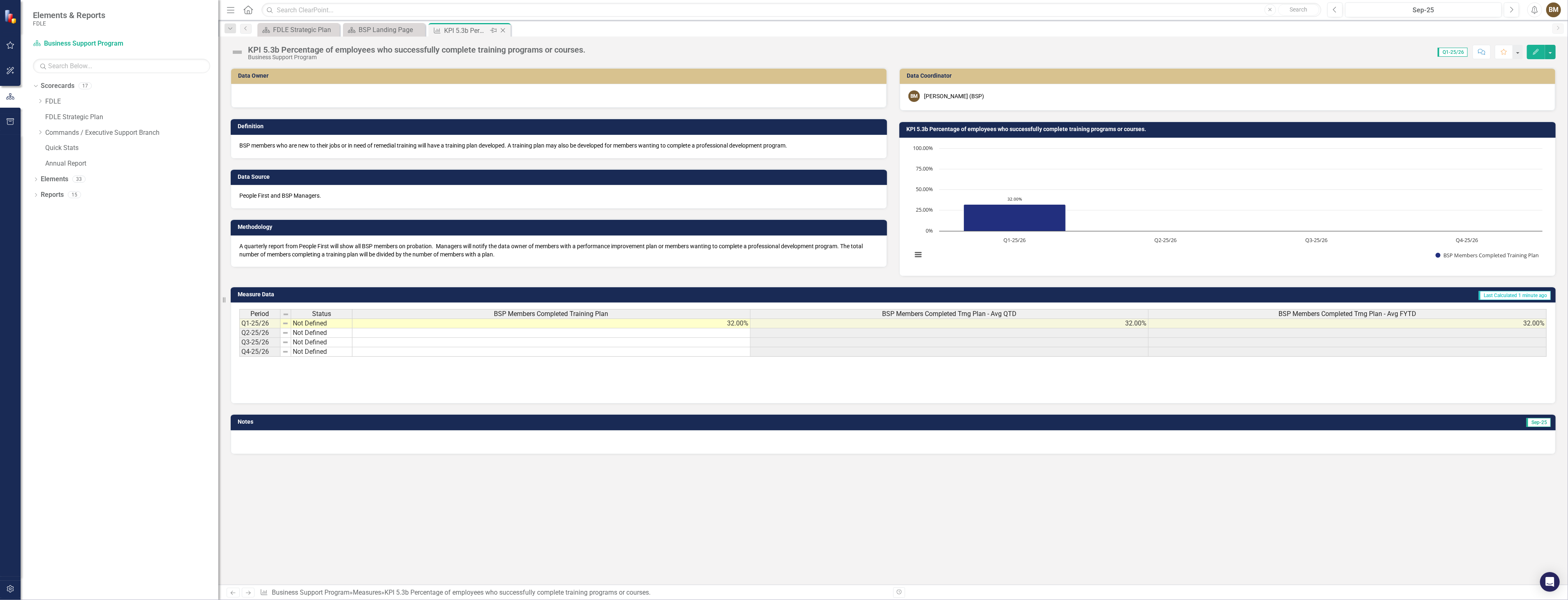
click at [503, 30] on icon at bounding box center [503, 30] width 4 height 4
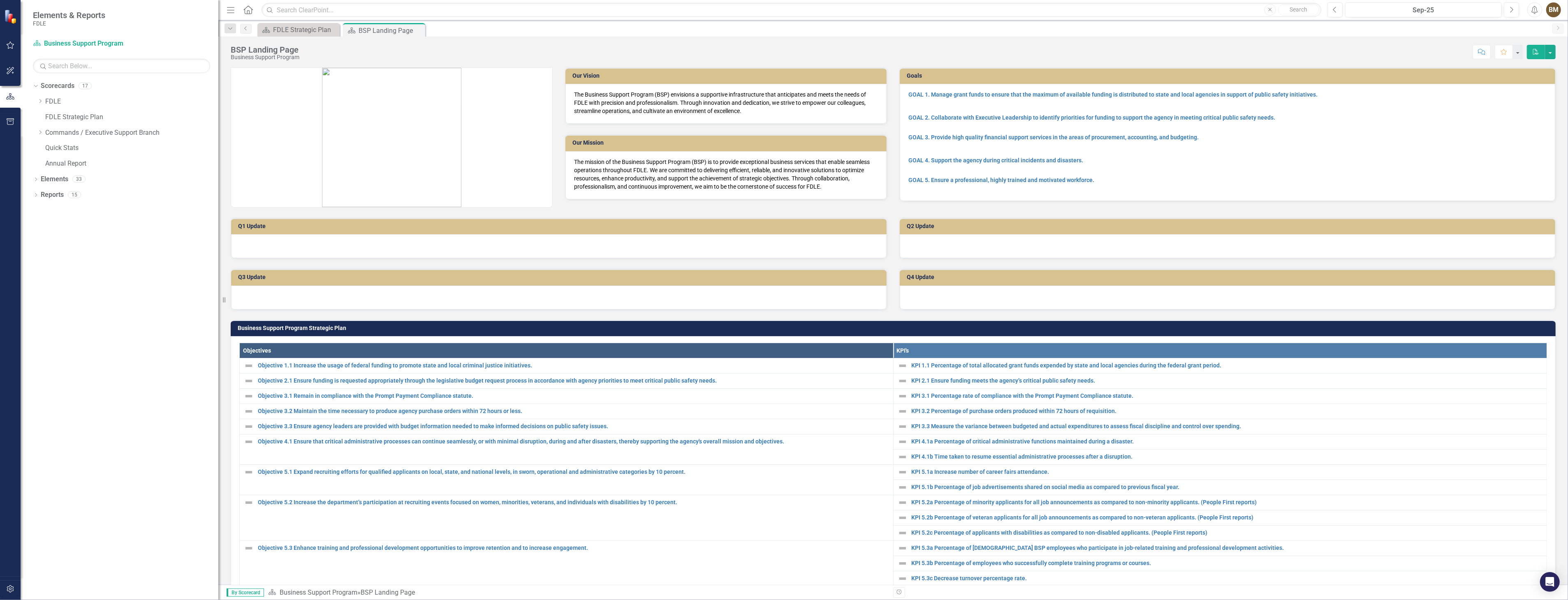
drag, startPoint x: 586, startPoint y: 343, endPoint x: 411, endPoint y: 226, distance: 210.5
click at [411, 226] on h3 "Q1 Update" at bounding box center [560, 226] width 645 height 6
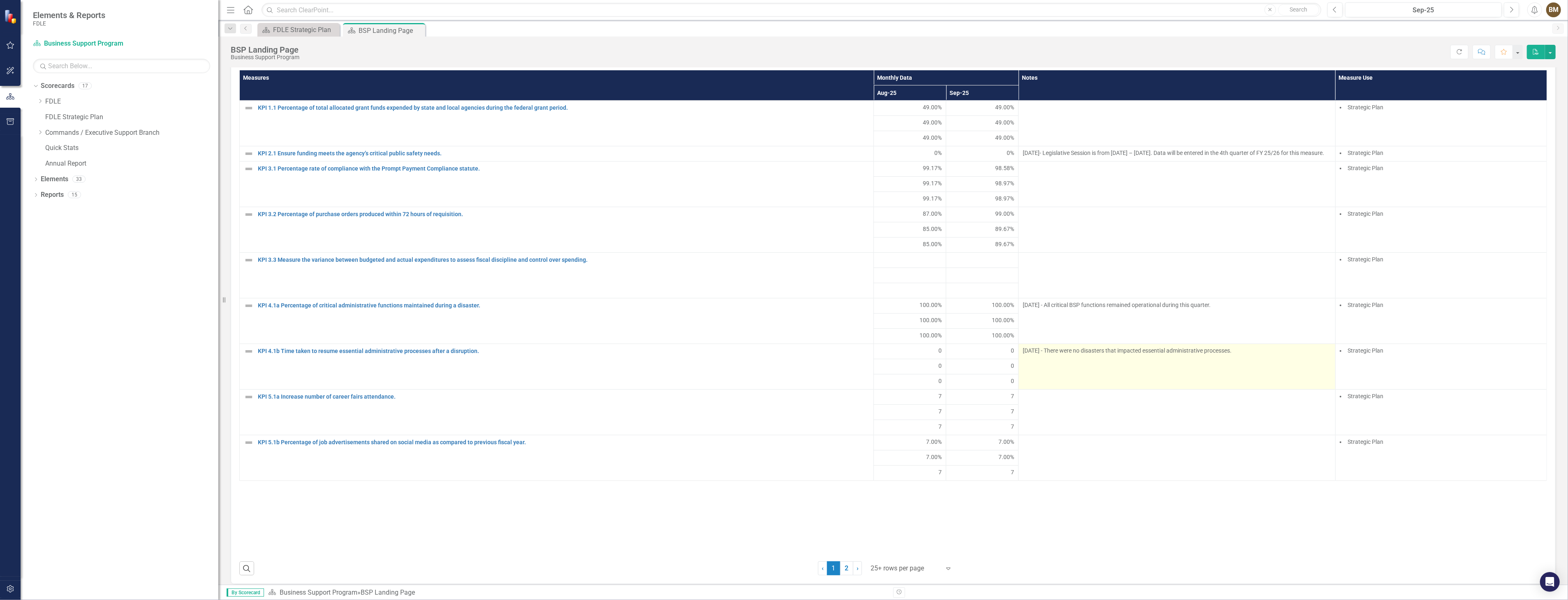
scroll to position [731, 0]
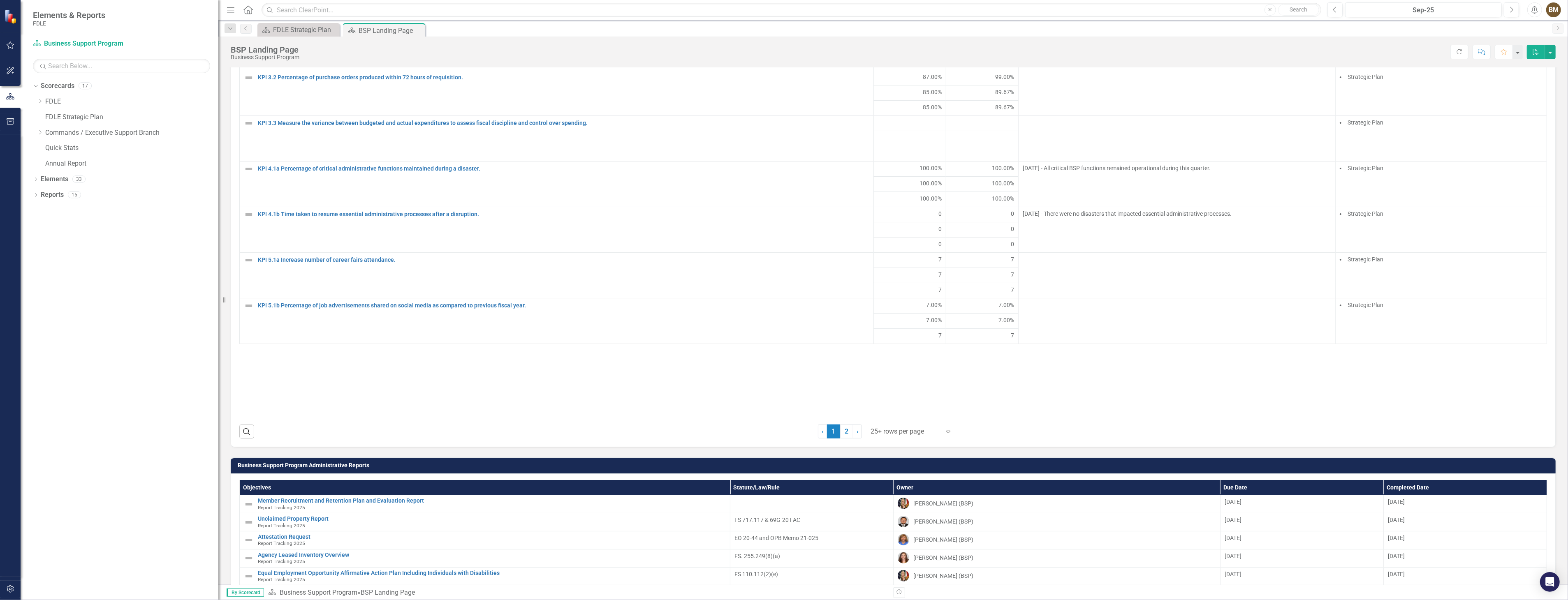
click at [947, 433] on icon at bounding box center [948, 432] width 4 height 2
click at [904, 424] on div "Display All Rows" at bounding box center [910, 423] width 77 height 10
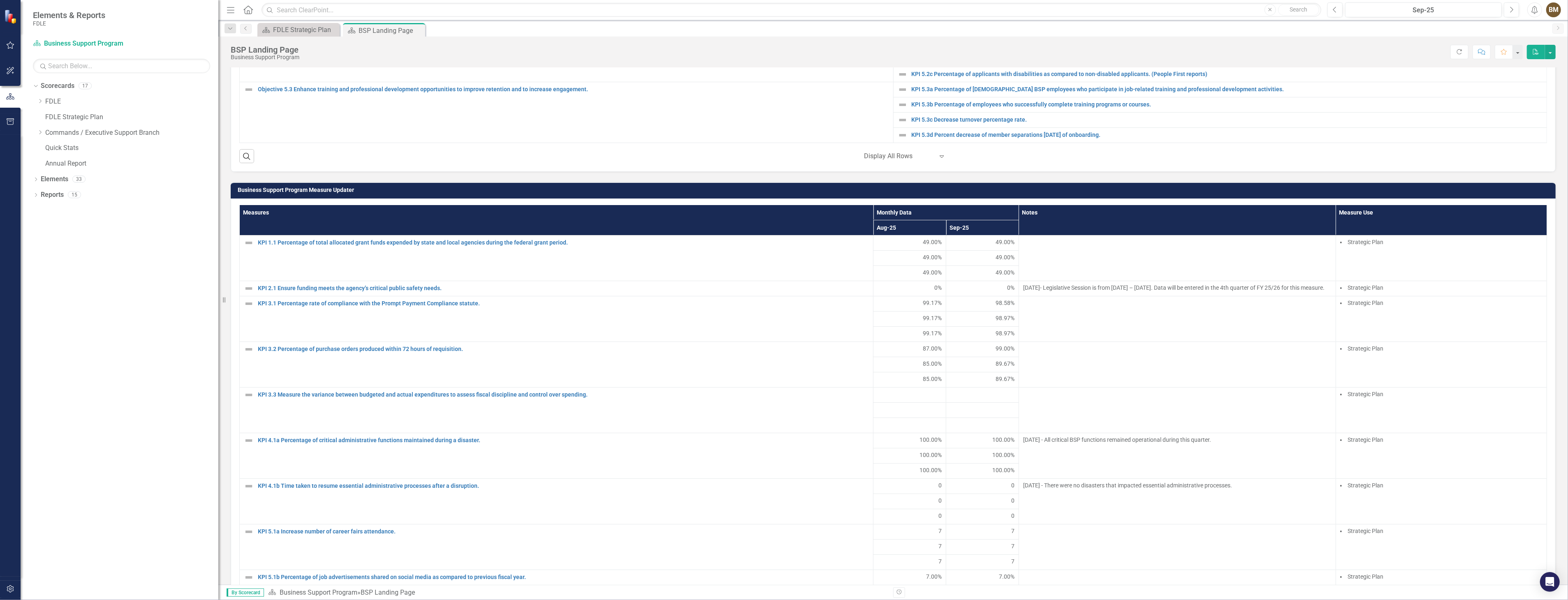
scroll to position [457, 0]
